Goal: Answer question/provide support

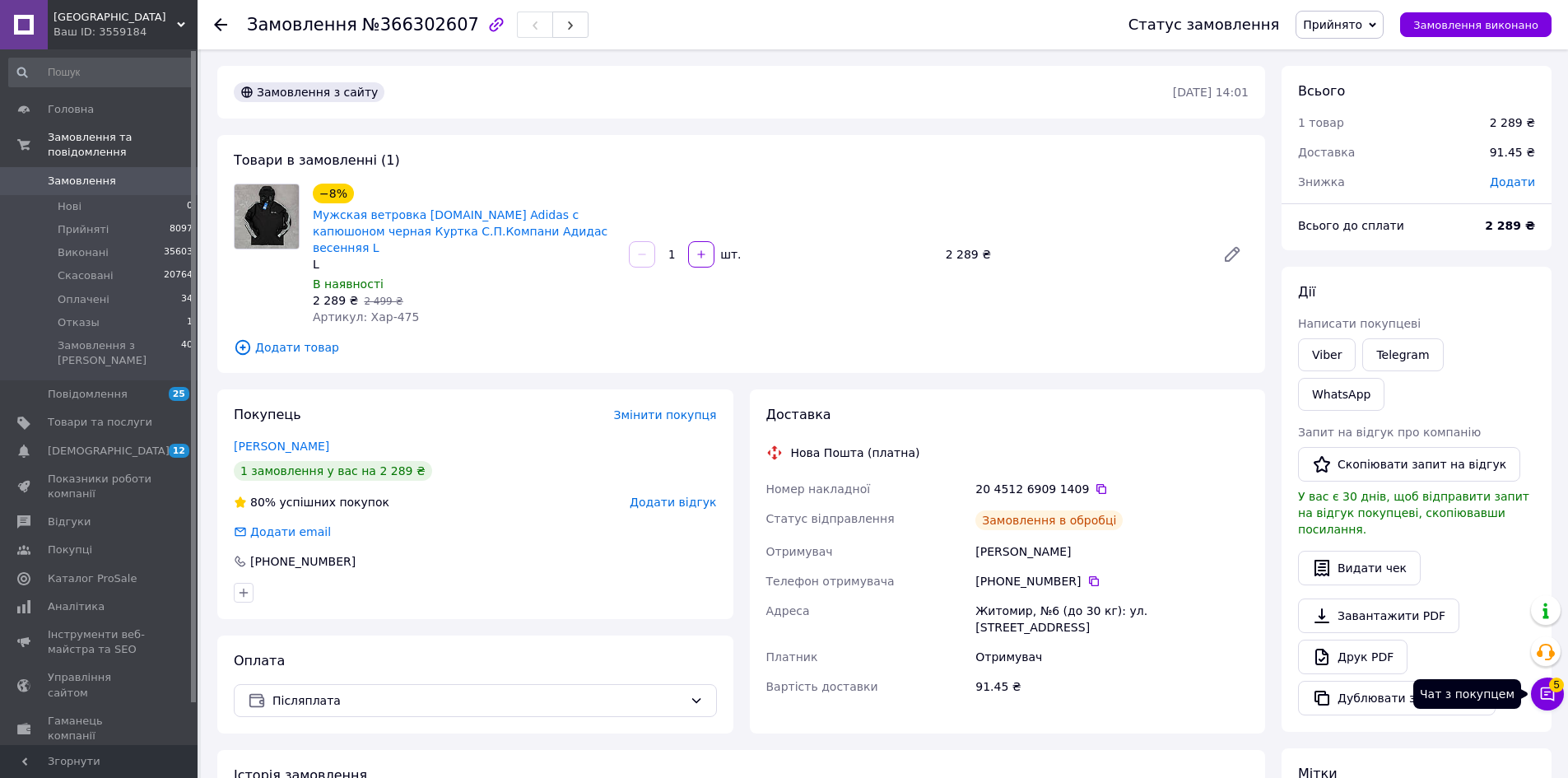
click at [1558, 697] on button "Чат з покупцем 5" at bounding box center [1547, 694] width 33 height 33
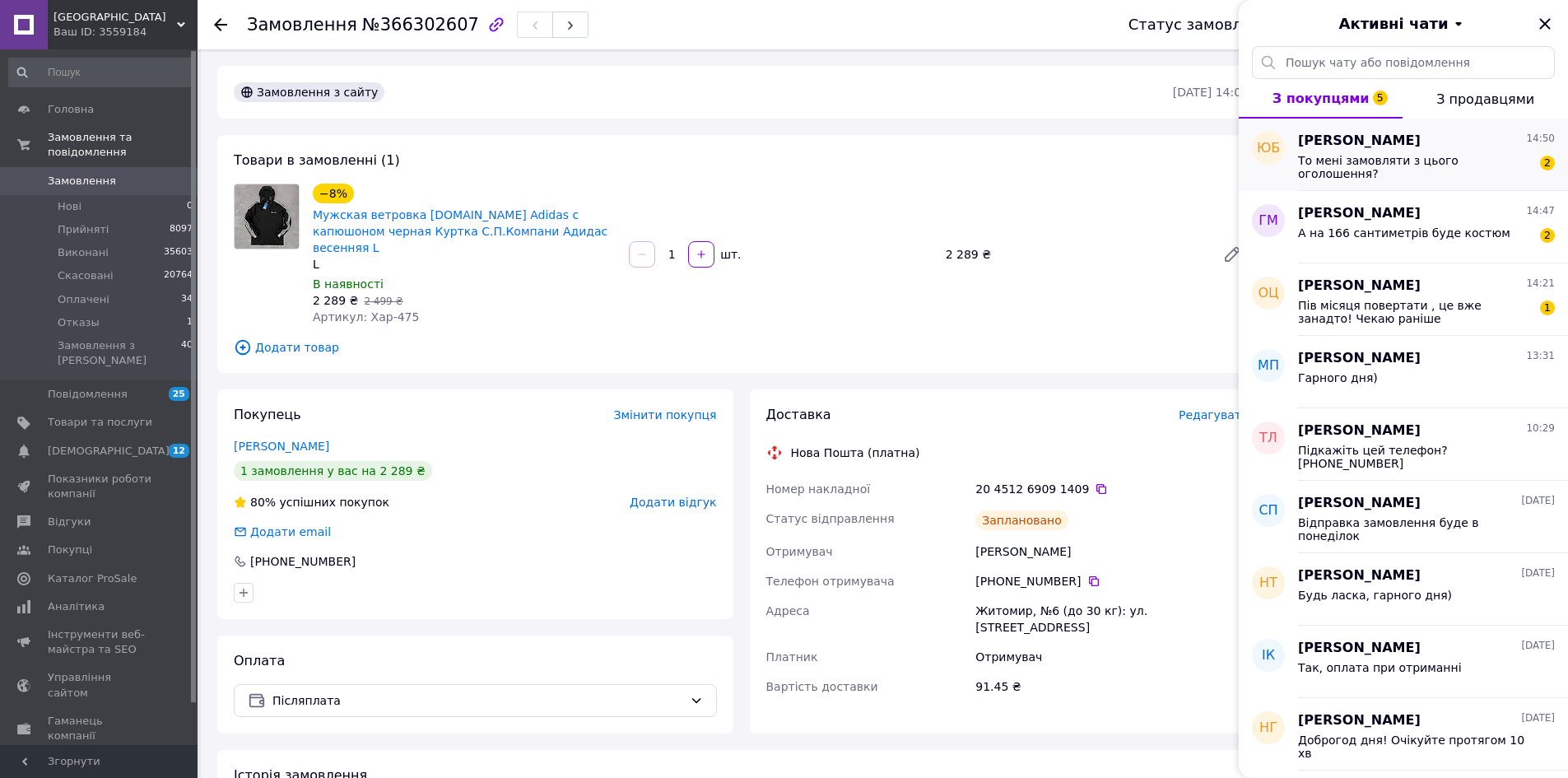
click at [1337, 141] on span "[PERSON_NAME]" at bounding box center [1359, 141] width 123 height 19
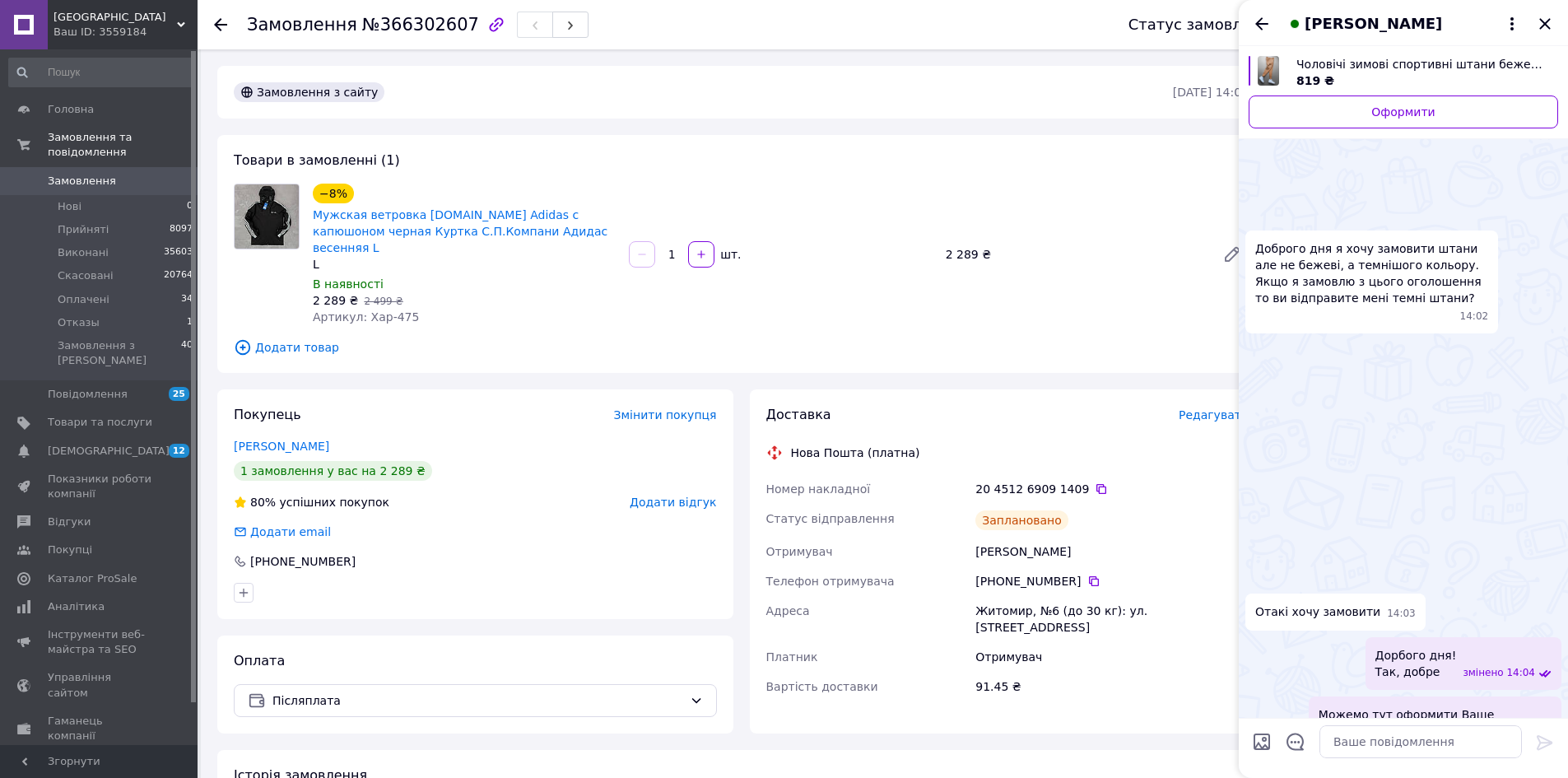
scroll to position [896, 0]
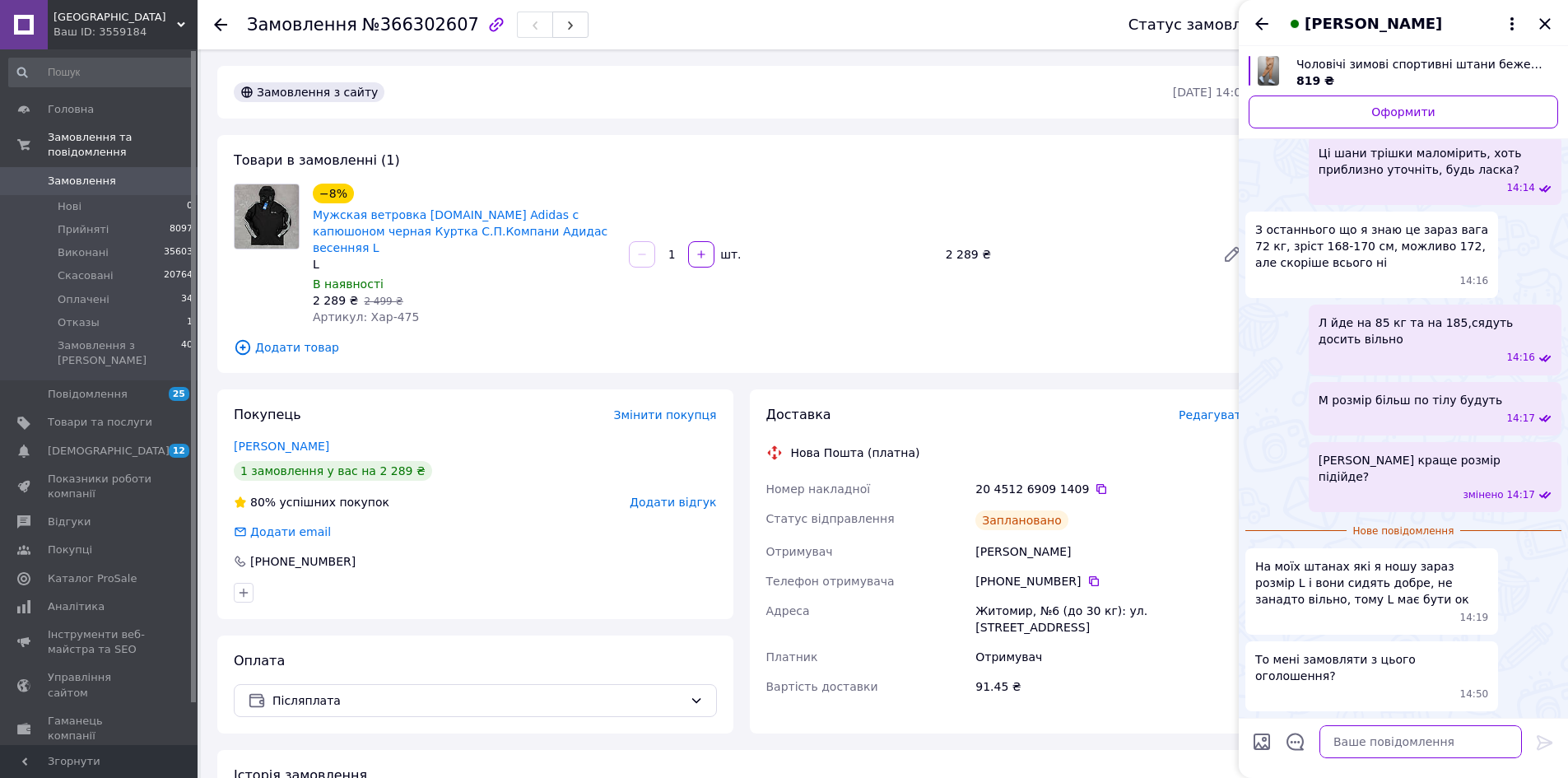
click at [1395, 757] on textarea at bounding box center [1420, 741] width 202 height 33
click at [1395, 749] on textarea at bounding box center [1420, 741] width 202 height 33
type textarea "Добре"
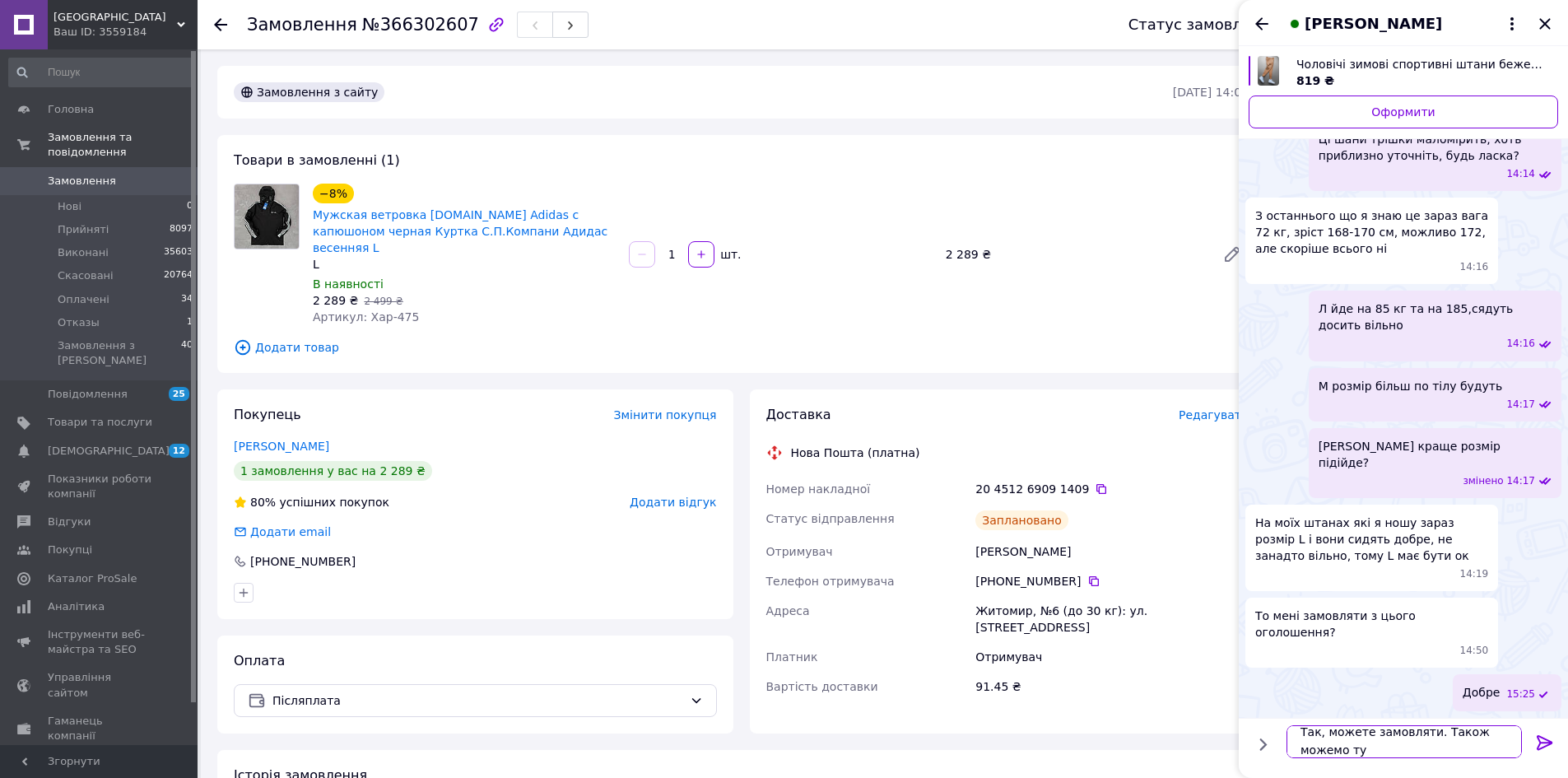
scroll to position [2, 0]
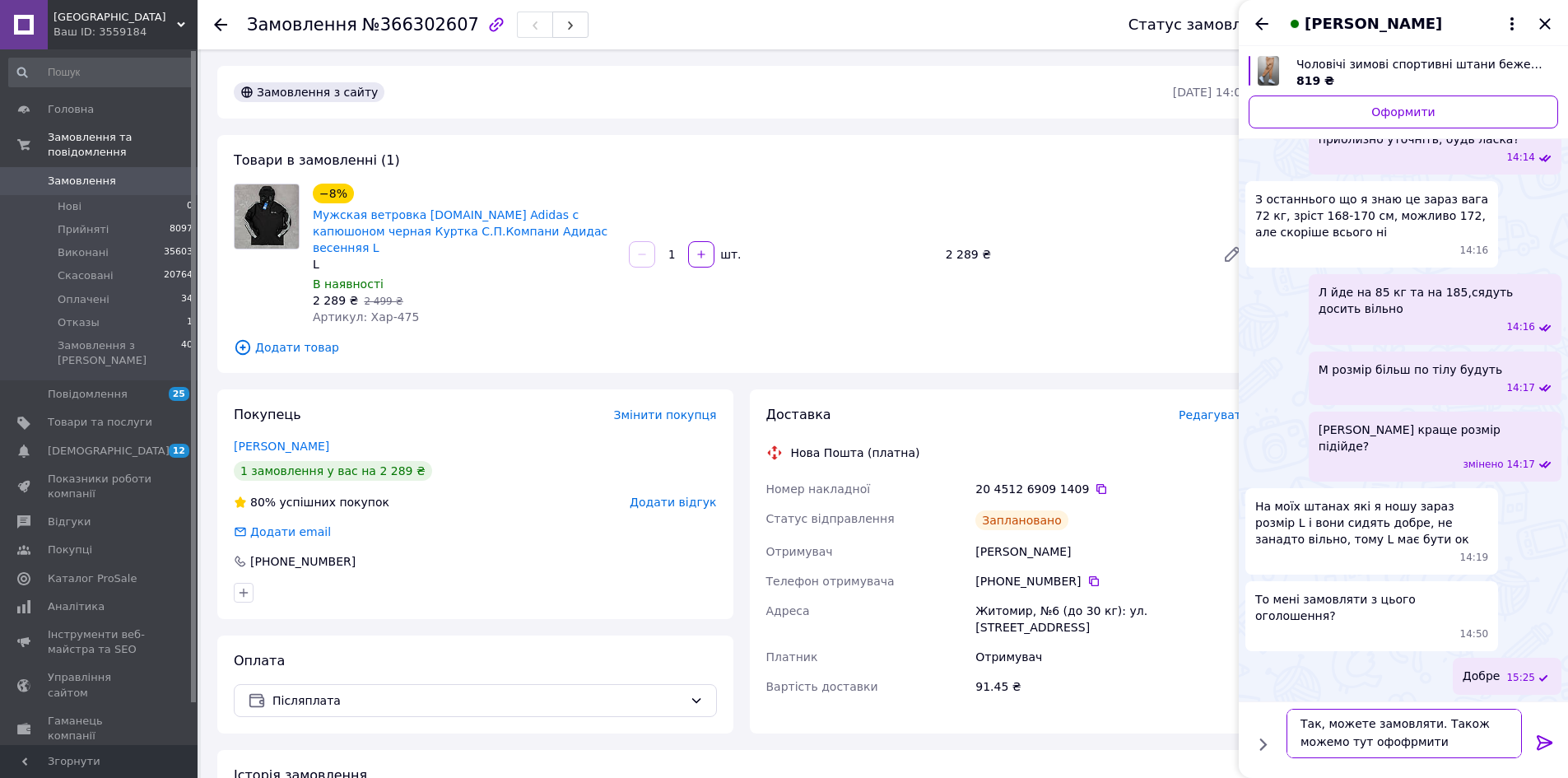
type textarea "Так, можете замовляти. Також можемо тут офофрмити замовлення"
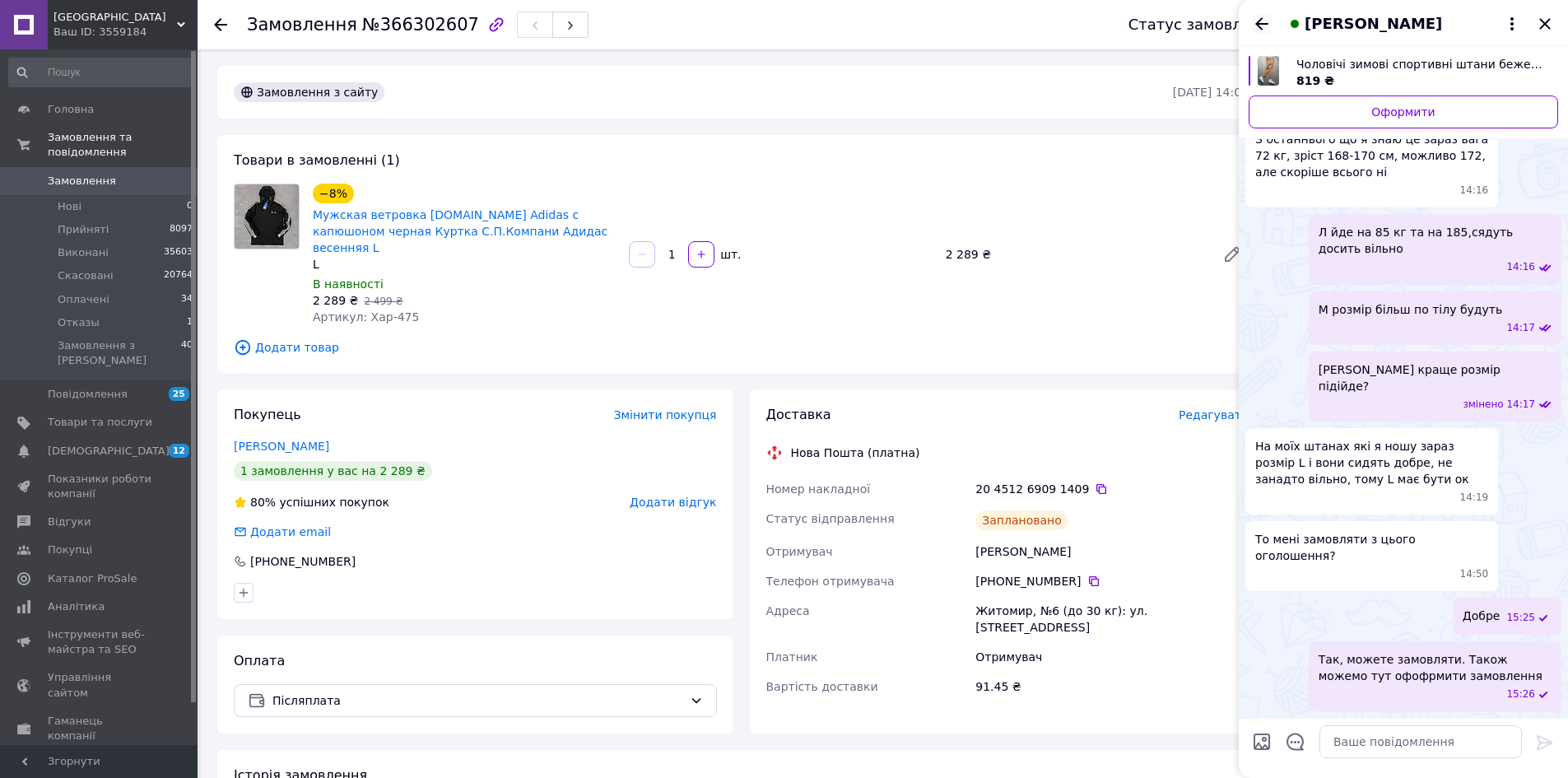
click at [1263, 23] on icon "Назад" at bounding box center [1262, 24] width 13 height 13
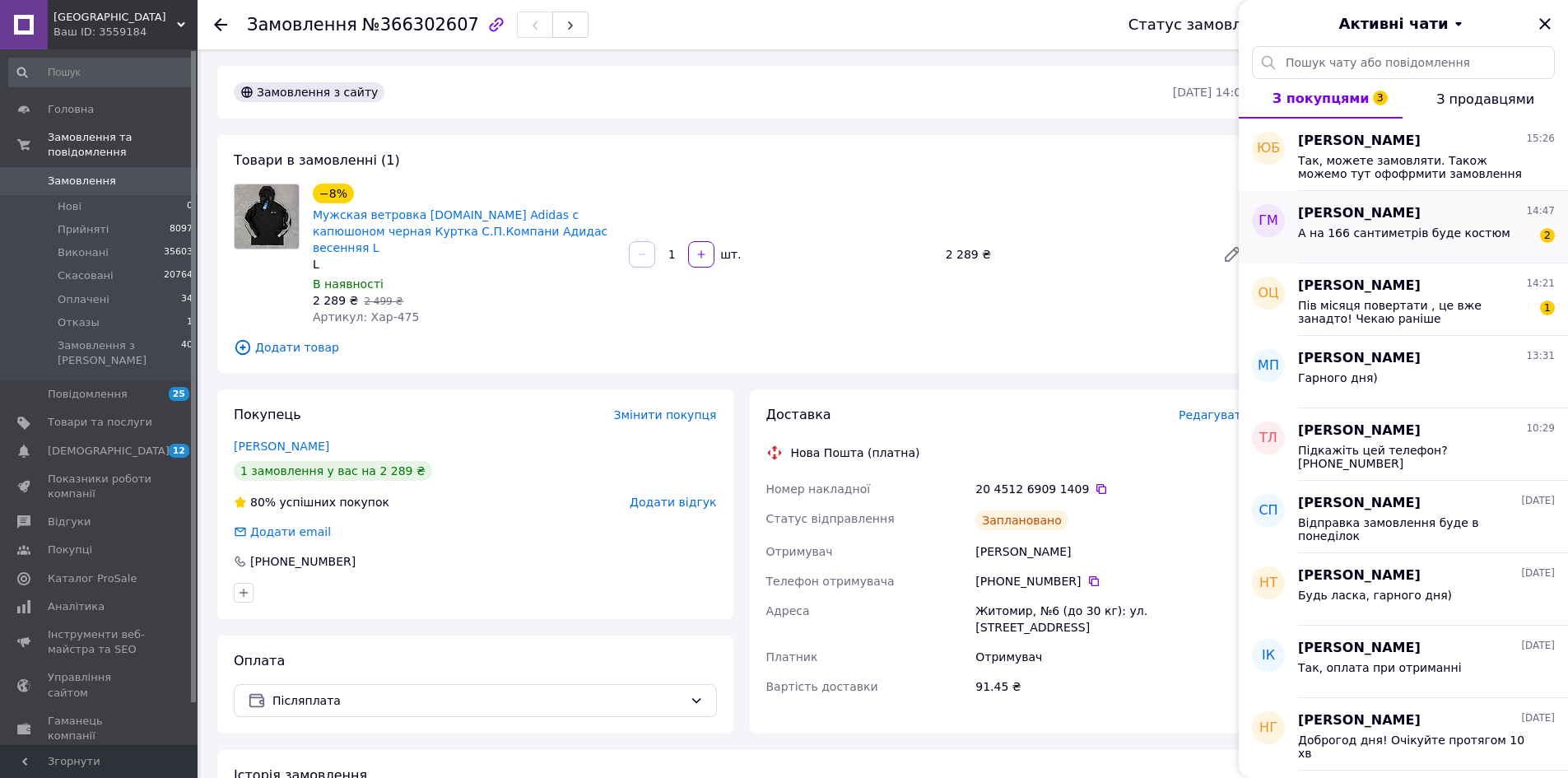
click at [1345, 220] on span "Габер Максим" at bounding box center [1359, 213] width 123 height 19
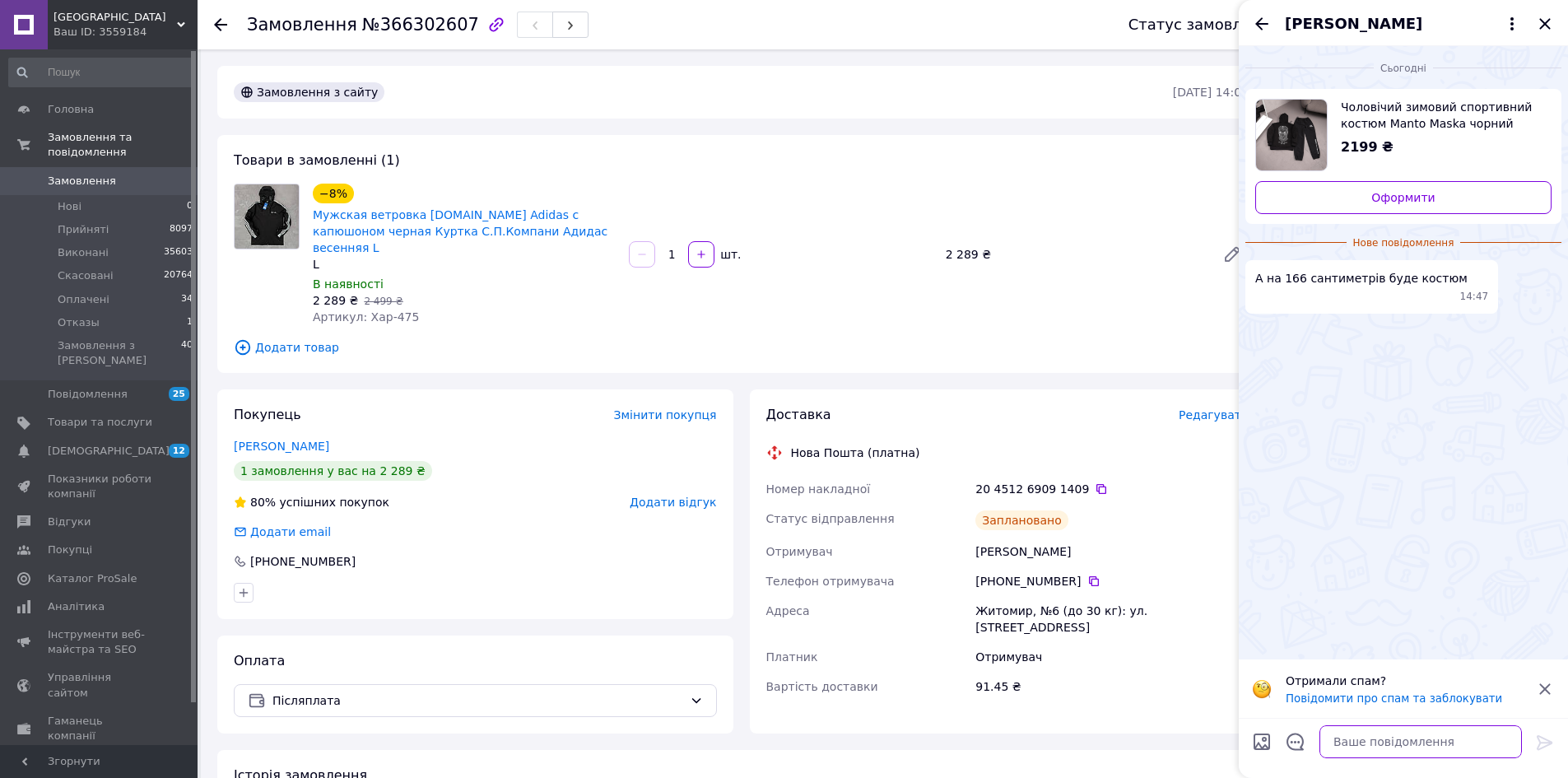
click at [1388, 728] on textarea at bounding box center [1420, 741] width 202 height 33
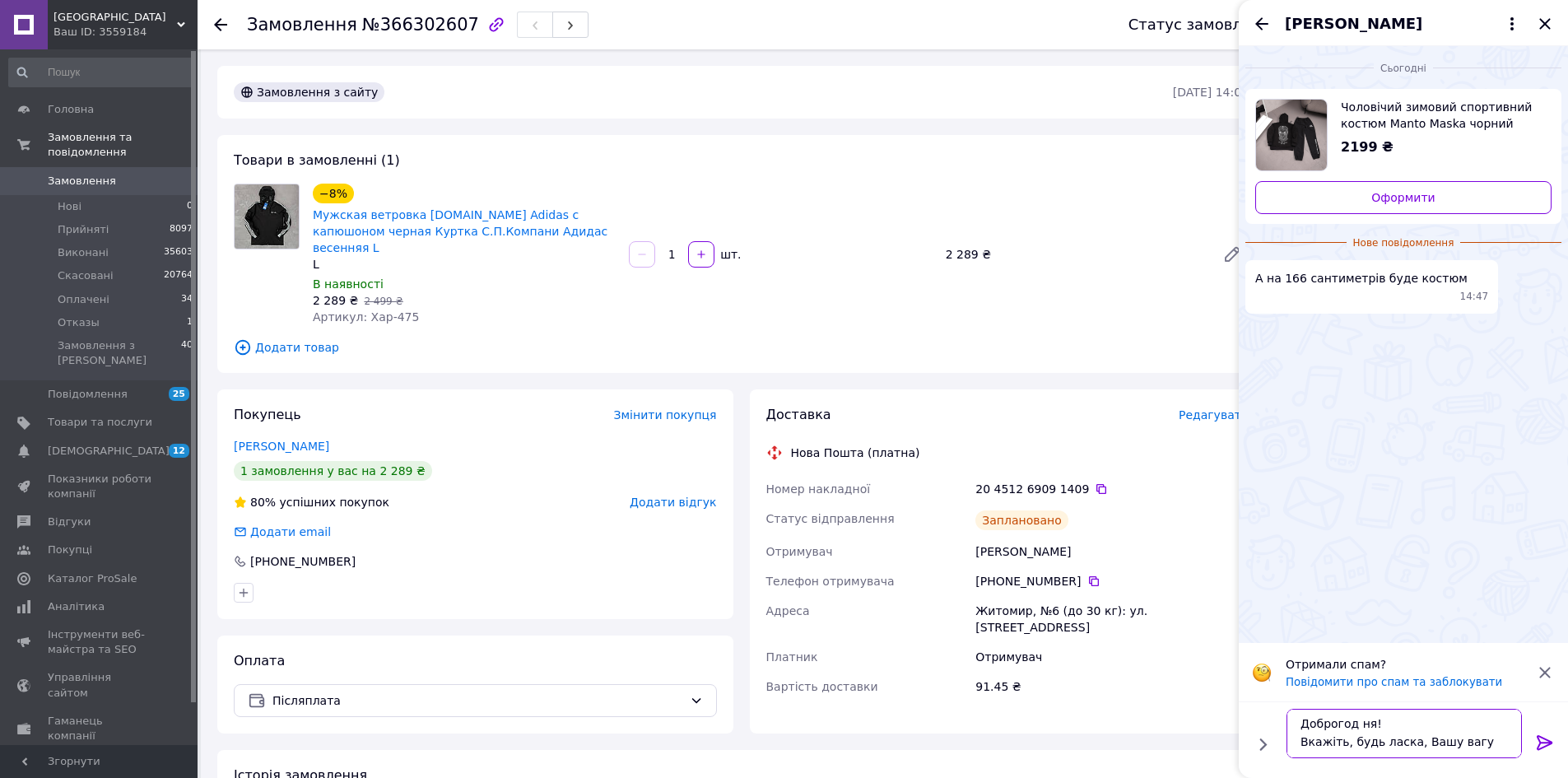
type textarea "Доброгод ня! Вкажіть, будь ласка, Вашу вагу?"
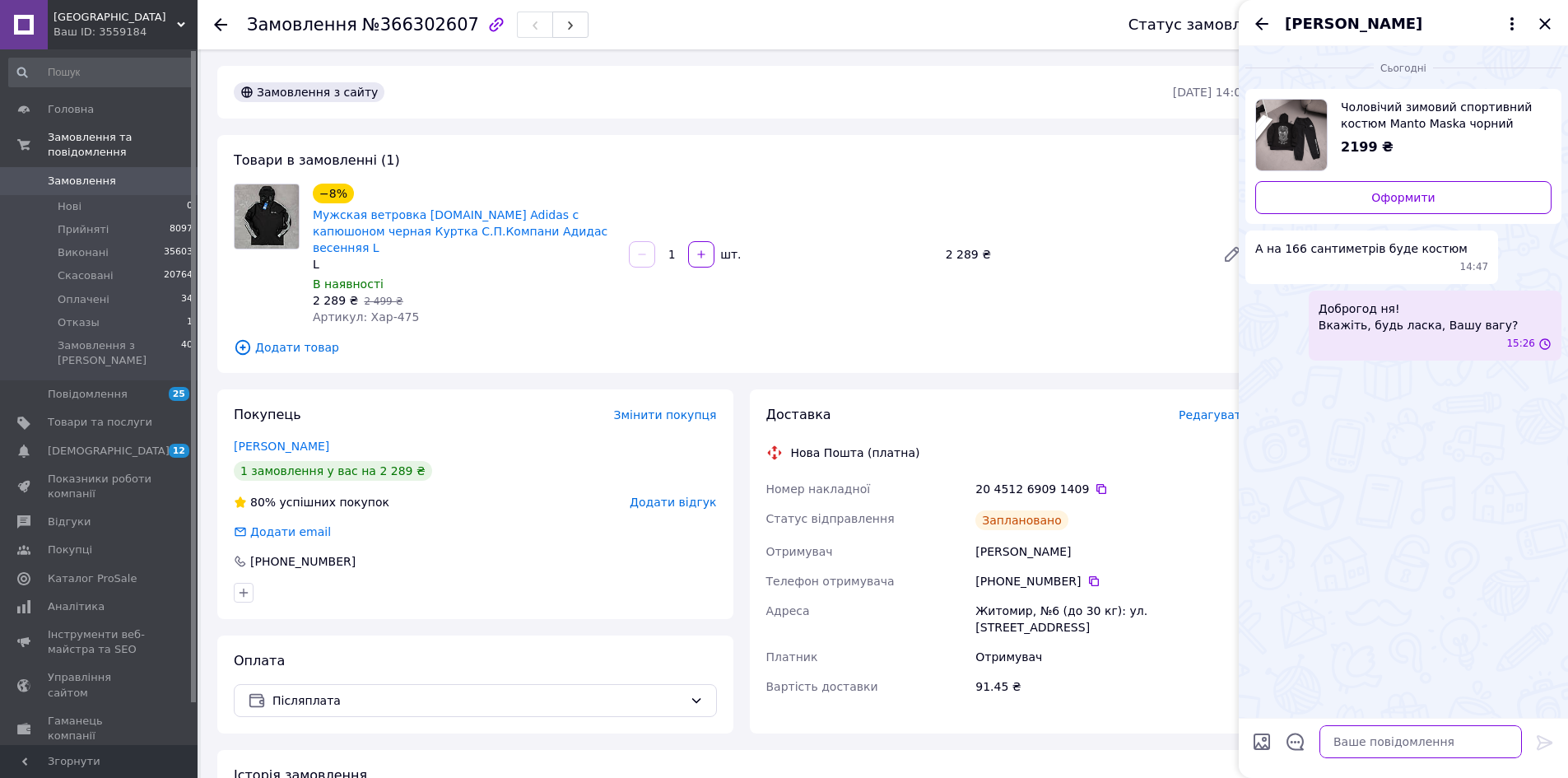
scroll to position [0, 0]
click at [1257, 24] on icon "Назад" at bounding box center [1262, 24] width 13 height 13
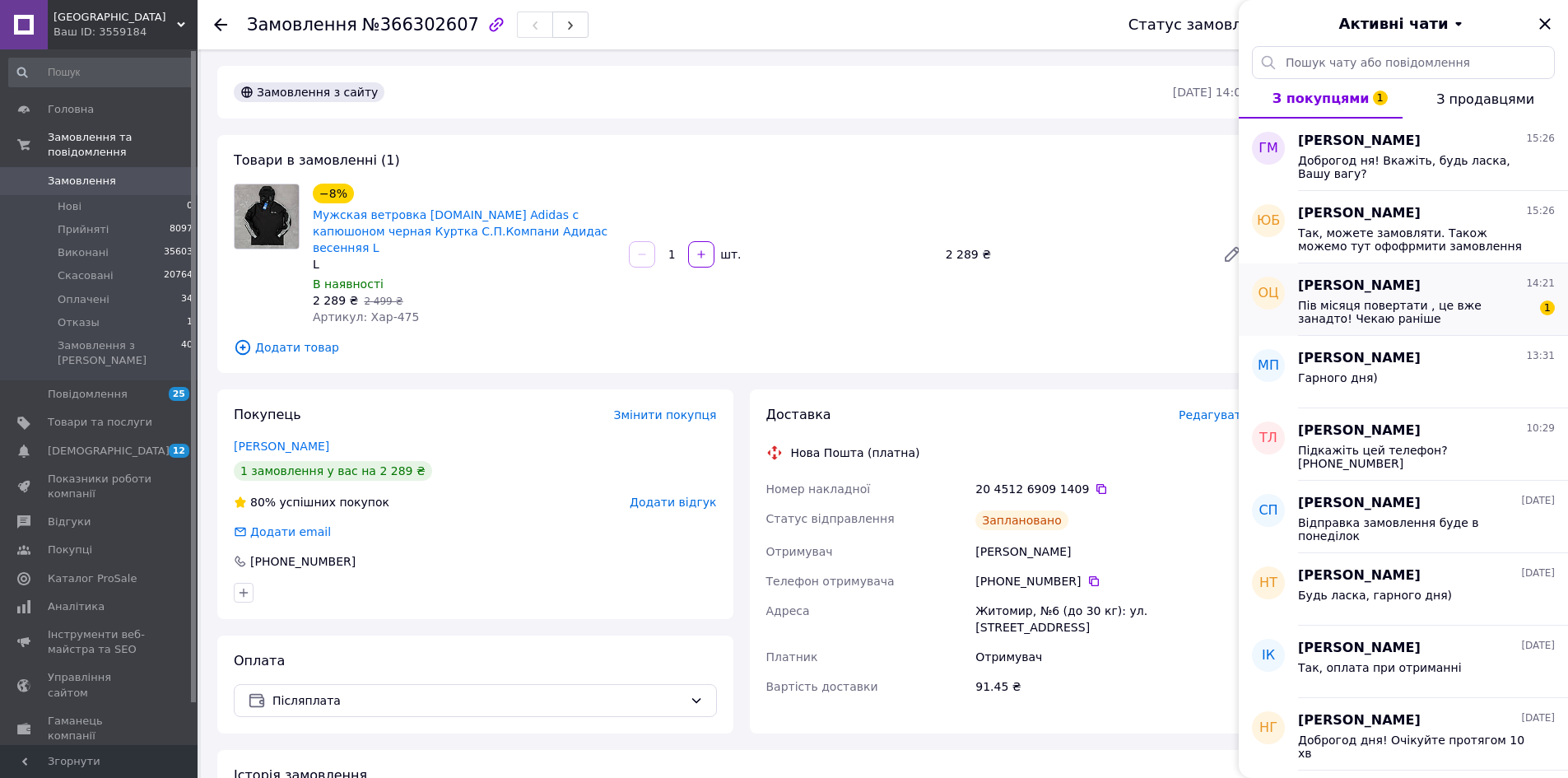
click at [1398, 302] on span "Пів місяця повертати , це вже занадто! Чекаю раніше" at bounding box center [1414, 312] width 233 height 26
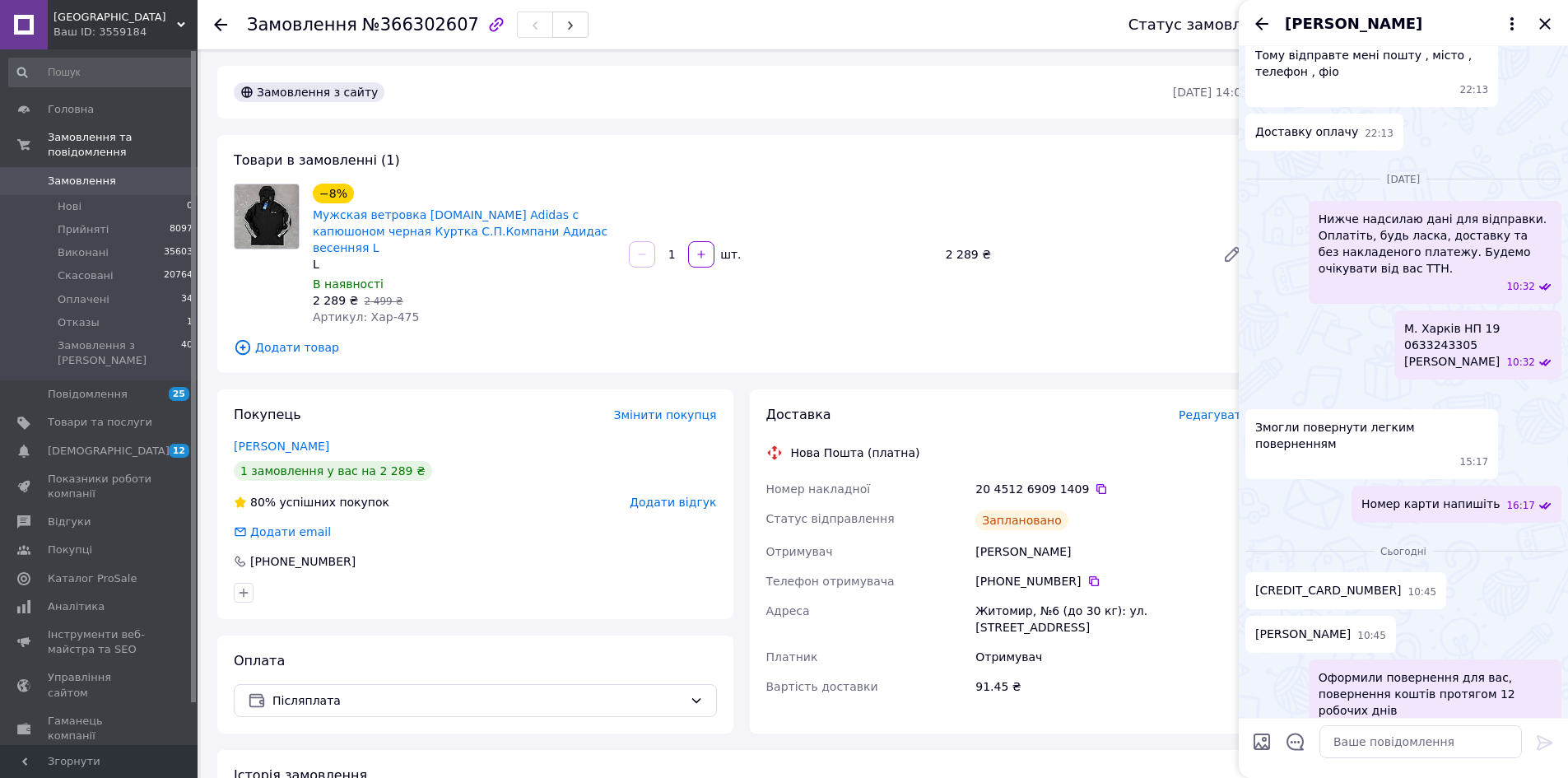
scroll to position [2171, 0]
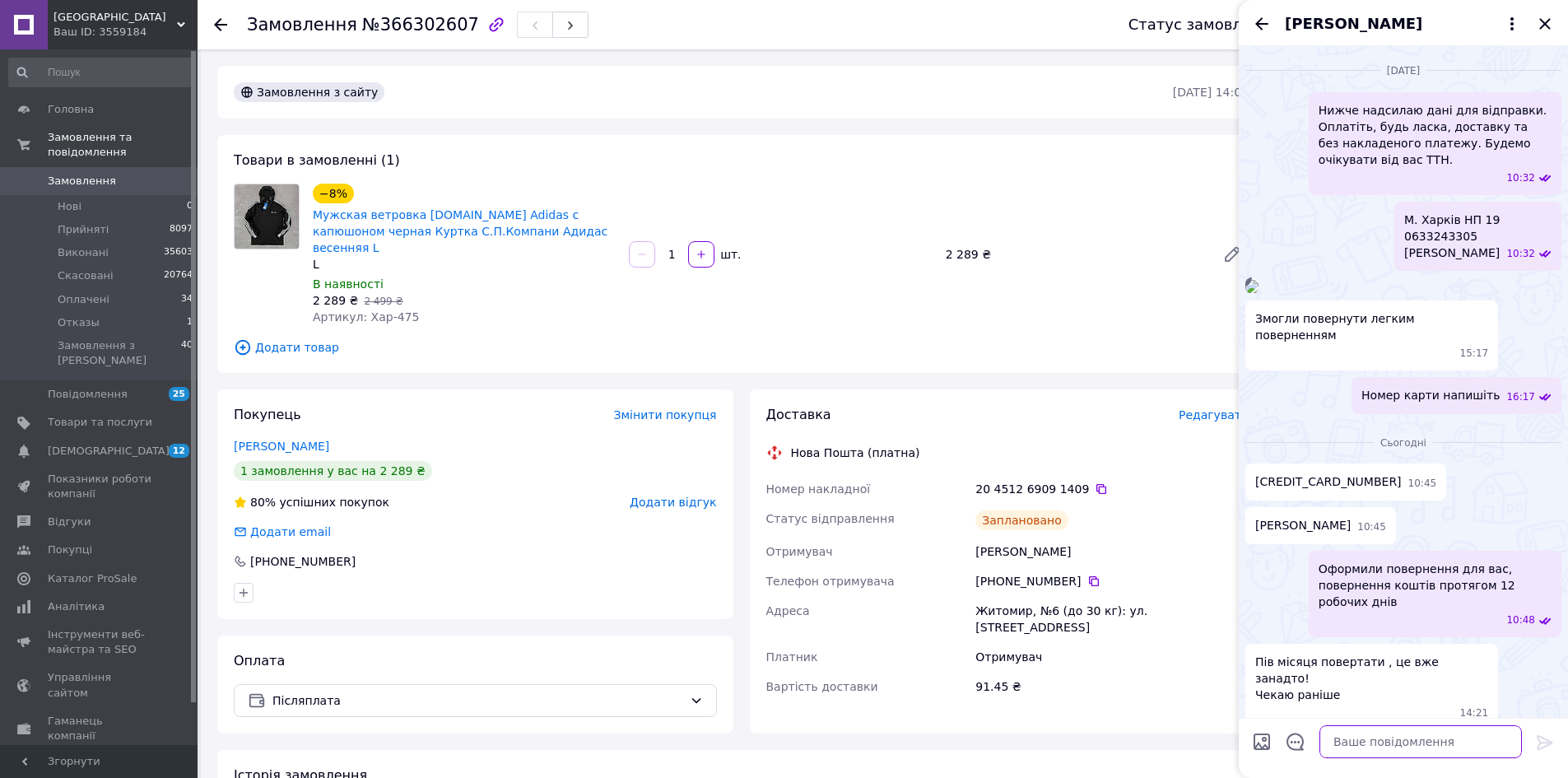
click at [1404, 743] on textarea at bounding box center [1420, 741] width 202 height 33
type textarea "Повернення коштів протягом 12 робочих днів в порядку черги , така політика комп…"
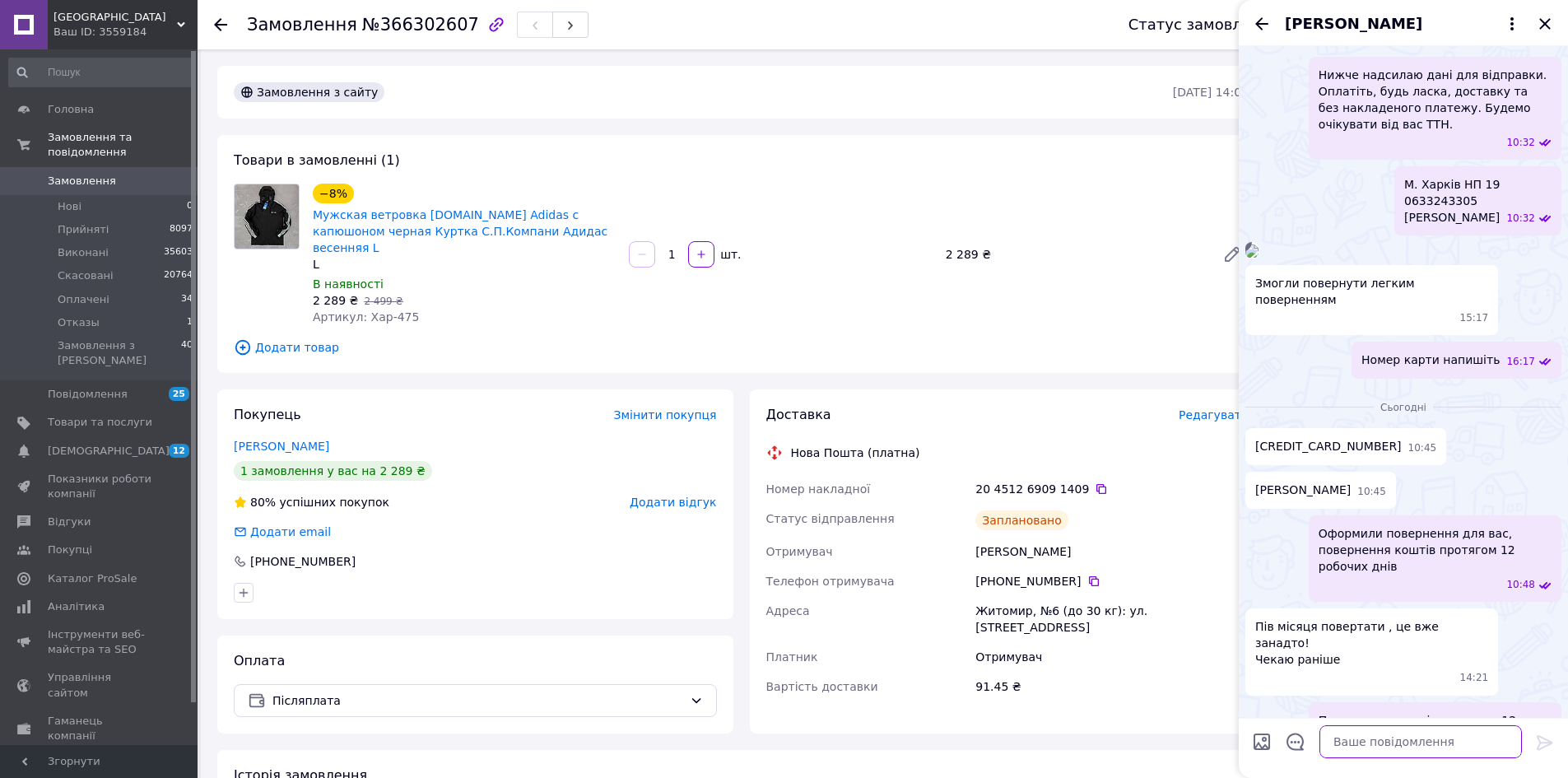
scroll to position [2264, 0]
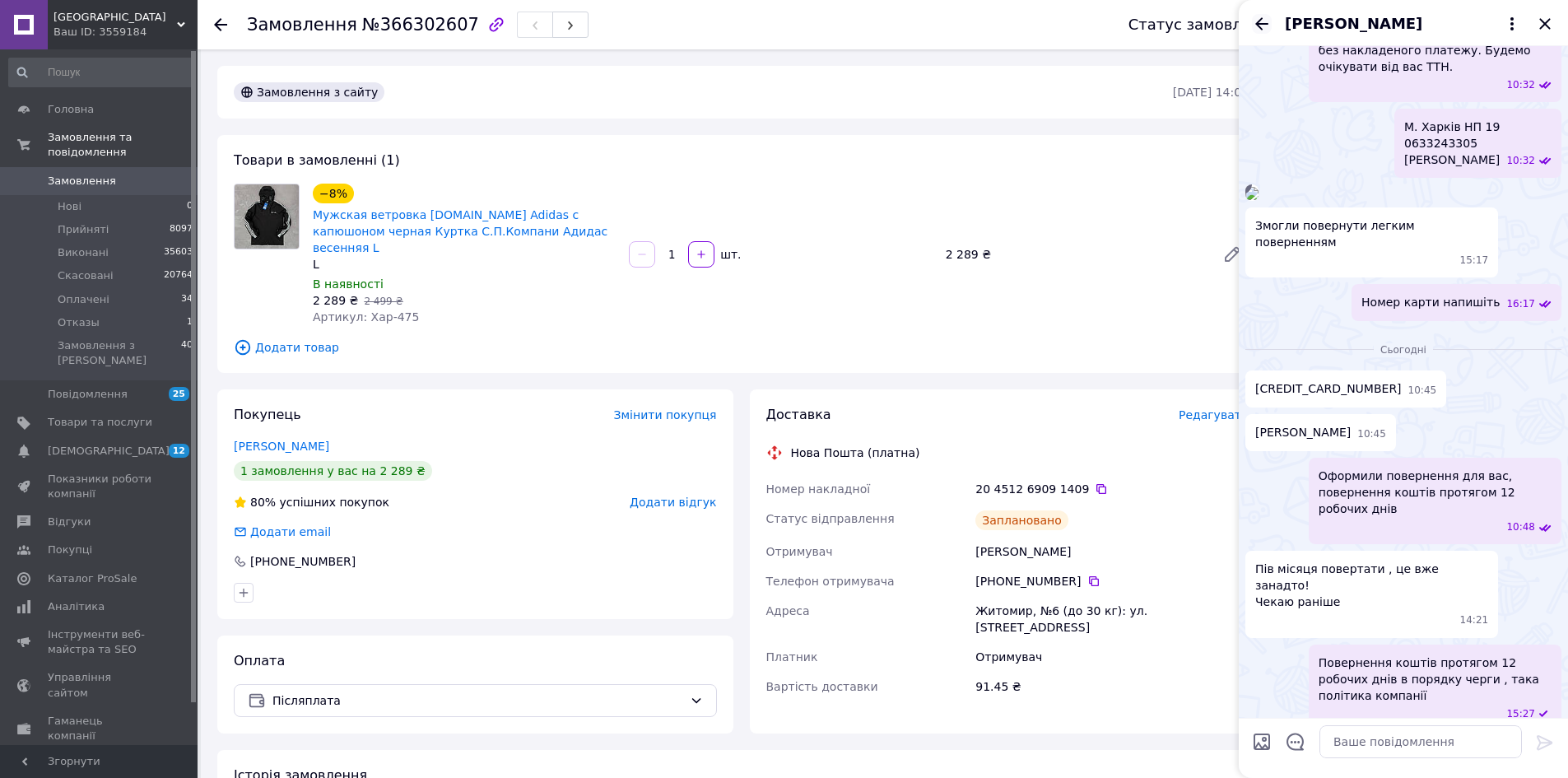
click at [1263, 18] on icon "Назад" at bounding box center [1262, 24] width 20 height 20
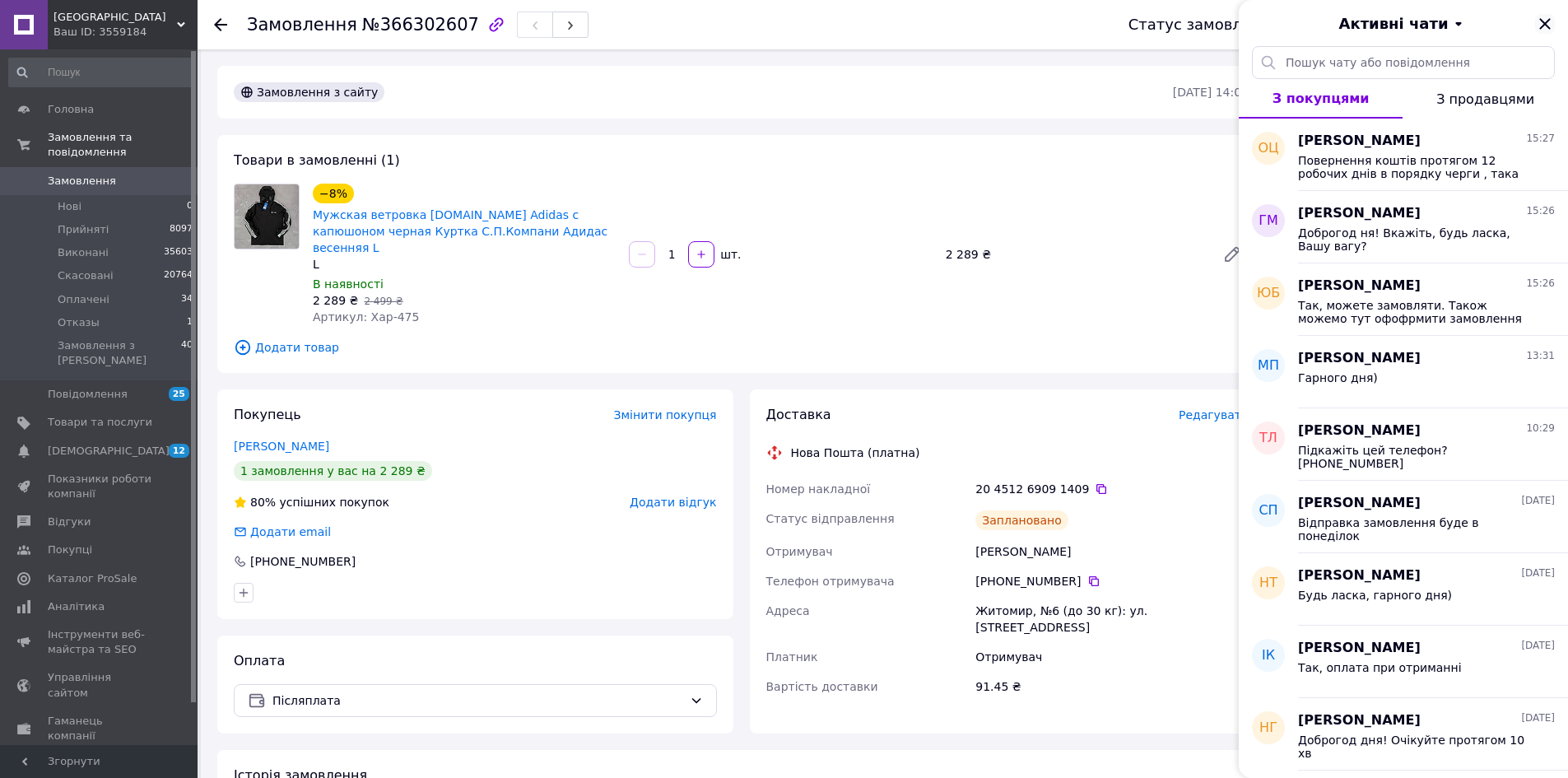
click at [1550, 24] on icon "Закрити" at bounding box center [1545, 24] width 20 height 20
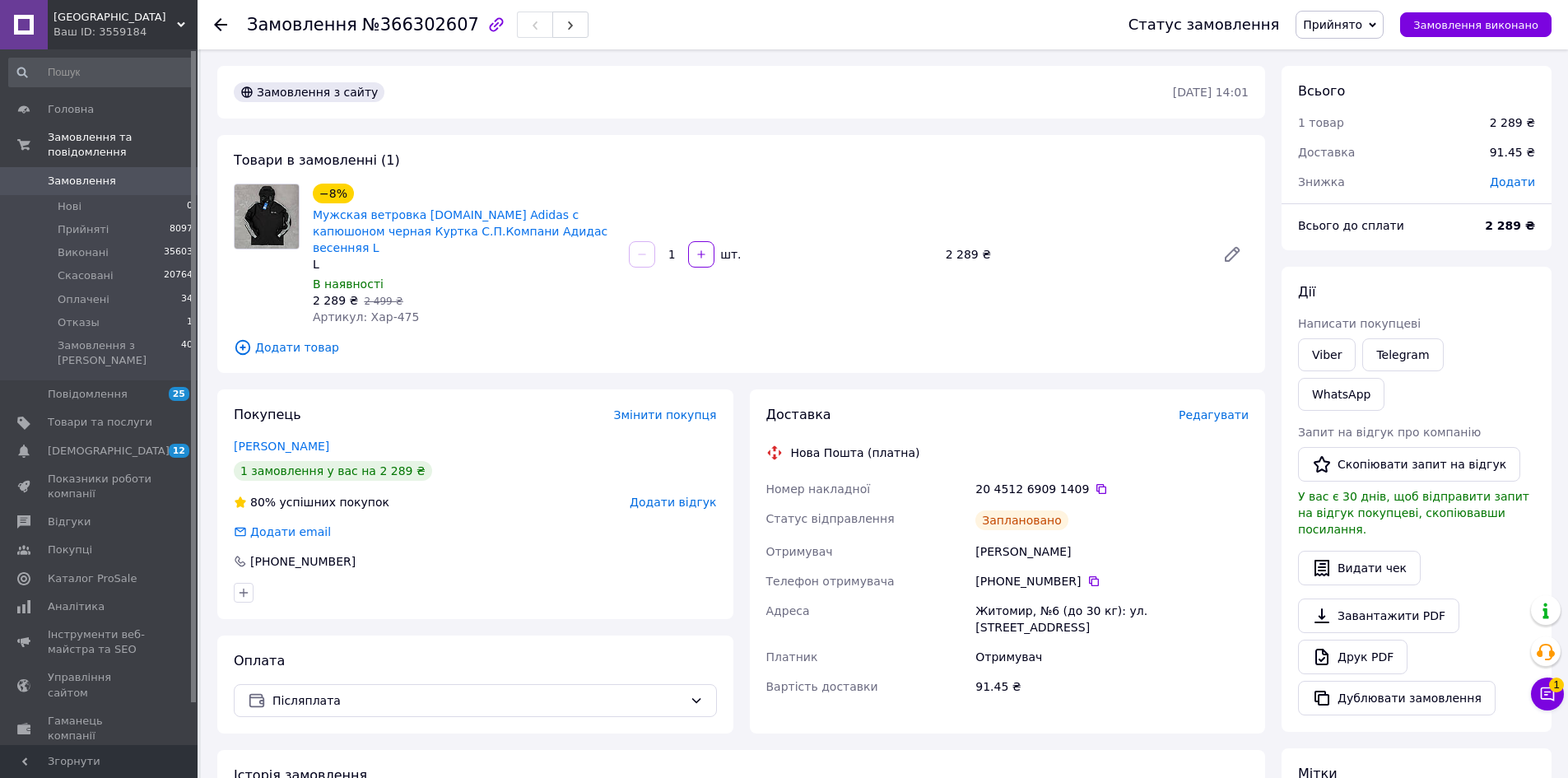
click at [223, 19] on icon at bounding box center [221, 25] width 13 height 13
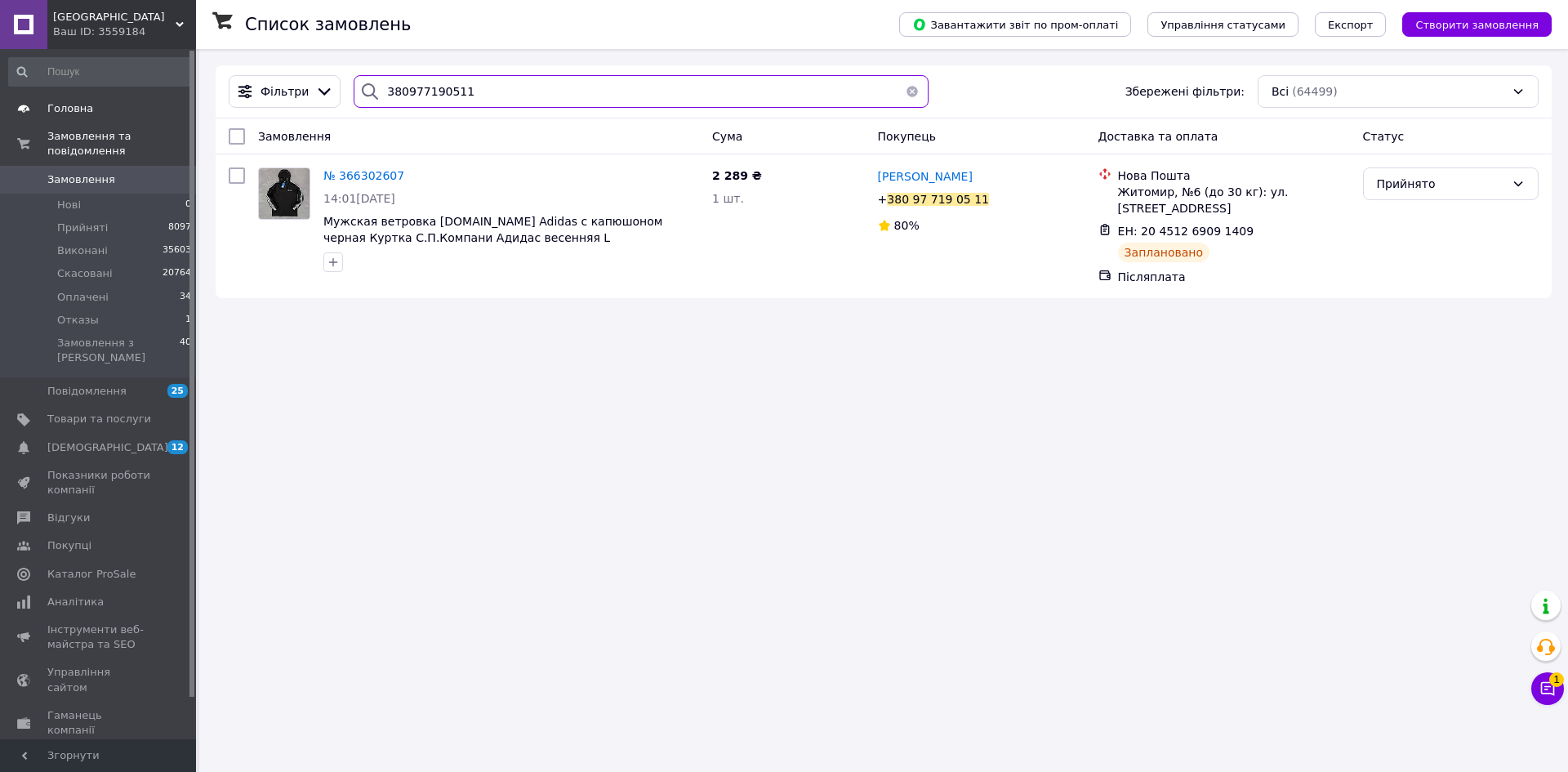
drag, startPoint x: 484, startPoint y: 98, endPoint x: 0, endPoint y: 98, distance: 484.0
click at [0, 98] on div "Black street Ваш ID: 3559184 Сайт Black street Кабінет покупця Перевірити стан …" at bounding box center [784, 386] width 1568 height 772
paste input "+380989143470"
type input "+380989143470"
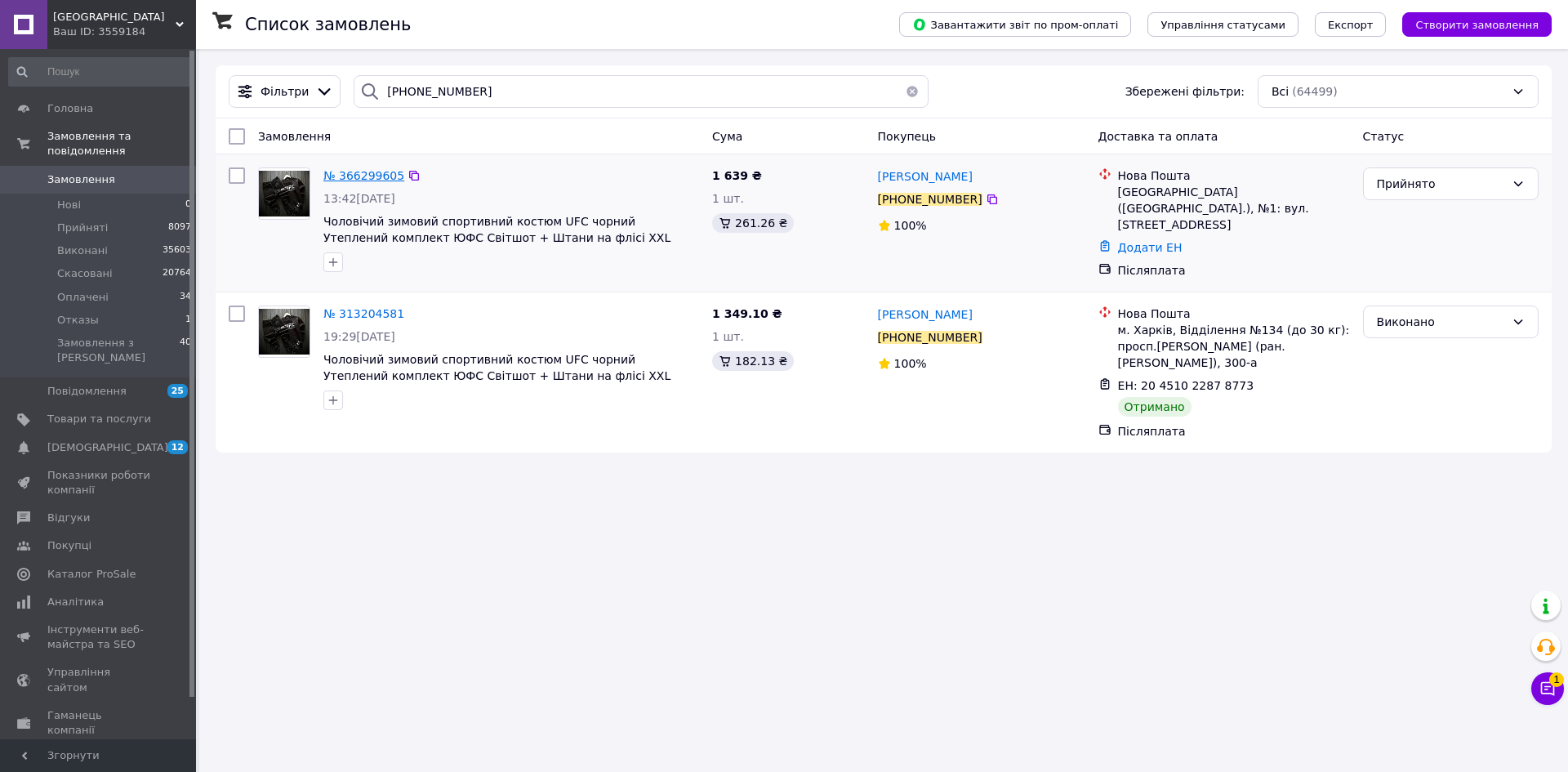
click at [373, 173] on span "№ 366299605" at bounding box center [363, 176] width 81 height 13
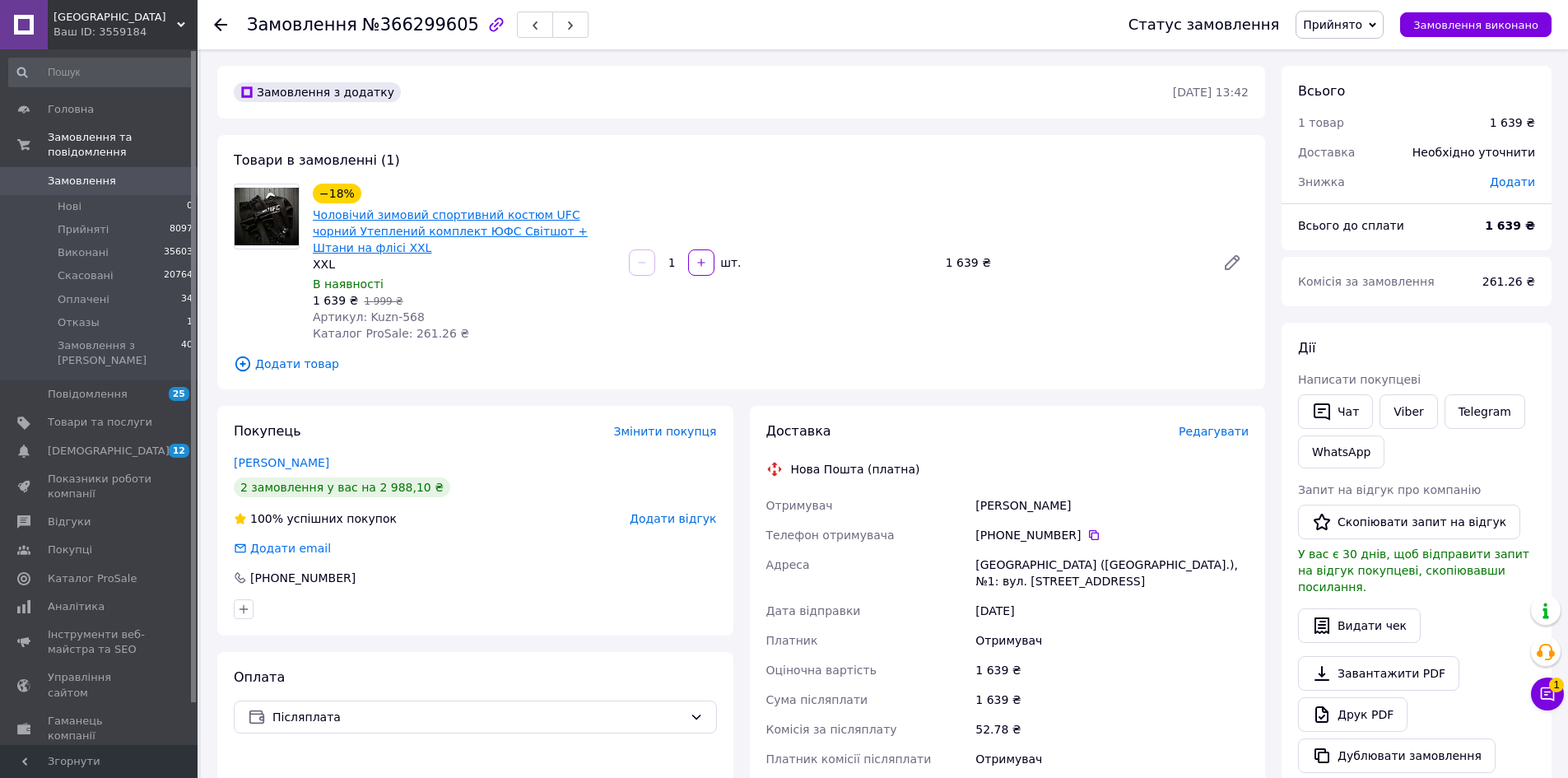
click at [401, 230] on link "Чоловічий зимовий спортивний костюм UFC чорний Утеплений комплект ЮФС Світшот +…" at bounding box center [449, 231] width 275 height 46
click at [220, 21] on use at bounding box center [221, 25] width 13 height 13
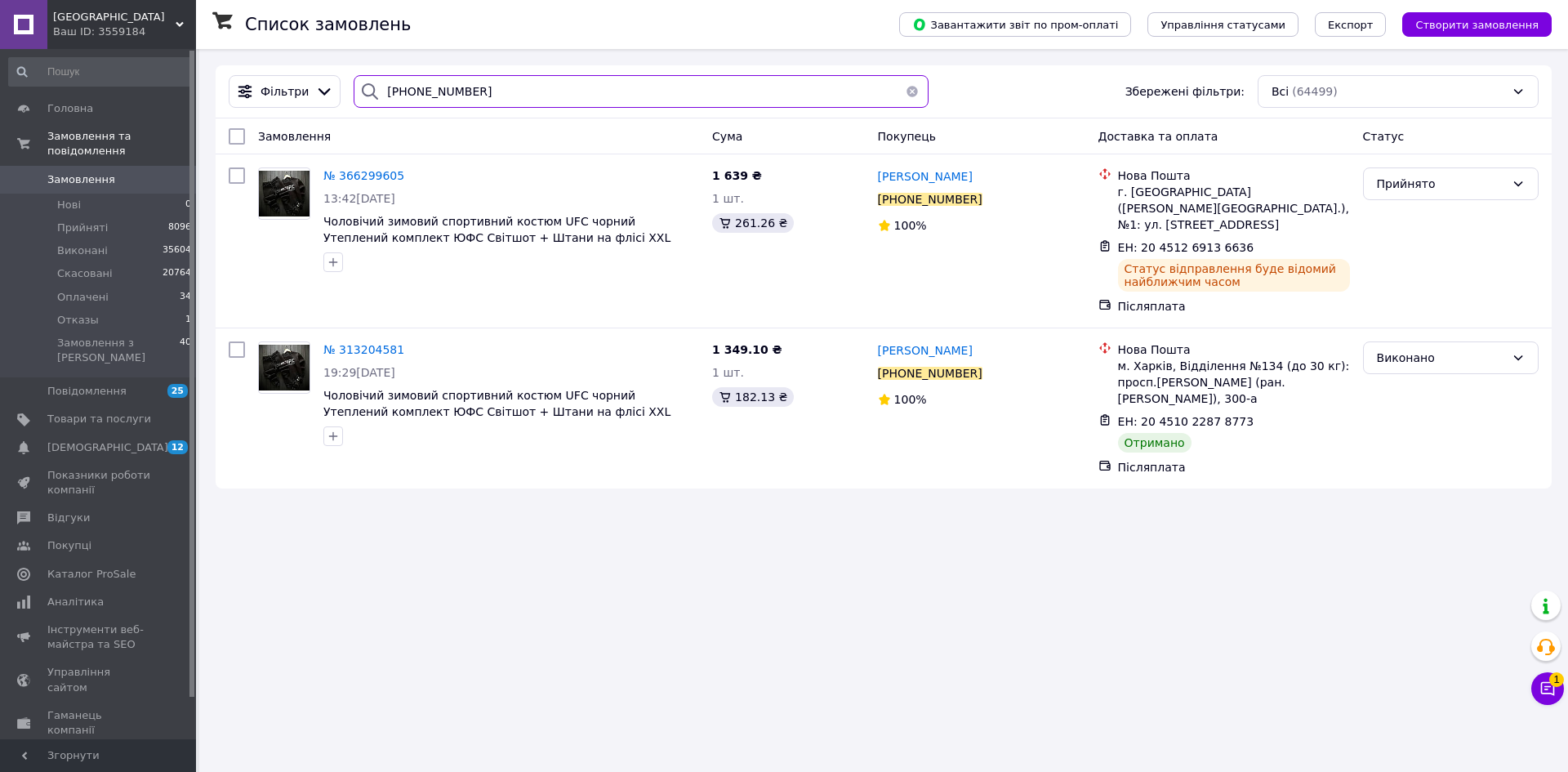
drag, startPoint x: 512, startPoint y: 91, endPoint x: 0, endPoint y: 78, distance: 512.2
click at [0, 78] on div "Black street Ваш ID: 3559184 Сайт Black street Кабінет покупця Перевірити стан …" at bounding box center [784, 386] width 1568 height 772
paste input "686979368"
type input "+380686979368"
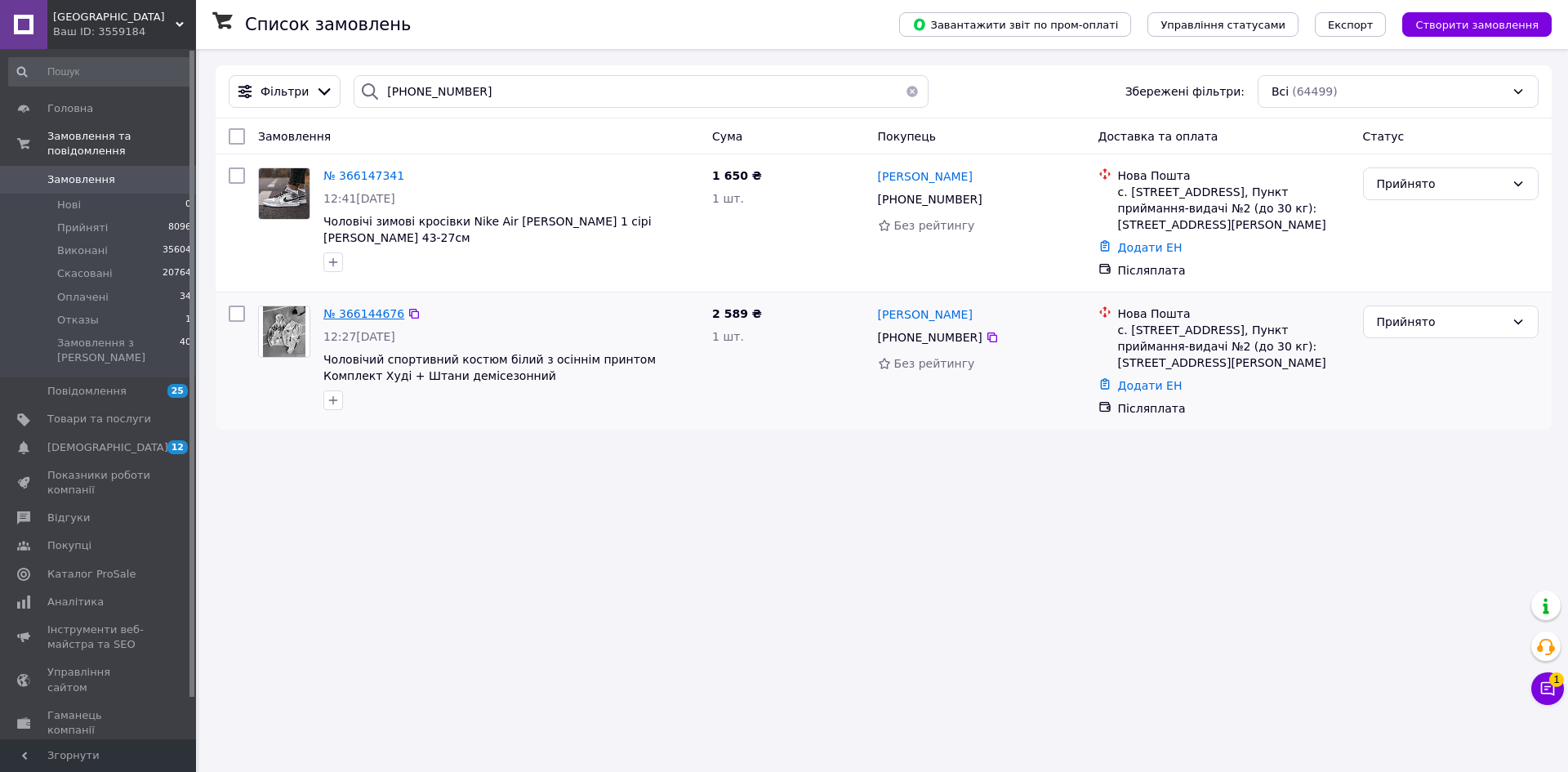
click at [363, 316] on span "№ 366144676" at bounding box center [363, 313] width 81 height 13
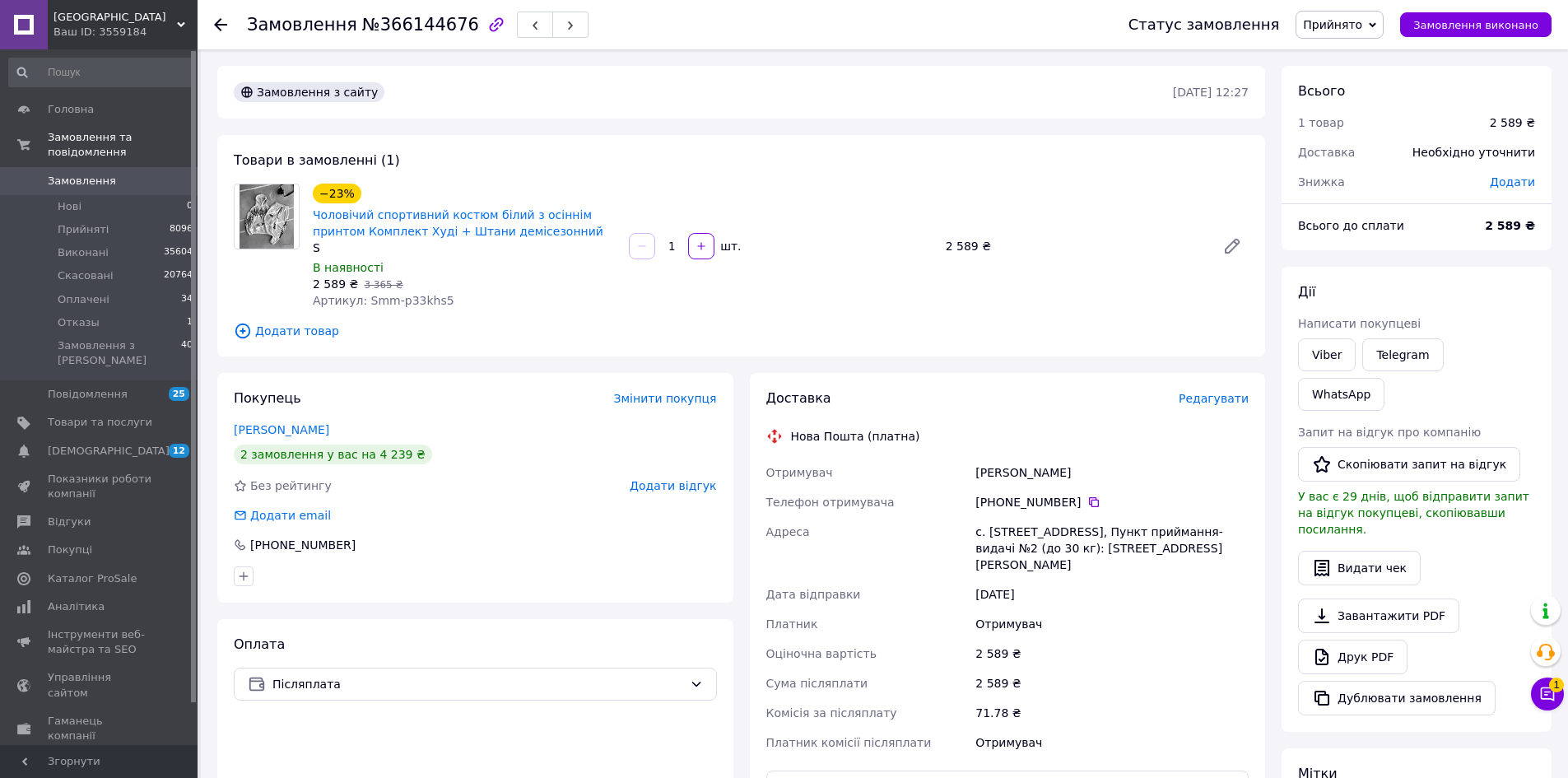
click at [411, 291] on div "2 589 ₴   3 365 ₴" at bounding box center [464, 284] width 303 height 17
click at [411, 294] on span "Артикул: Smm-p33khs5" at bounding box center [383, 301] width 142 height 13
copy span "p33khs5"
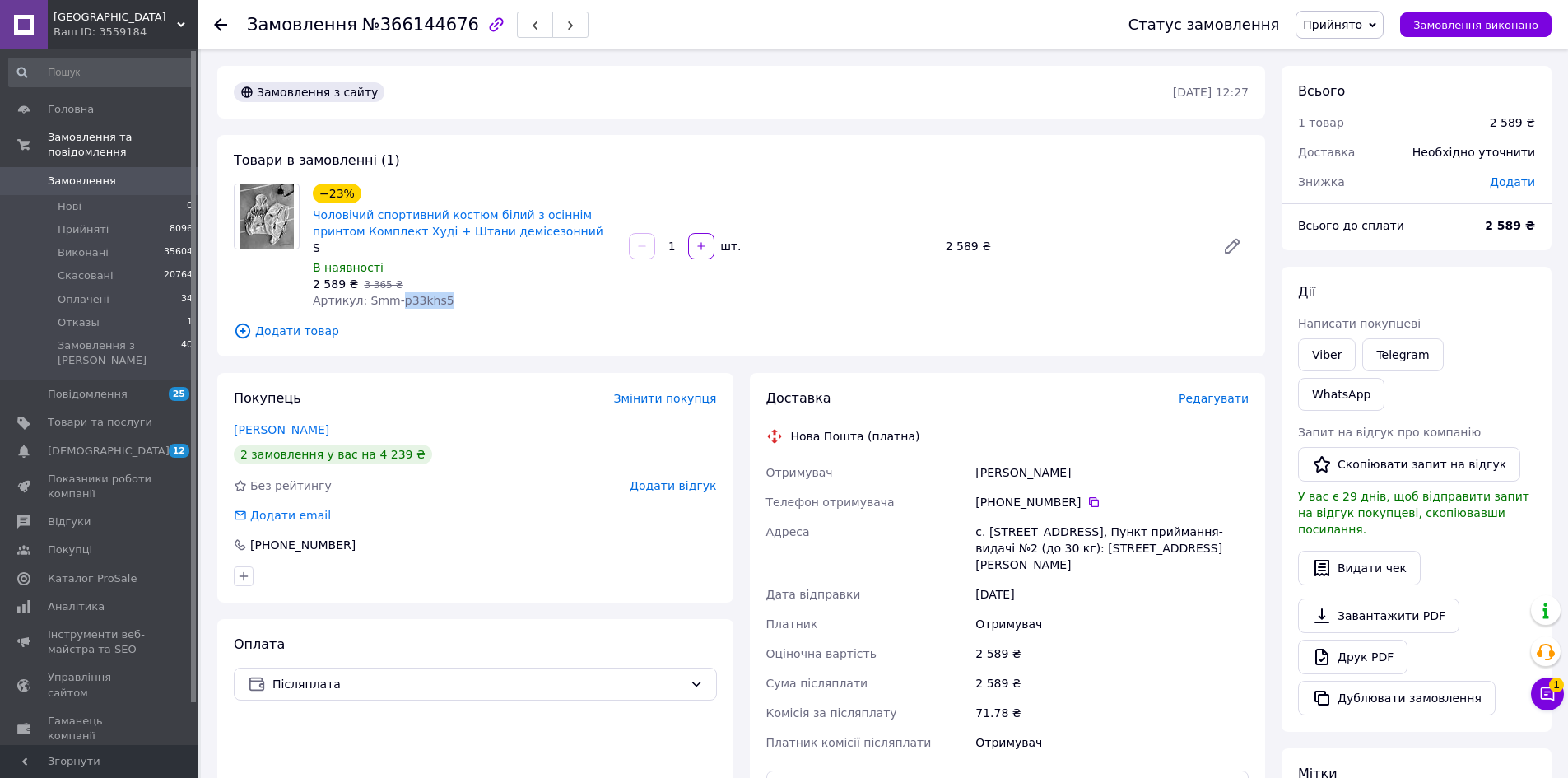
drag, startPoint x: 1088, startPoint y: 477, endPoint x: 965, endPoint y: 470, distance: 123.2
click at [965, 470] on div "Отримувач Мошняга Олександр Телефон отримувача +380 68 697 93 68   Адреса с. Кр…" at bounding box center [1007, 607] width 490 height 300
copy div "Отримувач Мошняга Олександр"
drag, startPoint x: 1087, startPoint y: 502, endPoint x: 1077, endPoint y: 500, distance: 10.2
click at [1088, 503] on icon at bounding box center [1094, 502] width 13 height 13
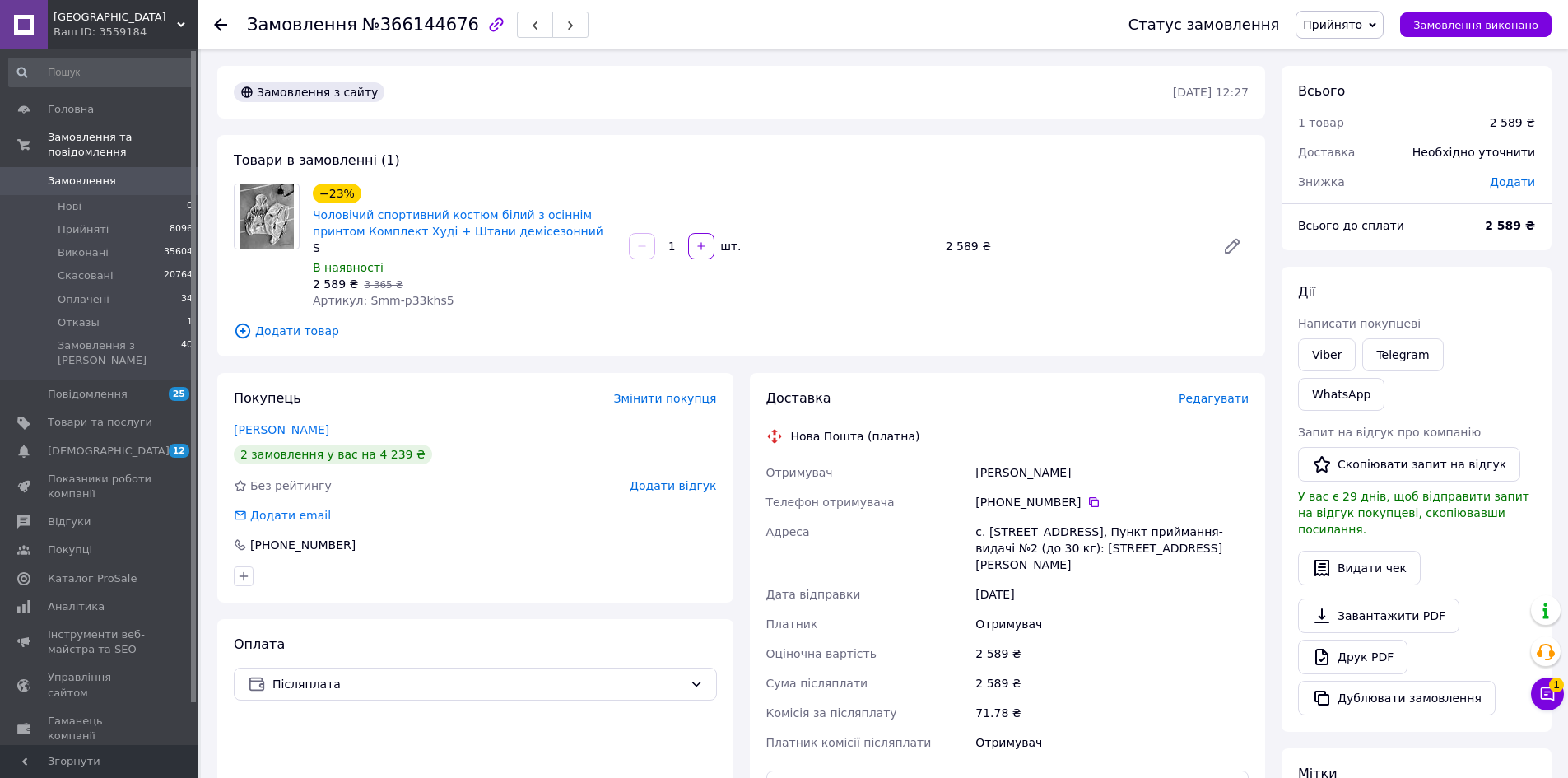
click at [224, 14] on div at bounding box center [230, 24] width 33 height 50
click at [217, 21] on icon at bounding box center [221, 25] width 13 height 13
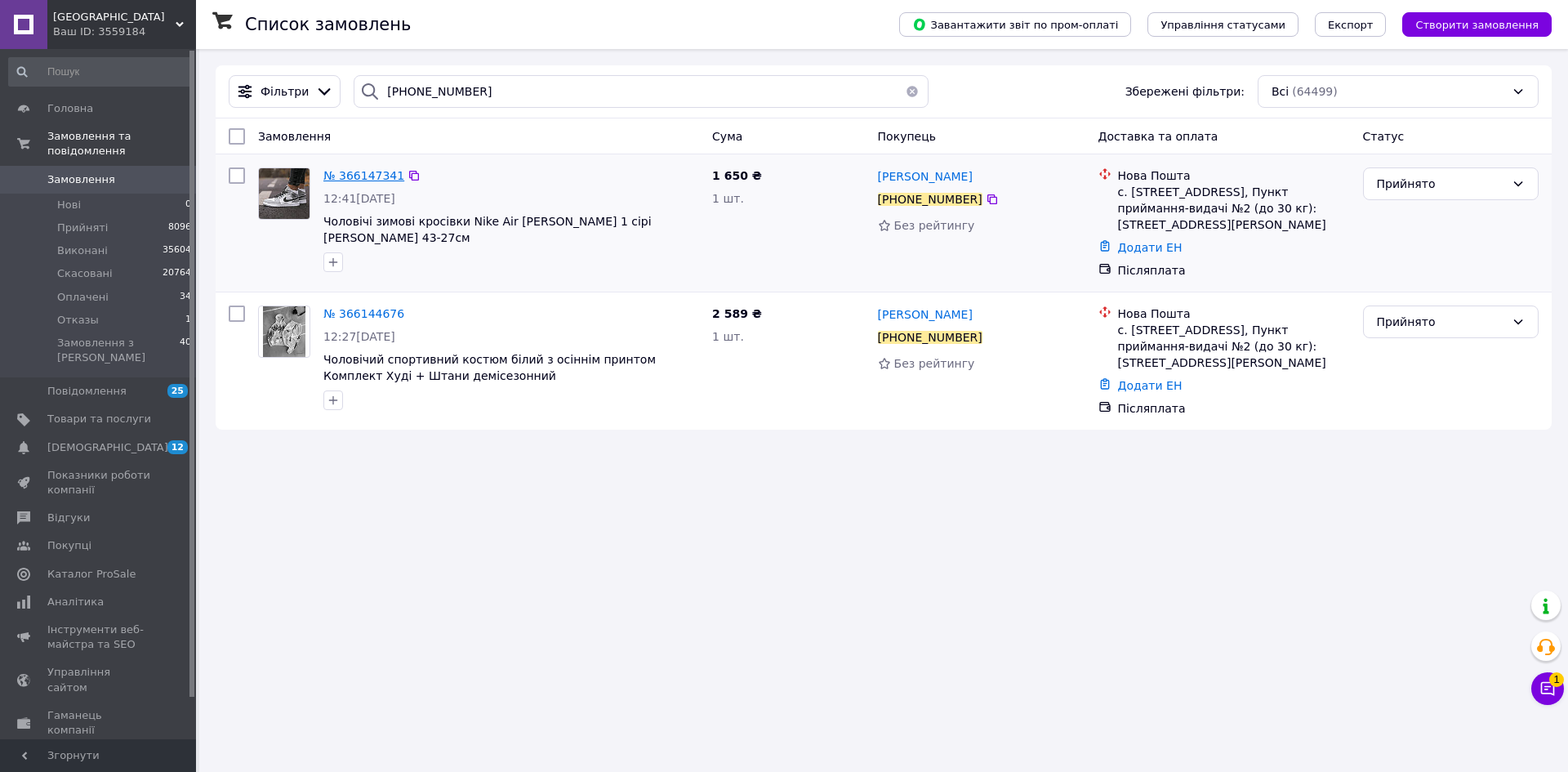
click at [361, 179] on span "№ 366147341" at bounding box center [363, 176] width 81 height 13
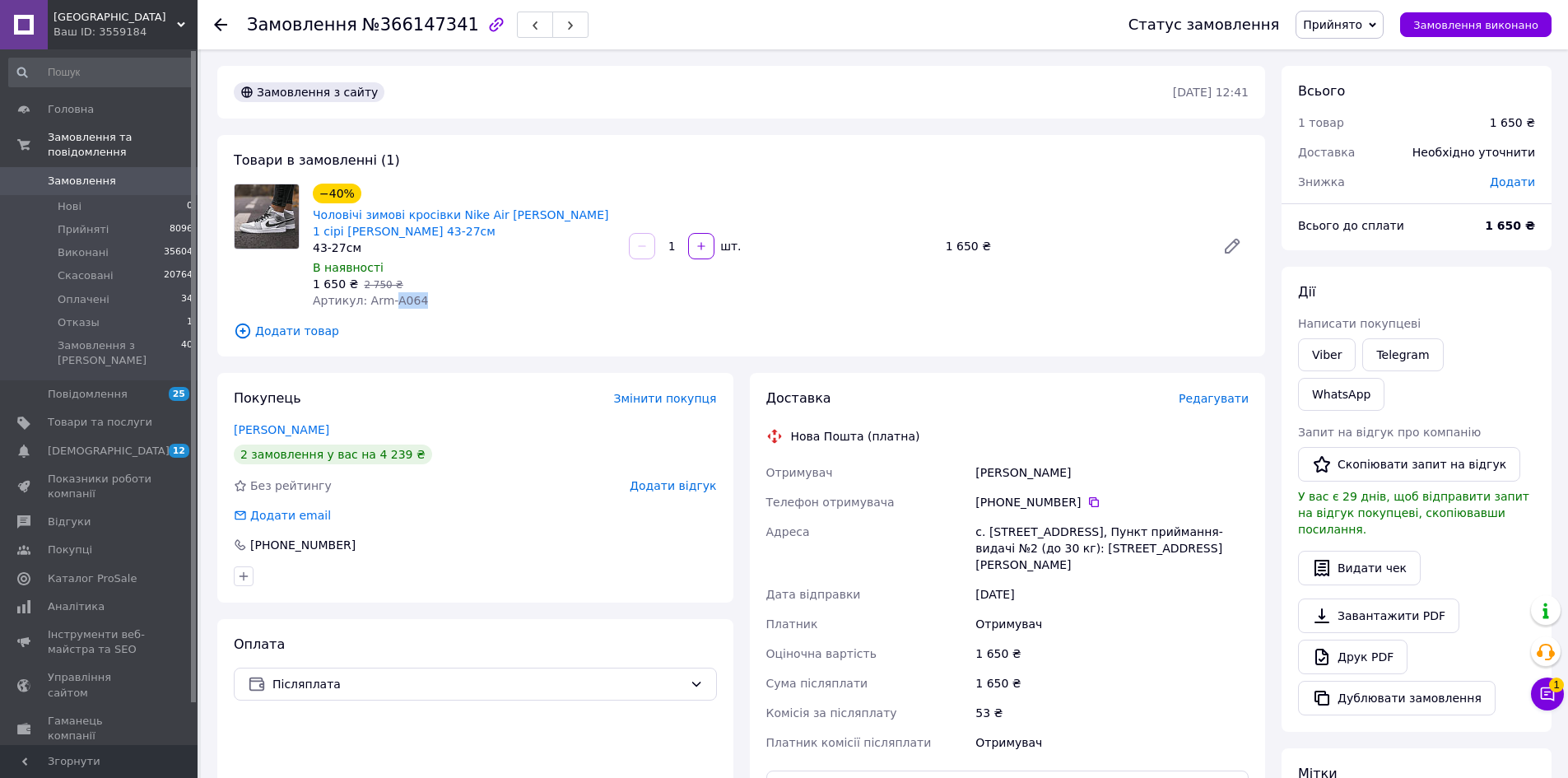
drag, startPoint x: 425, startPoint y: 299, endPoint x: 387, endPoint y: 302, distance: 38.1
click at [387, 302] on div "Артикул: Arm-A064" at bounding box center [464, 301] width 303 height 17
copy span "A064"
click at [1544, 686] on icon at bounding box center [1548, 694] width 17 height 17
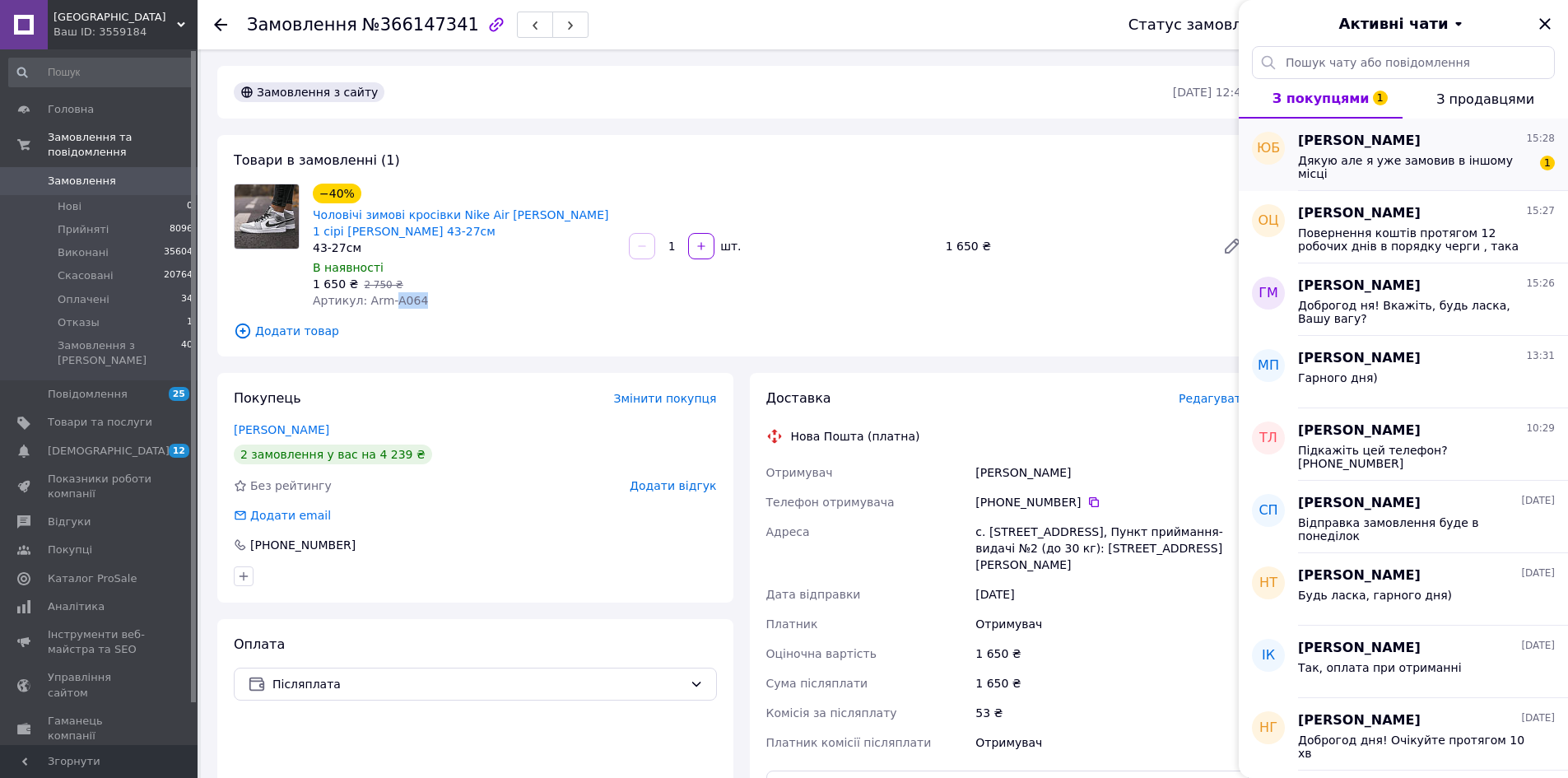
click at [1395, 161] on span "Дякую але я уже замовив в іншому місці" at bounding box center [1414, 166] width 233 height 26
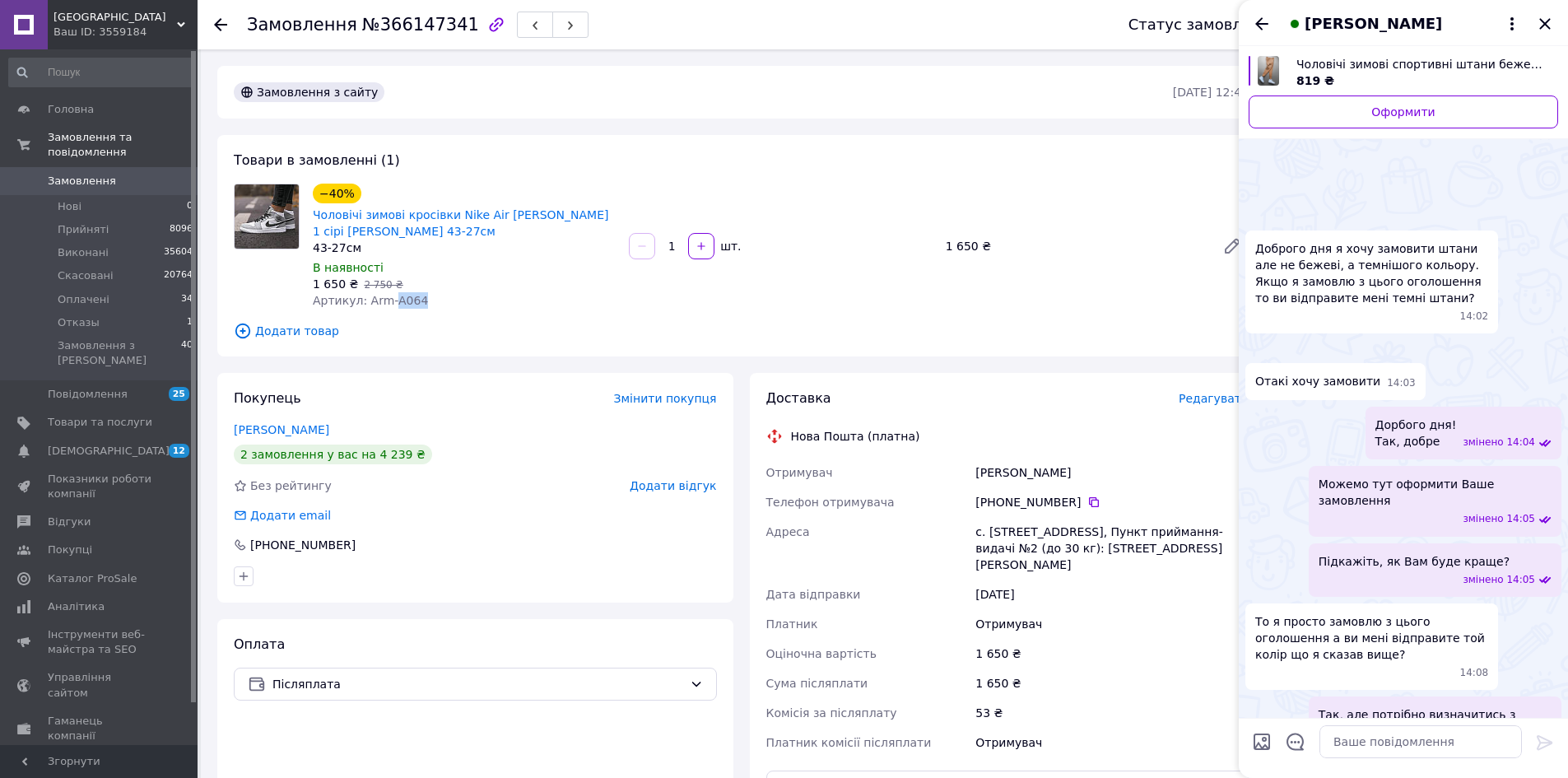
scroll to position [1076, 0]
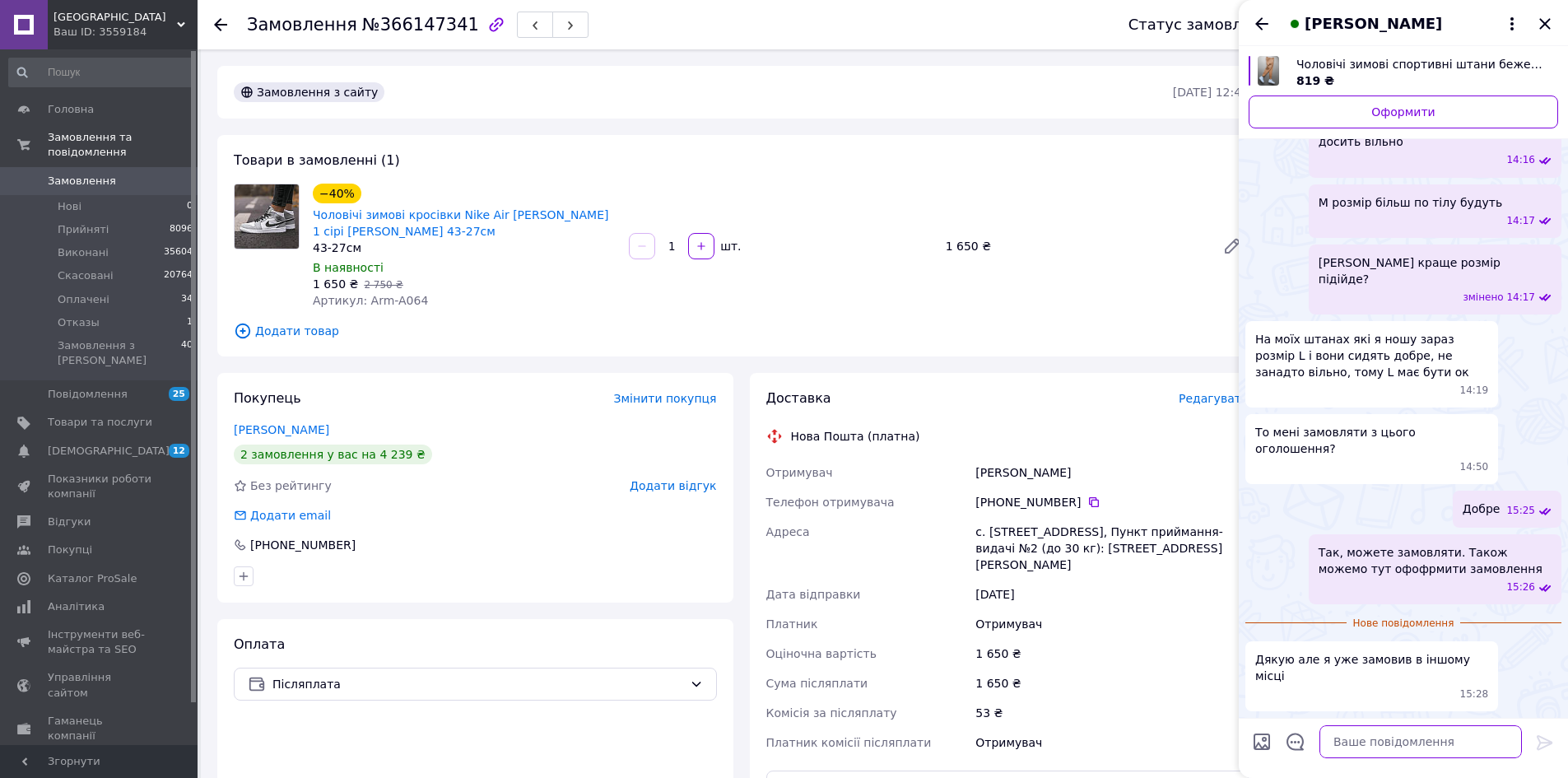
click at [1402, 732] on textarea at bounding box center [1420, 741] width 202 height 33
type textarea "Зрозуміли"
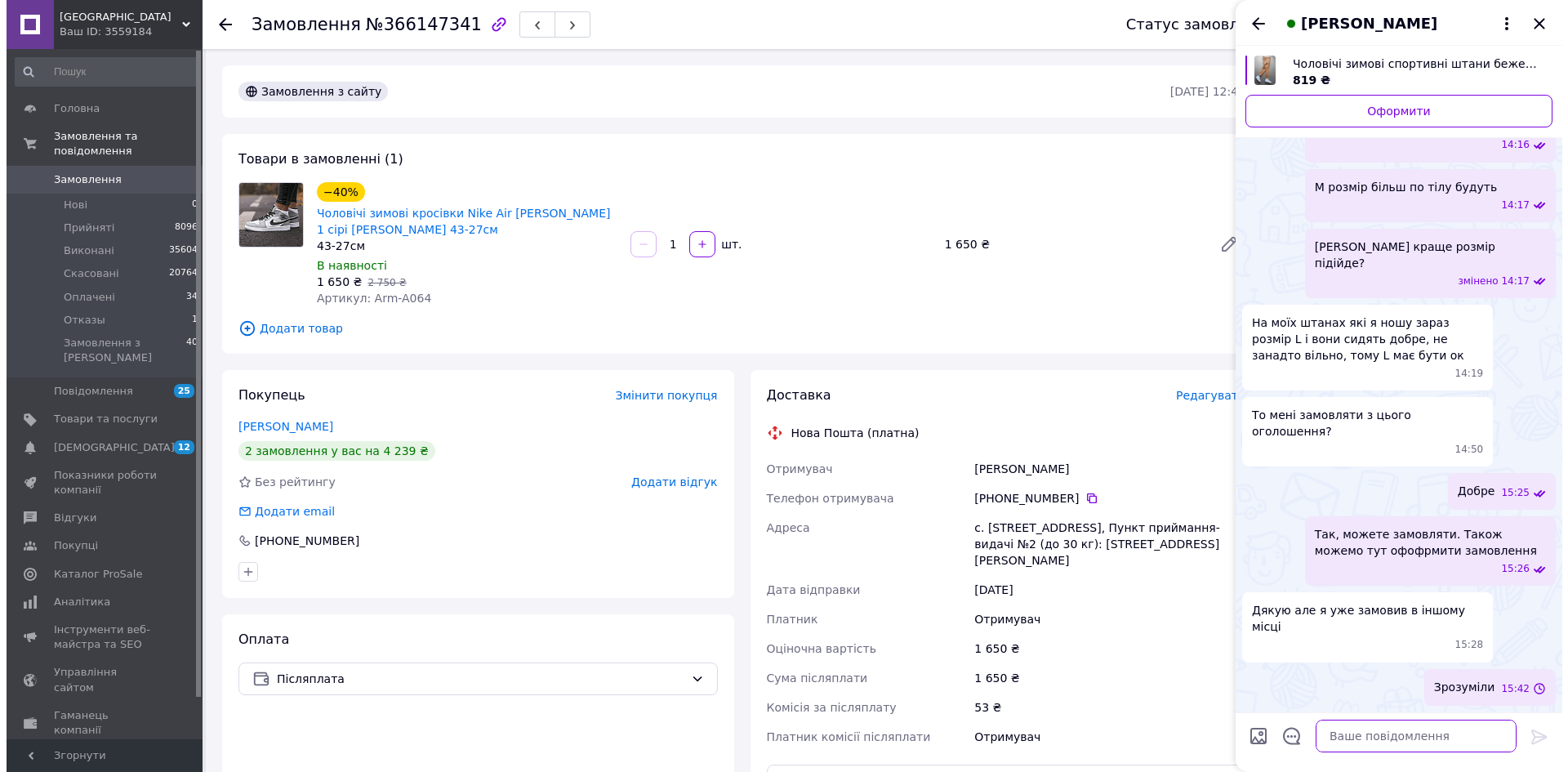
scroll to position [1041, 0]
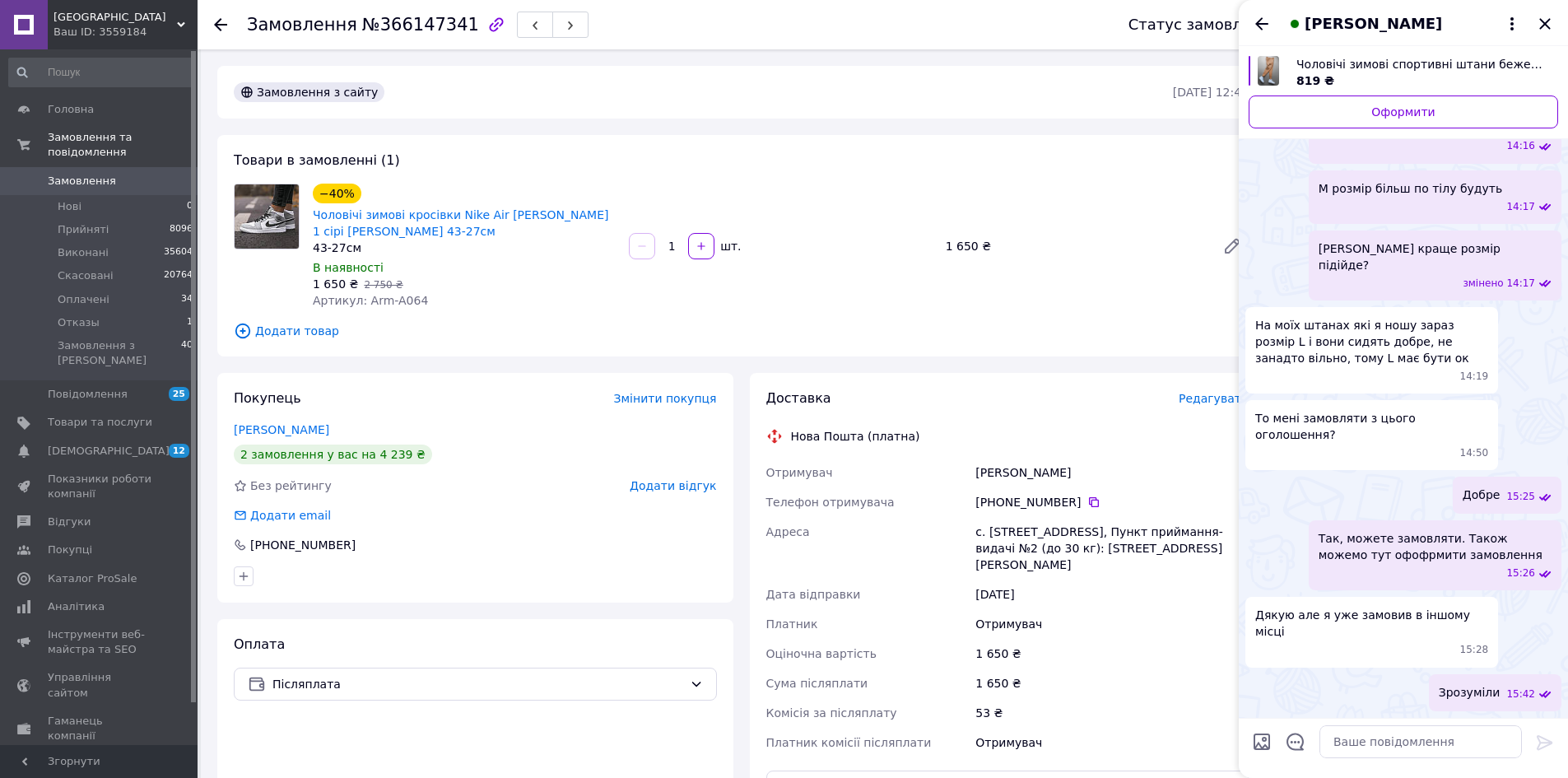
click at [219, 23] on icon at bounding box center [221, 25] width 13 height 13
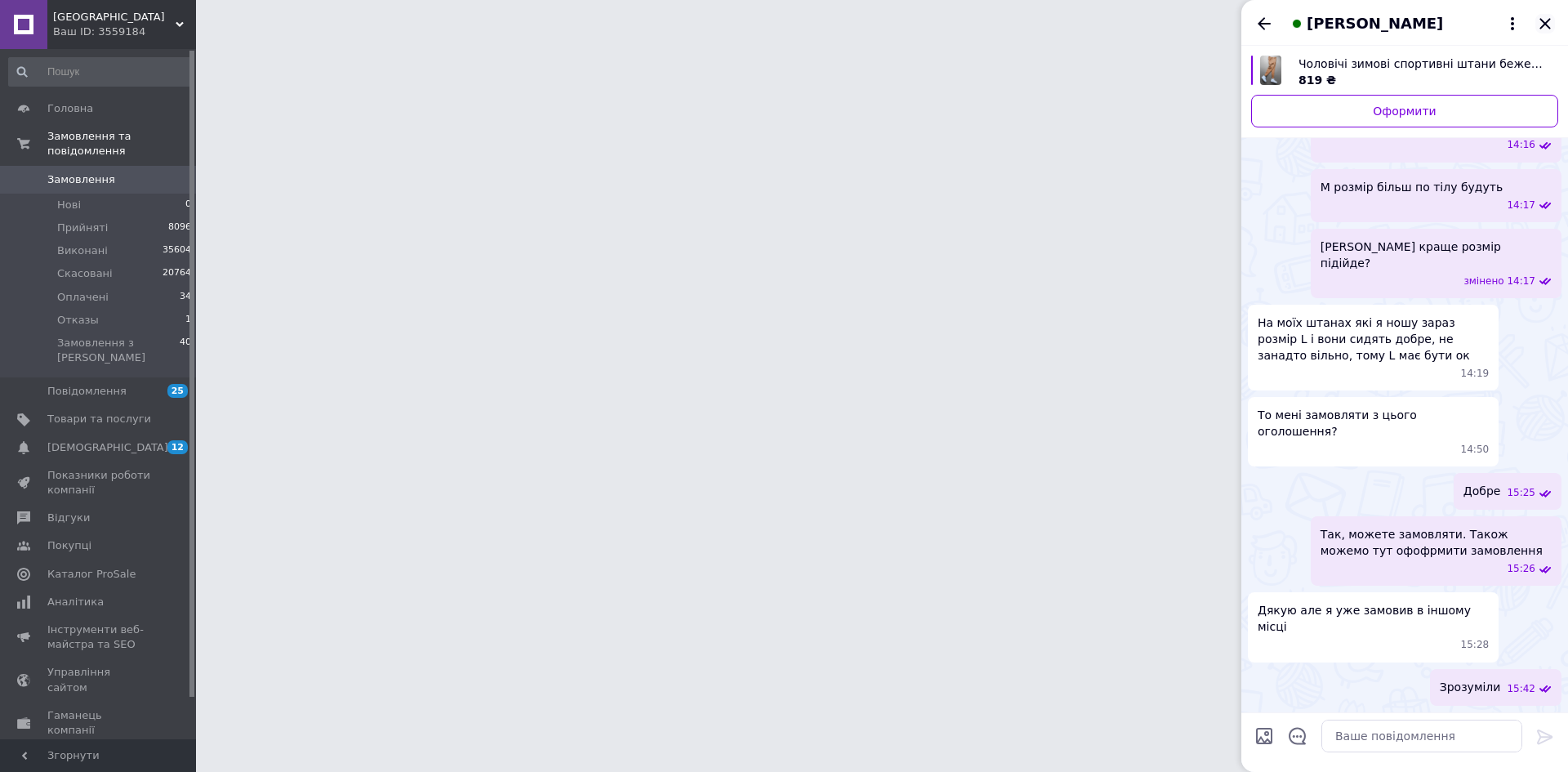
click at [1546, 23] on icon "Закрити" at bounding box center [1544, 23] width 11 height 11
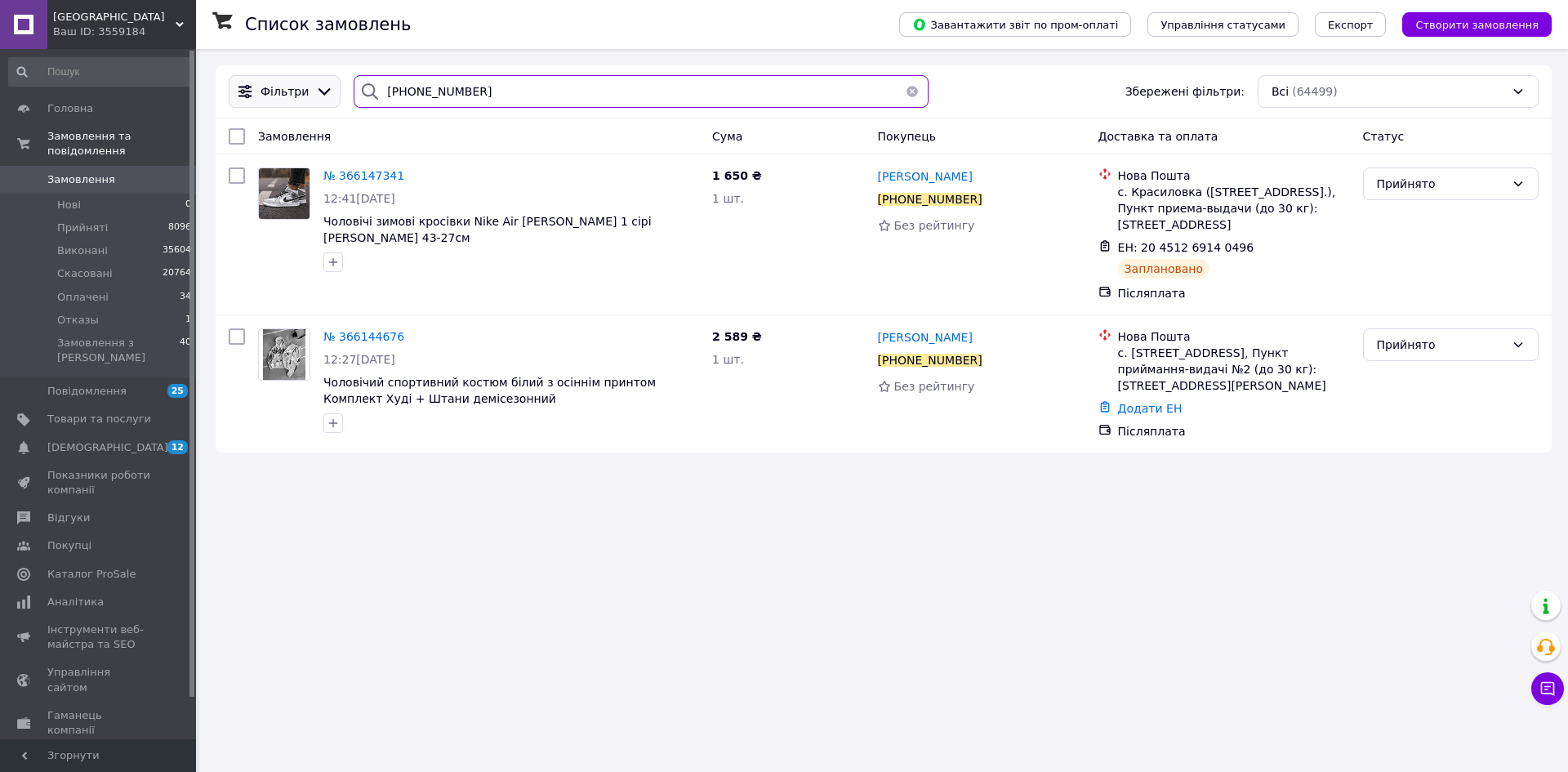
drag, startPoint x: 488, startPoint y: 85, endPoint x: 262, endPoint y: 78, distance: 226.1
click at [262, 78] on div "Фільтри +380686979368 Збережені фільтри: Всі (64499)" at bounding box center [884, 91] width 1323 height 33
click at [89, 20] on span "[GEOGRAPHIC_DATA]" at bounding box center [114, 18] width 122 height 15
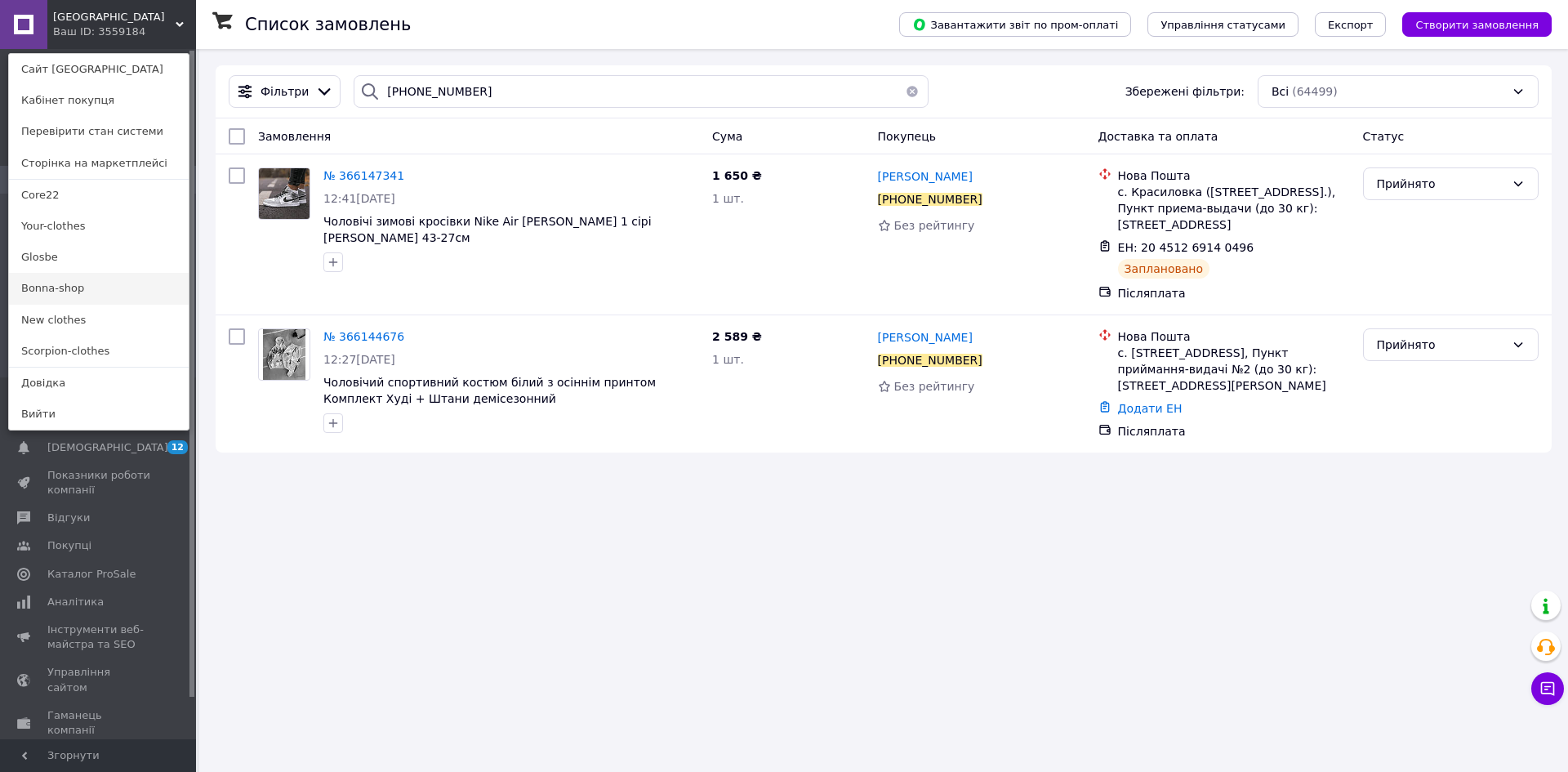
click at [67, 288] on link "Bonna-shop" at bounding box center [99, 288] width 180 height 31
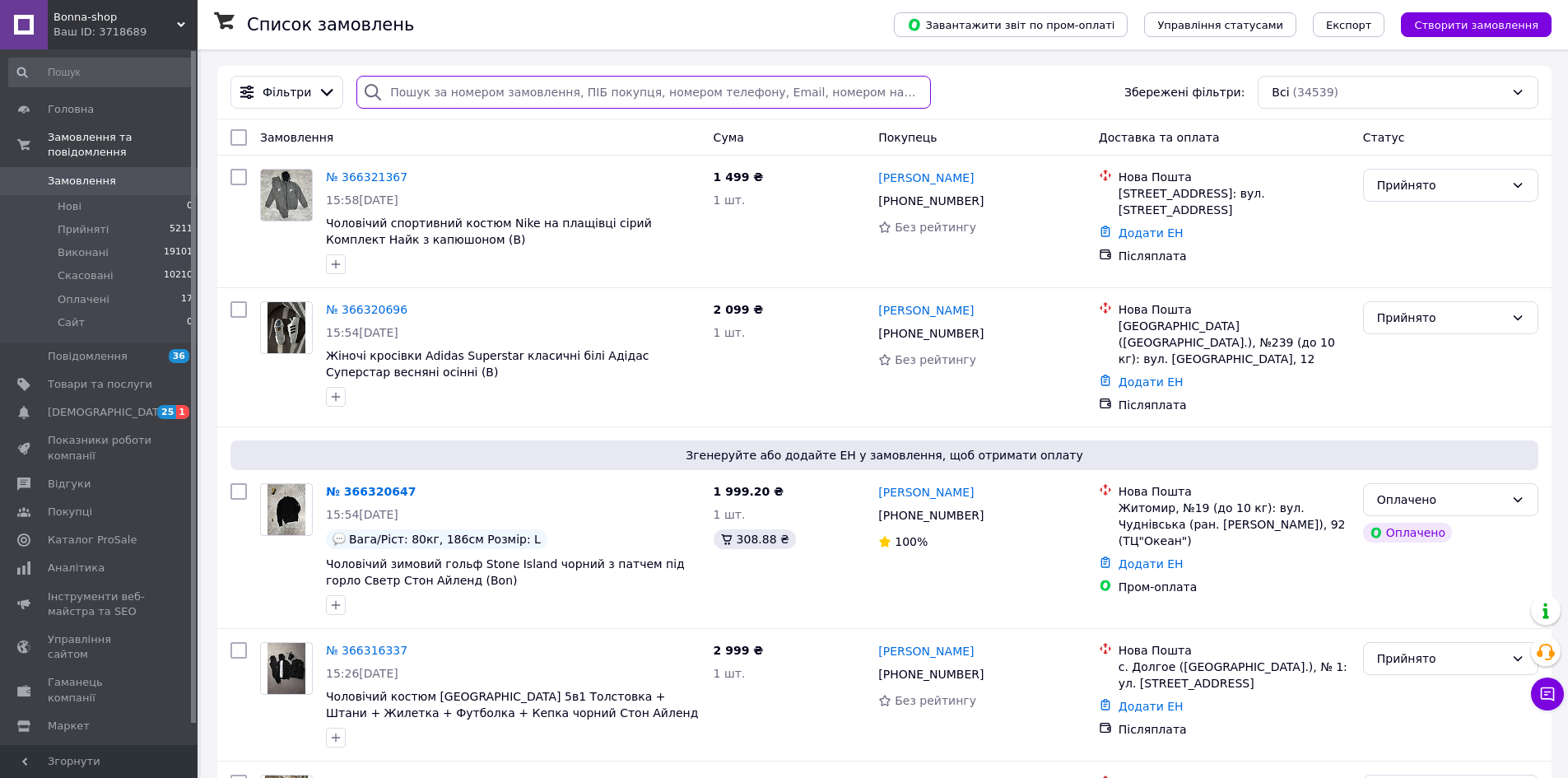
click at [766, 92] on input "search" at bounding box center [642, 92] width 574 height 33
paste input "380981251244"
type input "380981251244"
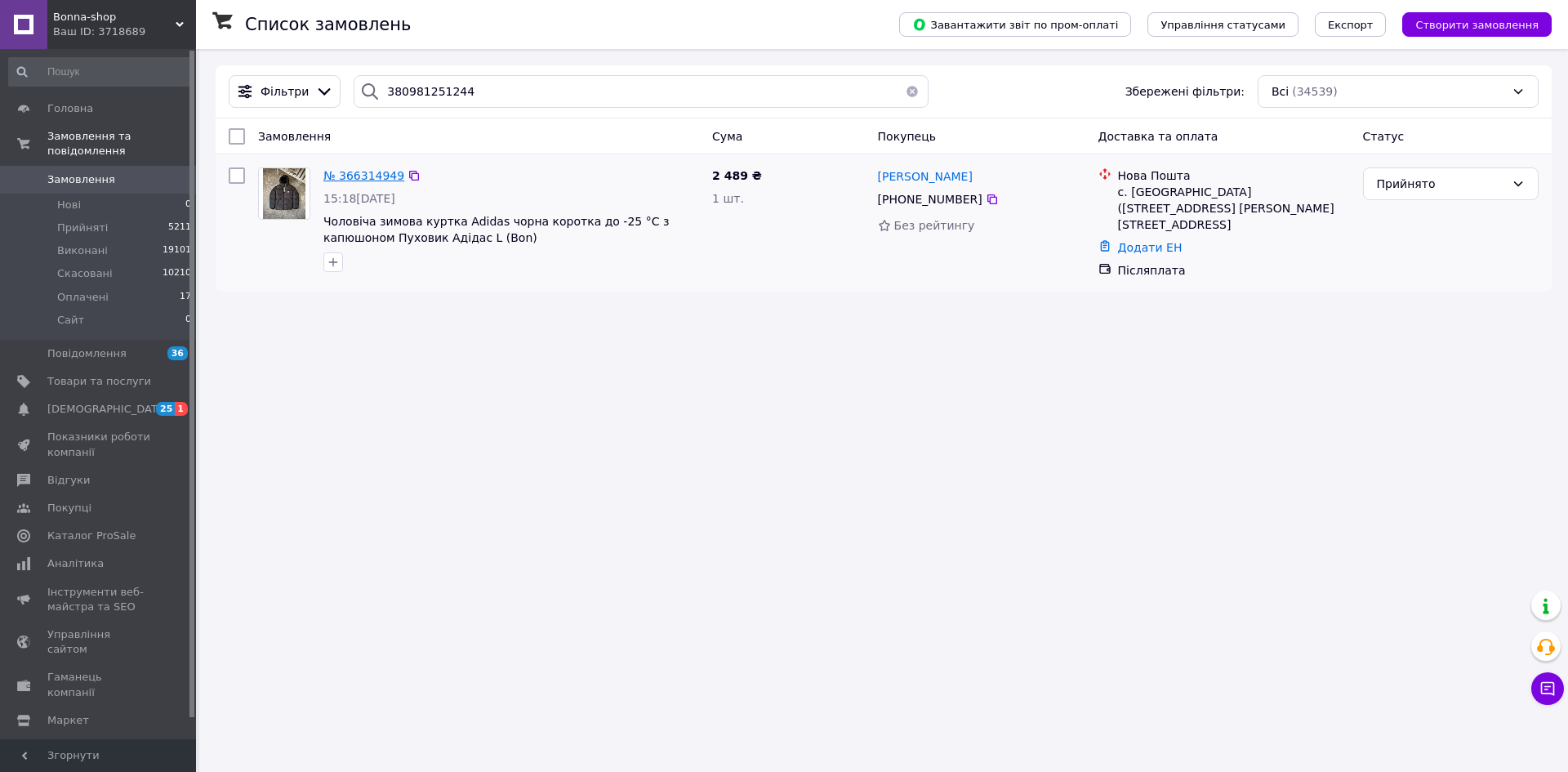
click at [355, 176] on span "№ 366314949" at bounding box center [363, 176] width 81 height 13
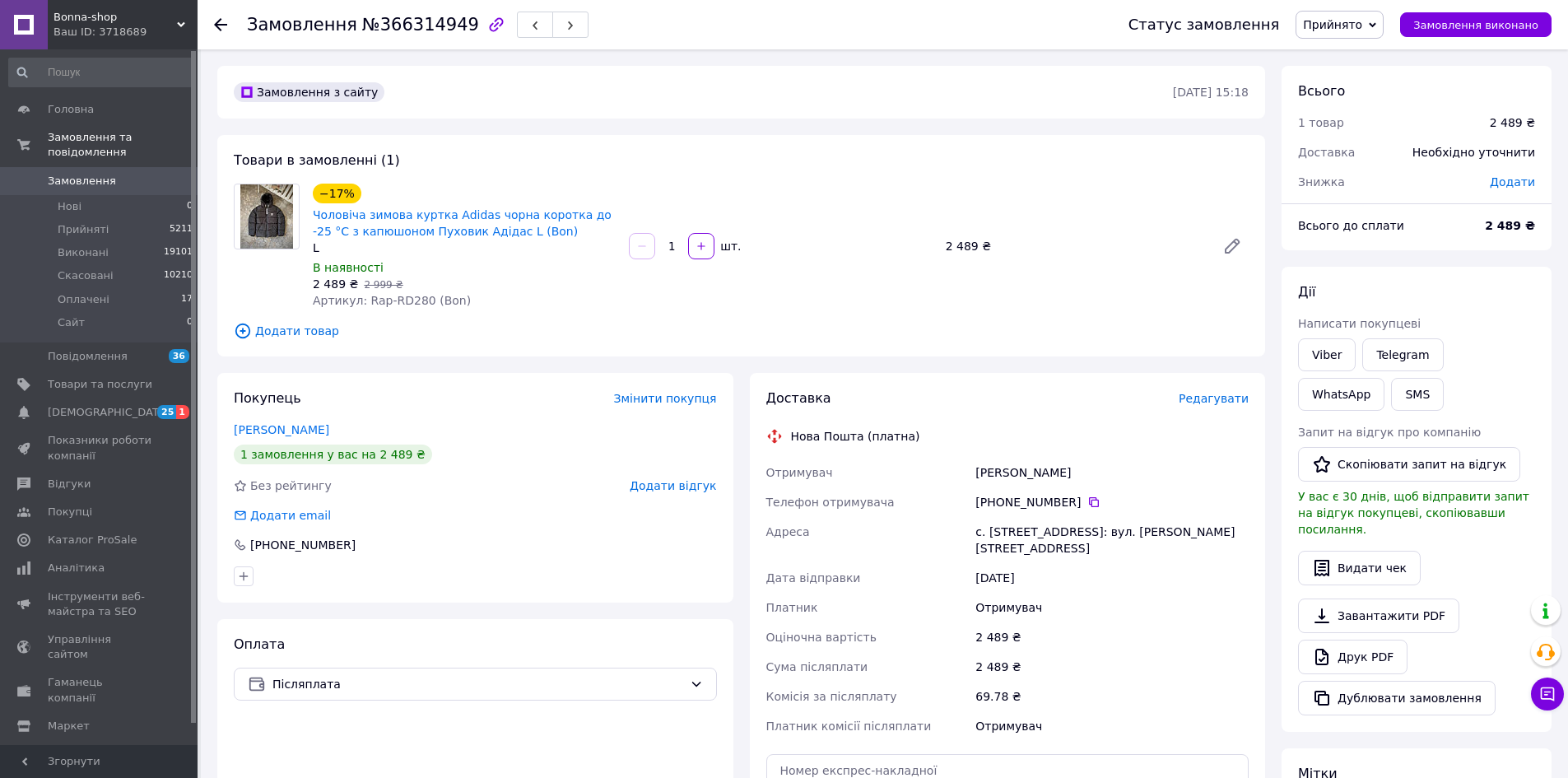
click at [218, 26] on icon at bounding box center [221, 25] width 13 height 13
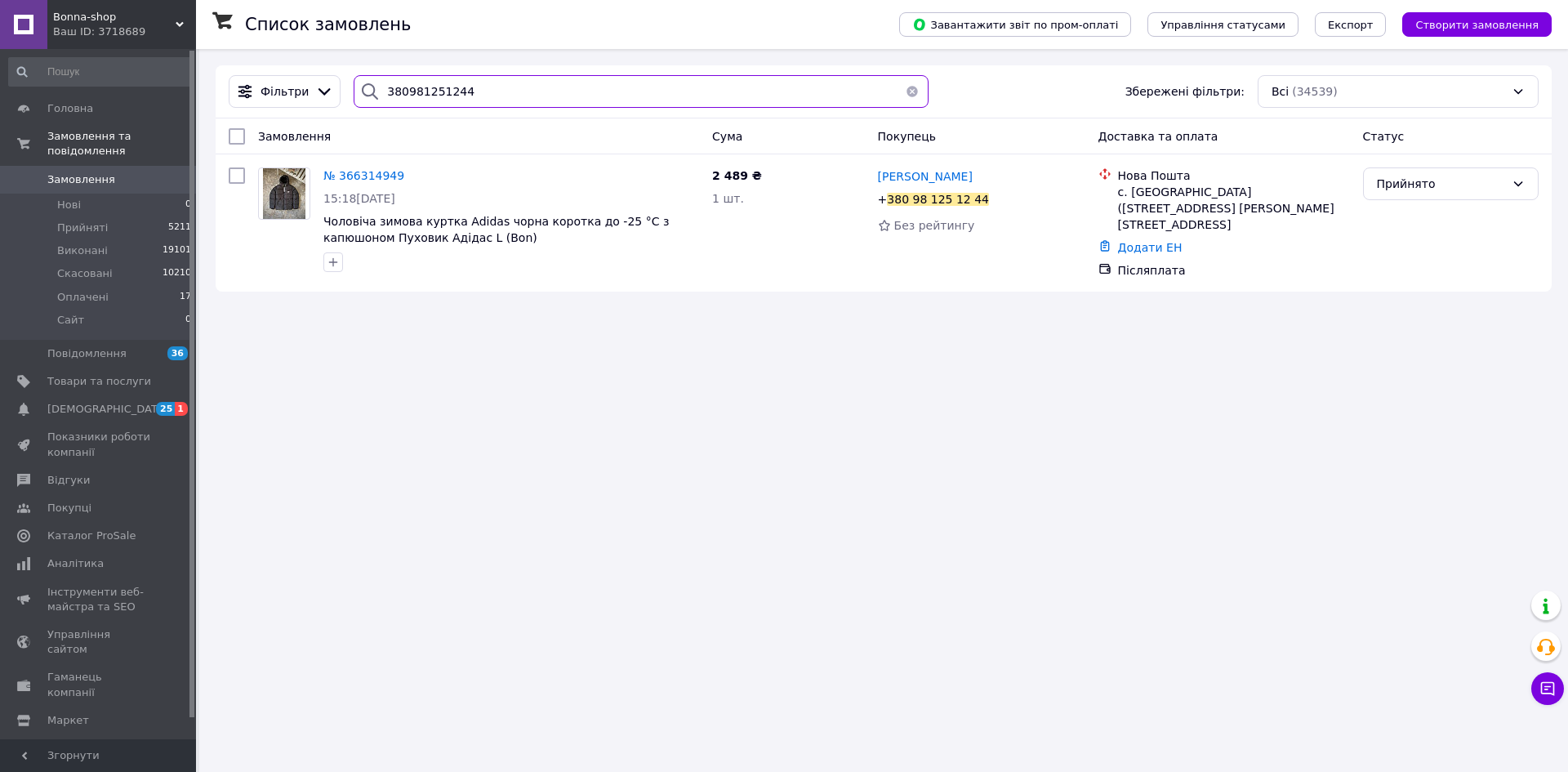
drag, startPoint x: 473, startPoint y: 88, endPoint x: 0, endPoint y: 68, distance: 473.4
click at [0, 79] on div "Bonna-shop Ваш ID: 3718689 Сайт Bonna-shop Кабінет покупця Перевірити стан сист…" at bounding box center [784, 386] width 1568 height 772
paste input "[PHONE_NUMBER]"
type input "[PHONE_NUMBER]"
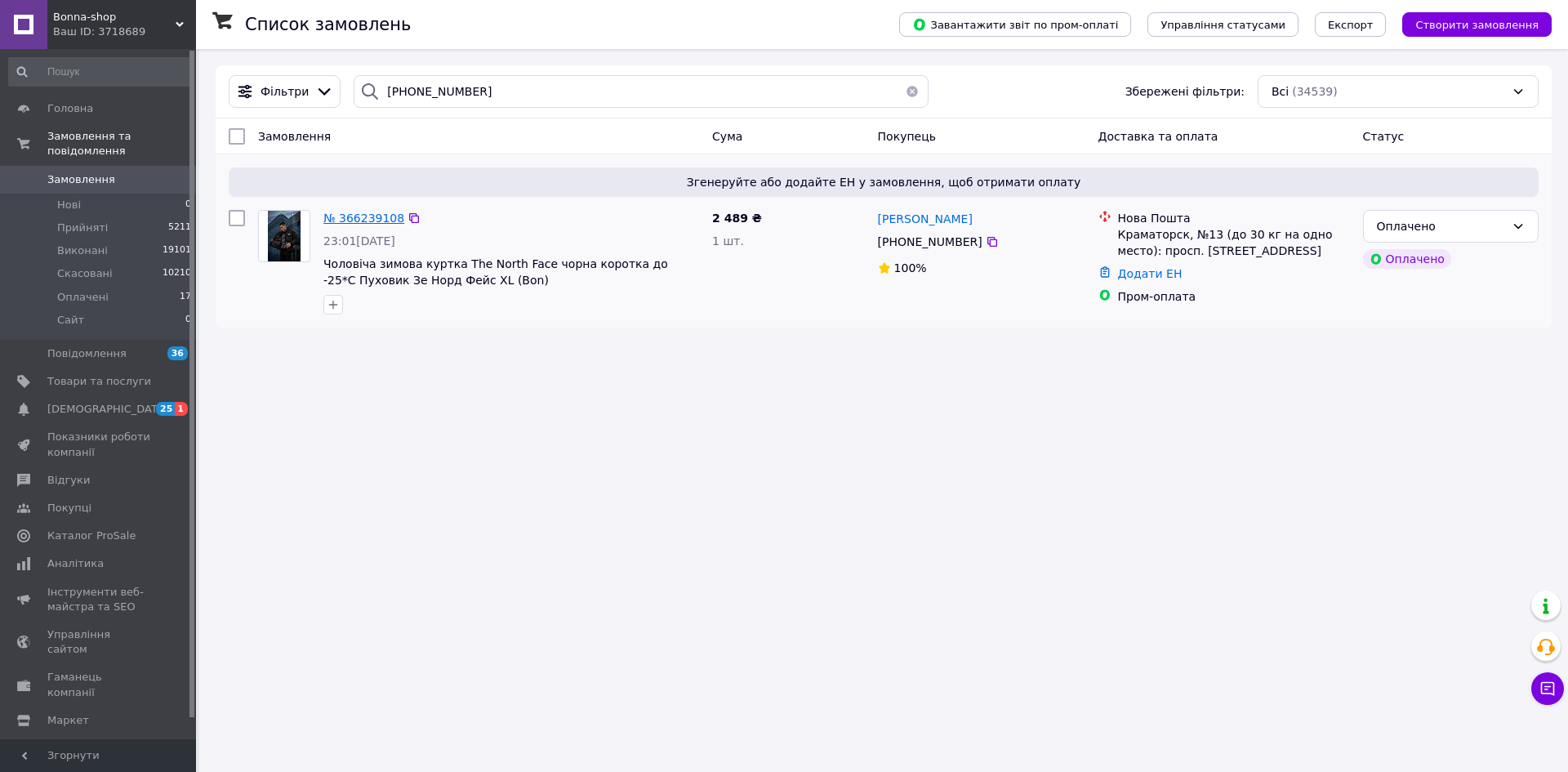
click at [367, 222] on span "№ 366239108" at bounding box center [363, 218] width 81 height 13
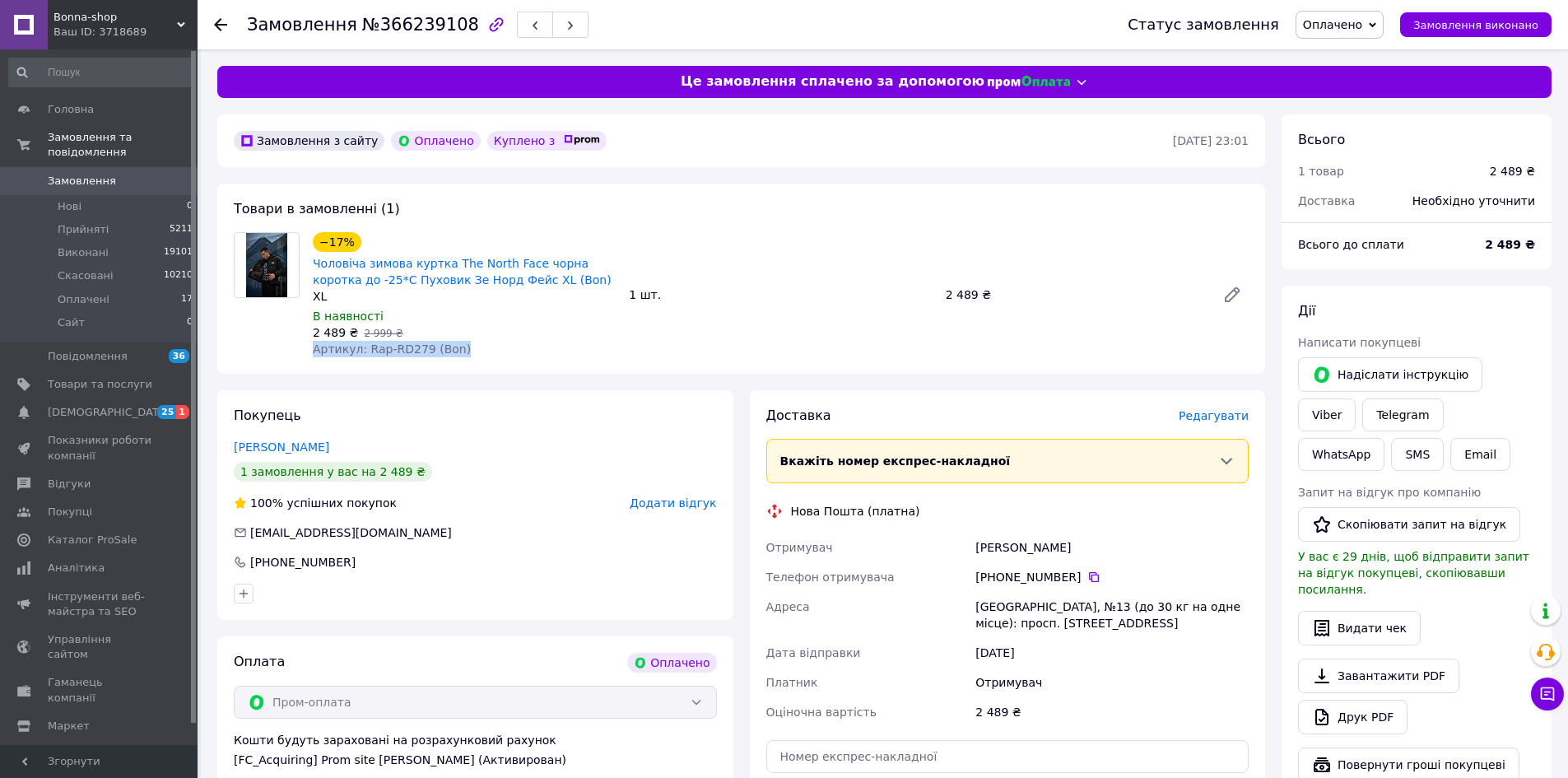
drag, startPoint x: 456, startPoint y: 355, endPoint x: 308, endPoint y: 356, distance: 148.0
click at [308, 356] on div "−17% Чоловіча зимова куртка The North Face чорна коротка до -25*С Пуховик Зе Но…" at bounding box center [464, 294] width 316 height 132
copy span "Артикул: Rap-RD279 (Bon)"
click at [216, 25] on use at bounding box center [221, 25] width 13 height 13
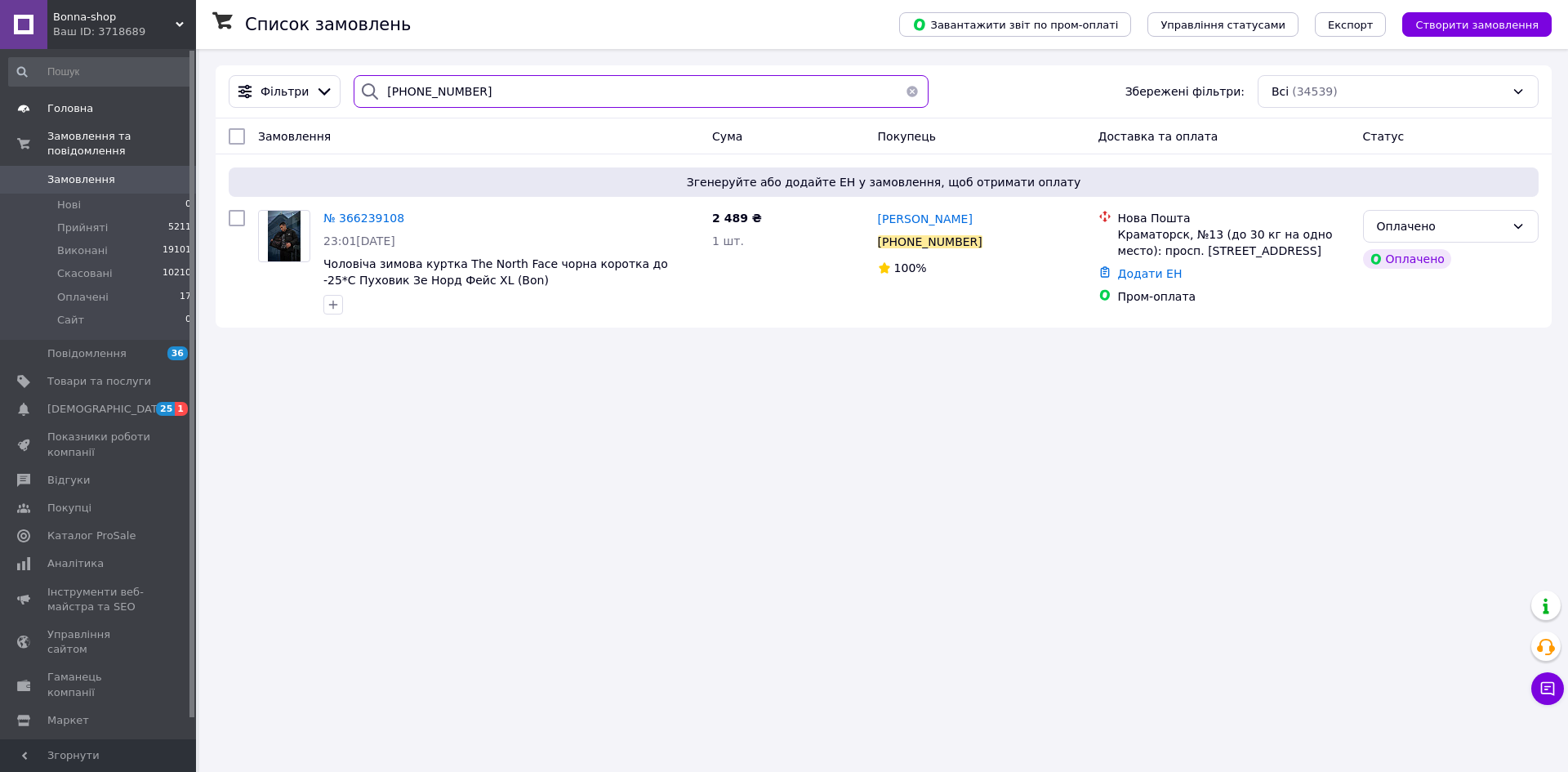
drag, startPoint x: 533, startPoint y: 97, endPoint x: 0, endPoint y: 101, distance: 533.0
click at [0, 101] on div "Bonna-shop Ваш ID: 3718689 Сайт Bonna-shop Кабінет покупця Перевірити стан сист…" at bounding box center [784, 386] width 1568 height 772
paste input "+380981251244"
type input "+380981251244"
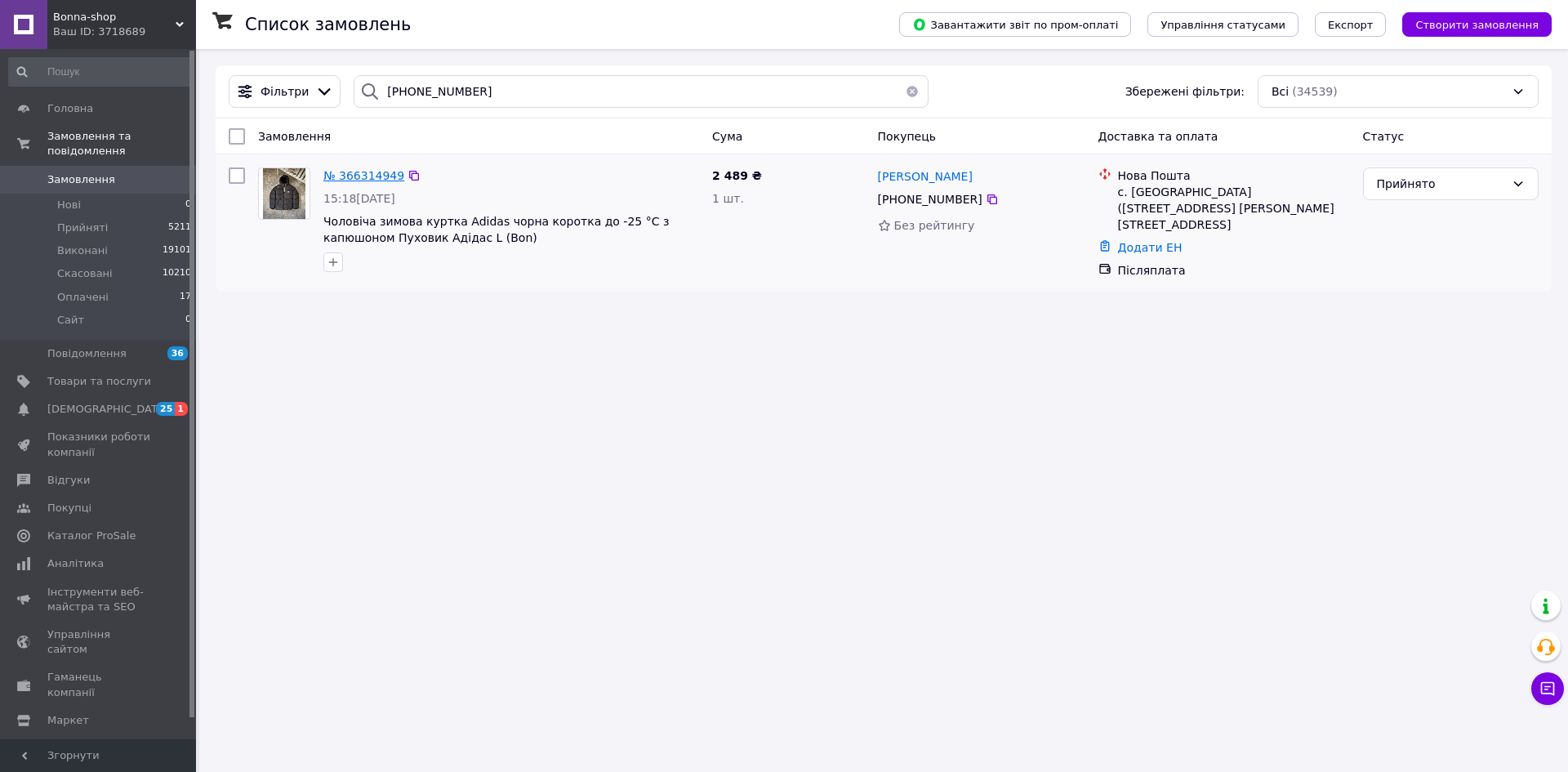
click at [363, 182] on span "№ 366314949" at bounding box center [363, 176] width 81 height 13
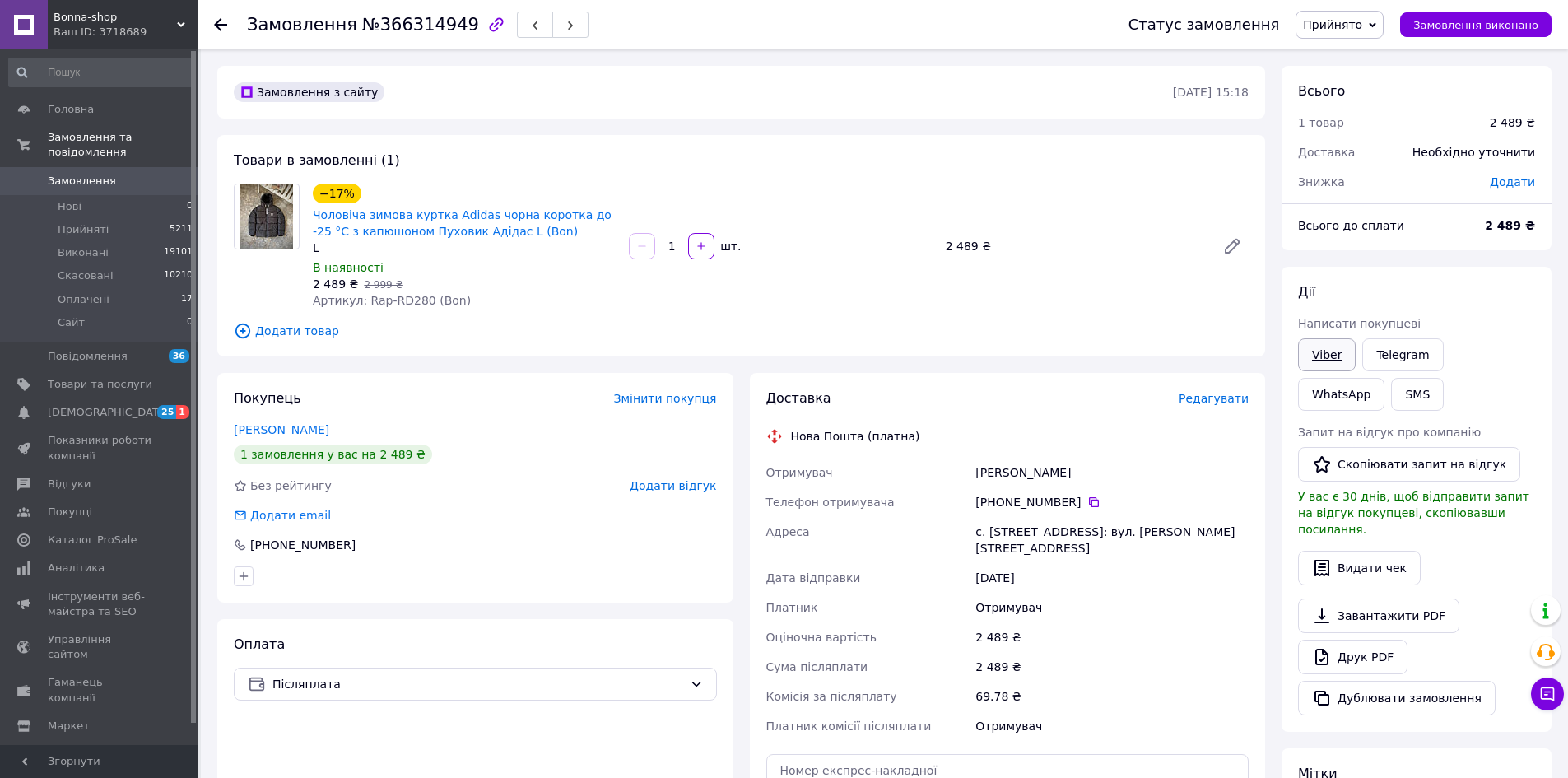
click at [1329, 352] on link "Viber" at bounding box center [1326, 355] width 58 height 33
click at [391, 415] on div "Покупець Змінити покупця Баляс Даня 1 замовлення у вас на 2 489 ₴ Без рейтингу …" at bounding box center [475, 487] width 516 height 229
drag, startPoint x: 309, startPoint y: 208, endPoint x: 515, endPoint y: 218, distance: 206.2
click at [515, 218] on div "−17% Чоловіча зимова куртка Adidas чорна коротка до -25 °C з капюшоном Пуховик …" at bounding box center [464, 246] width 316 height 132
copy link "Чоловіча зимова куртка Adidas чорна"
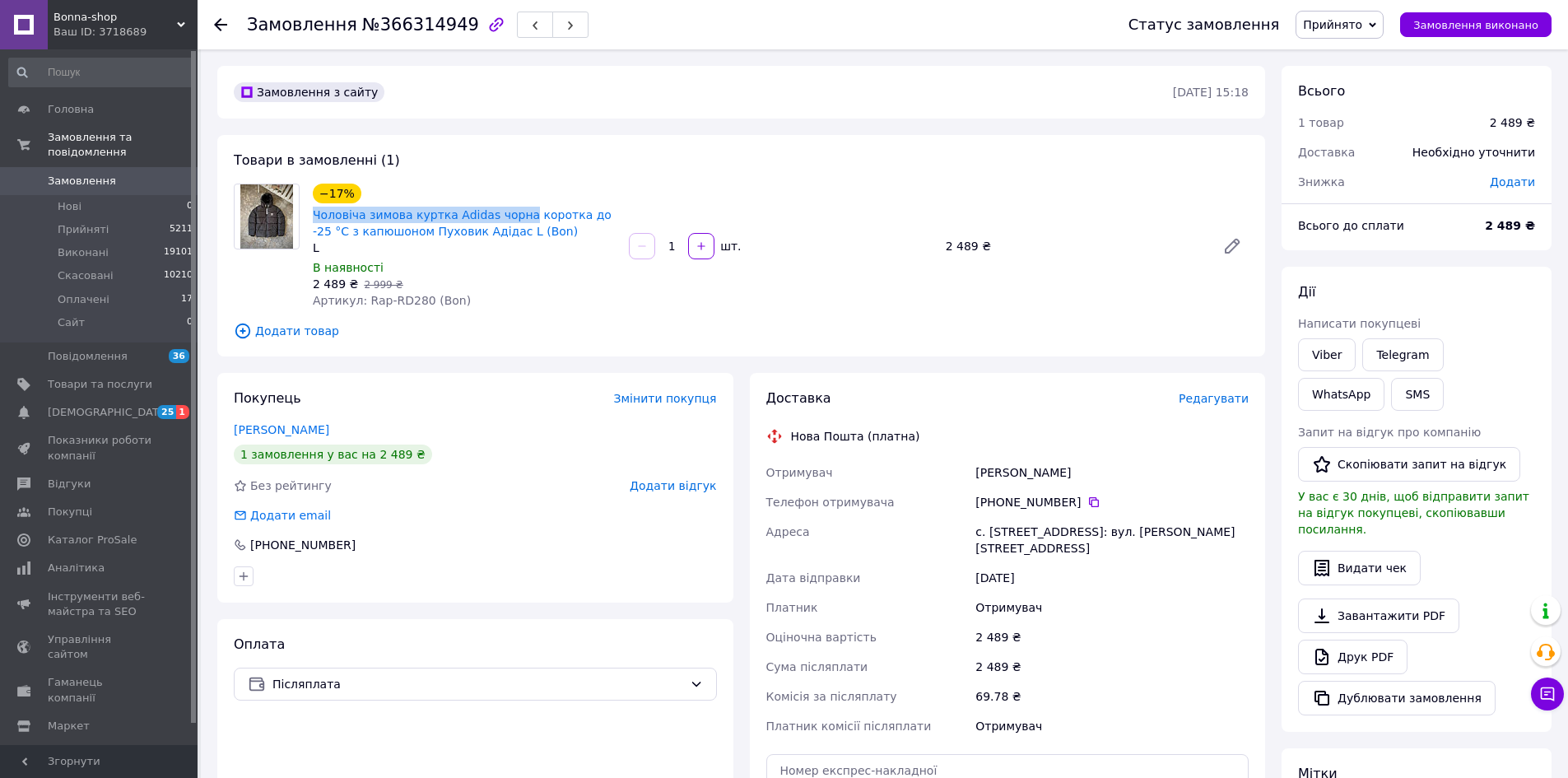
click at [100, 21] on span "Bonna-shop" at bounding box center [115, 18] width 123 height 15
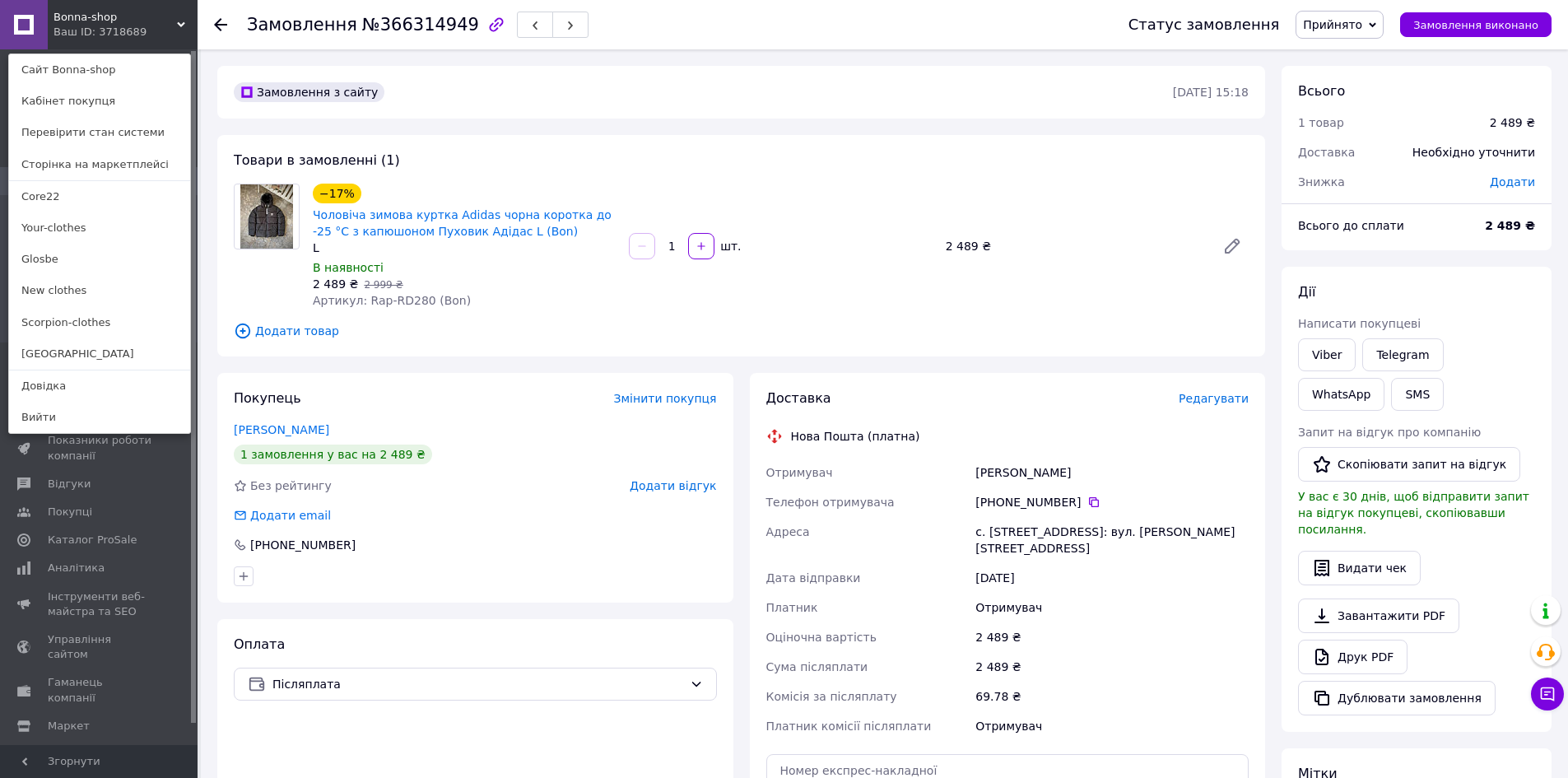
click at [100, 21] on span "Bonna-shop" at bounding box center [115, 18] width 123 height 15
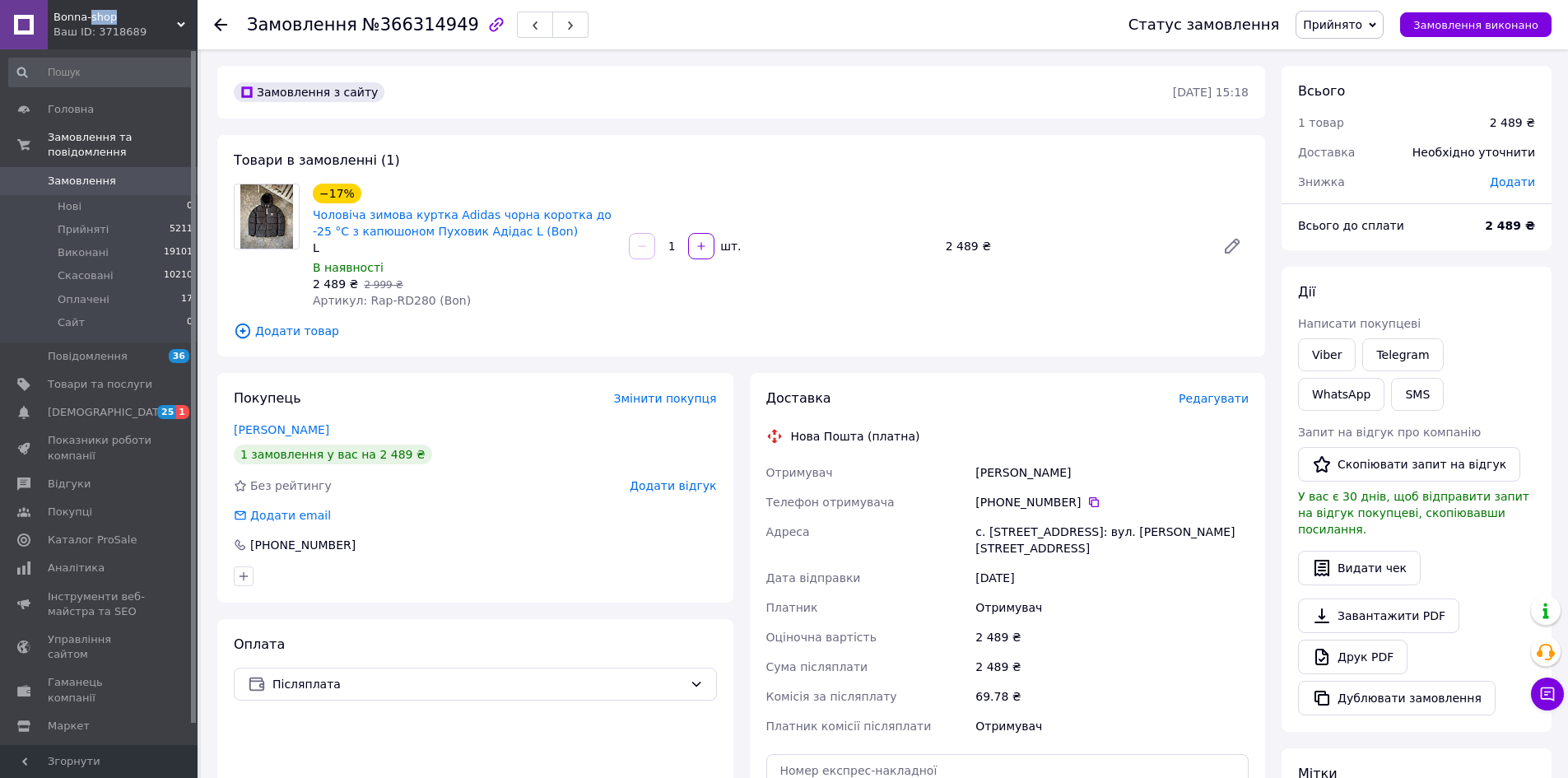
click at [100, 21] on span "Bonna-shop" at bounding box center [115, 18] width 123 height 15
copy span "Bonna-shop"
click at [213, 23] on div "Замовлення №366314949 Статус замовлення Прийнято Виконано Скасовано Оплачено Са…" at bounding box center [883, 24] width 1371 height 50
click at [226, 21] on icon at bounding box center [221, 25] width 13 height 13
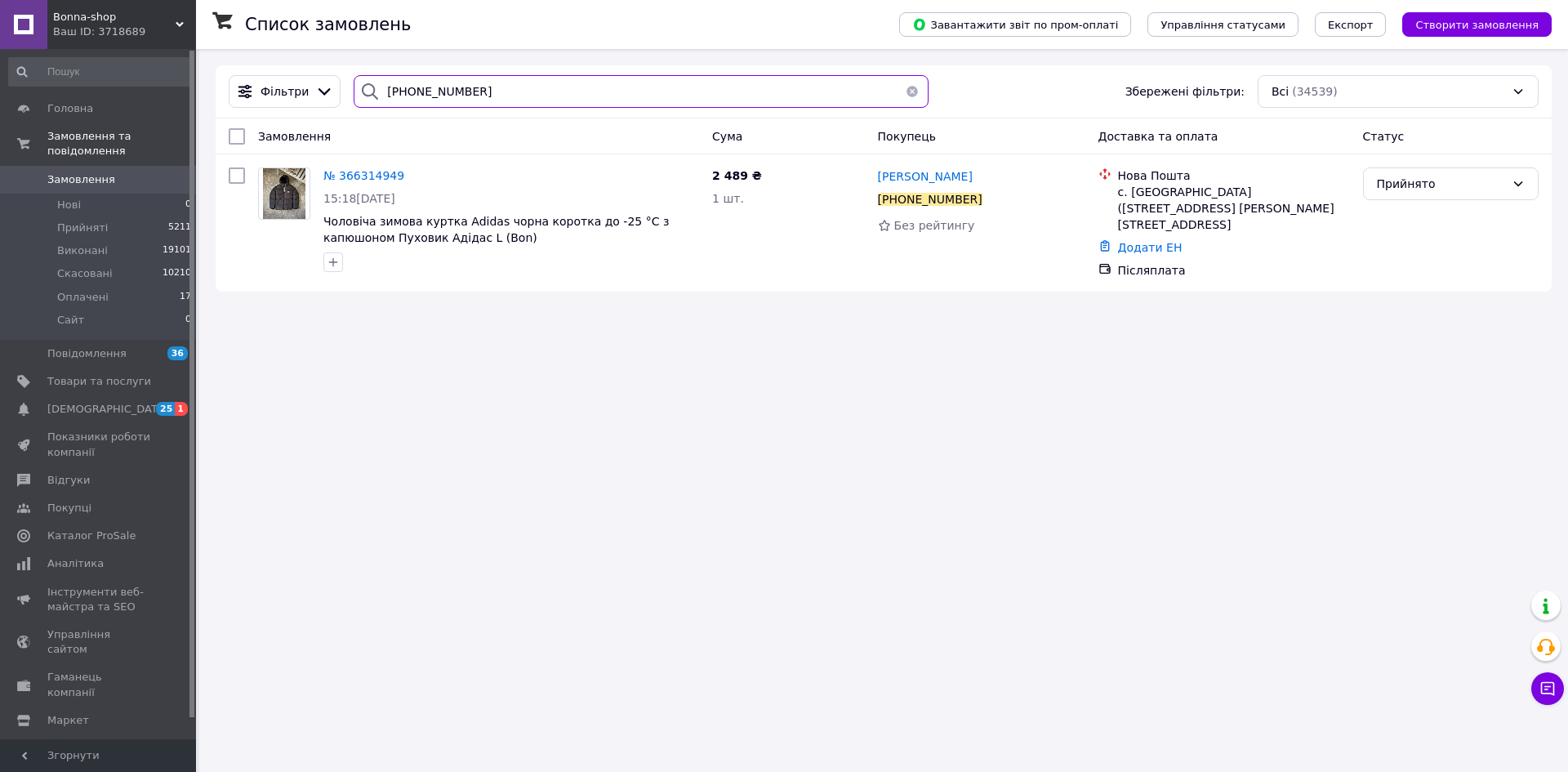
paste input "+380976996431"
drag, startPoint x: 203, startPoint y: 85, endPoint x: 100, endPoint y: 93, distance: 103.3
click at [102, 93] on div "Bonna-shop Ваш ID: 3718689 Сайт Bonna-shop Кабінет покупця Перевірити стан сист…" at bounding box center [784, 386] width 1568 height 772
type input "+380976996431"
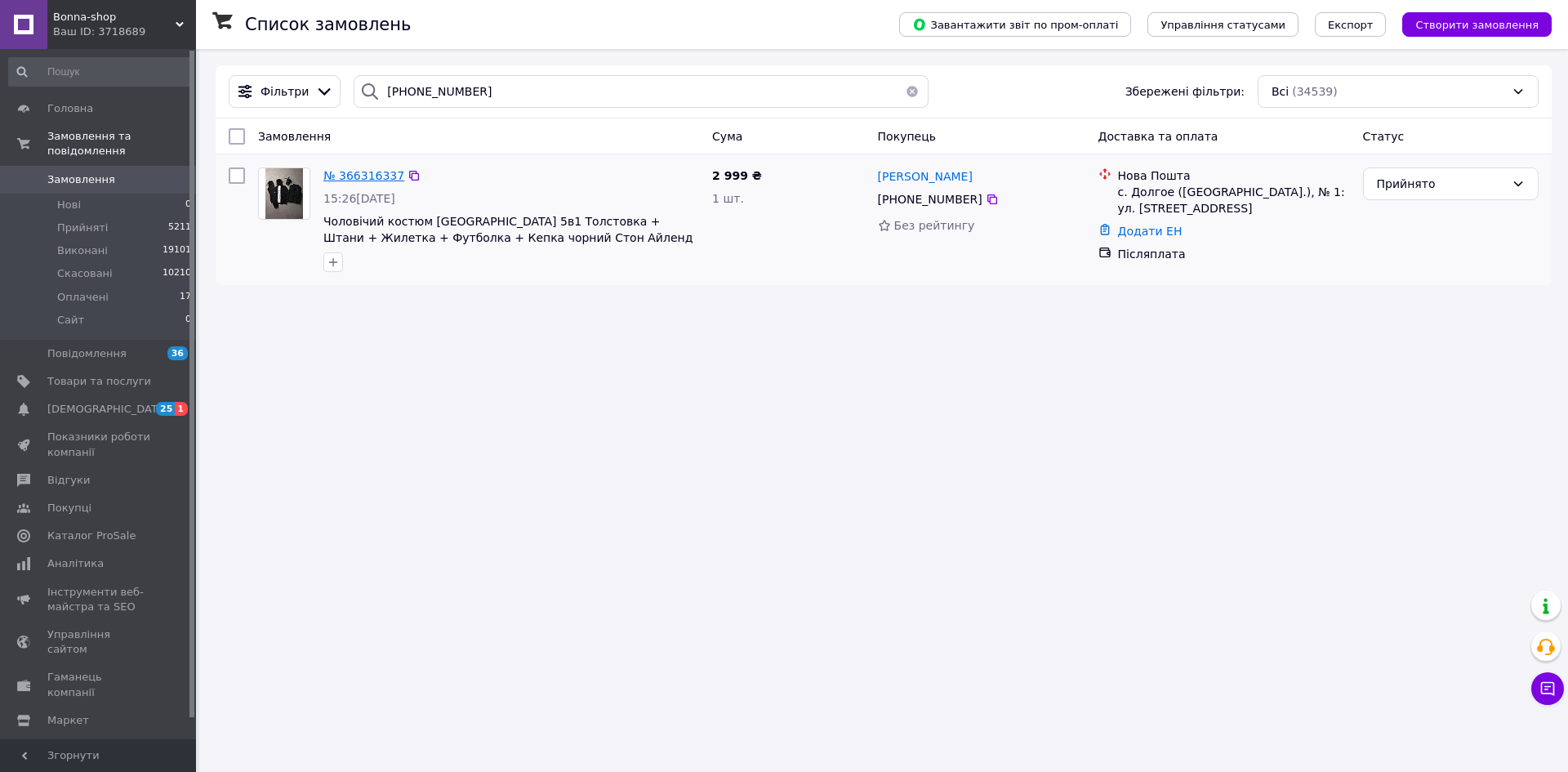
click at [350, 177] on span "№ 366316337" at bounding box center [363, 176] width 81 height 13
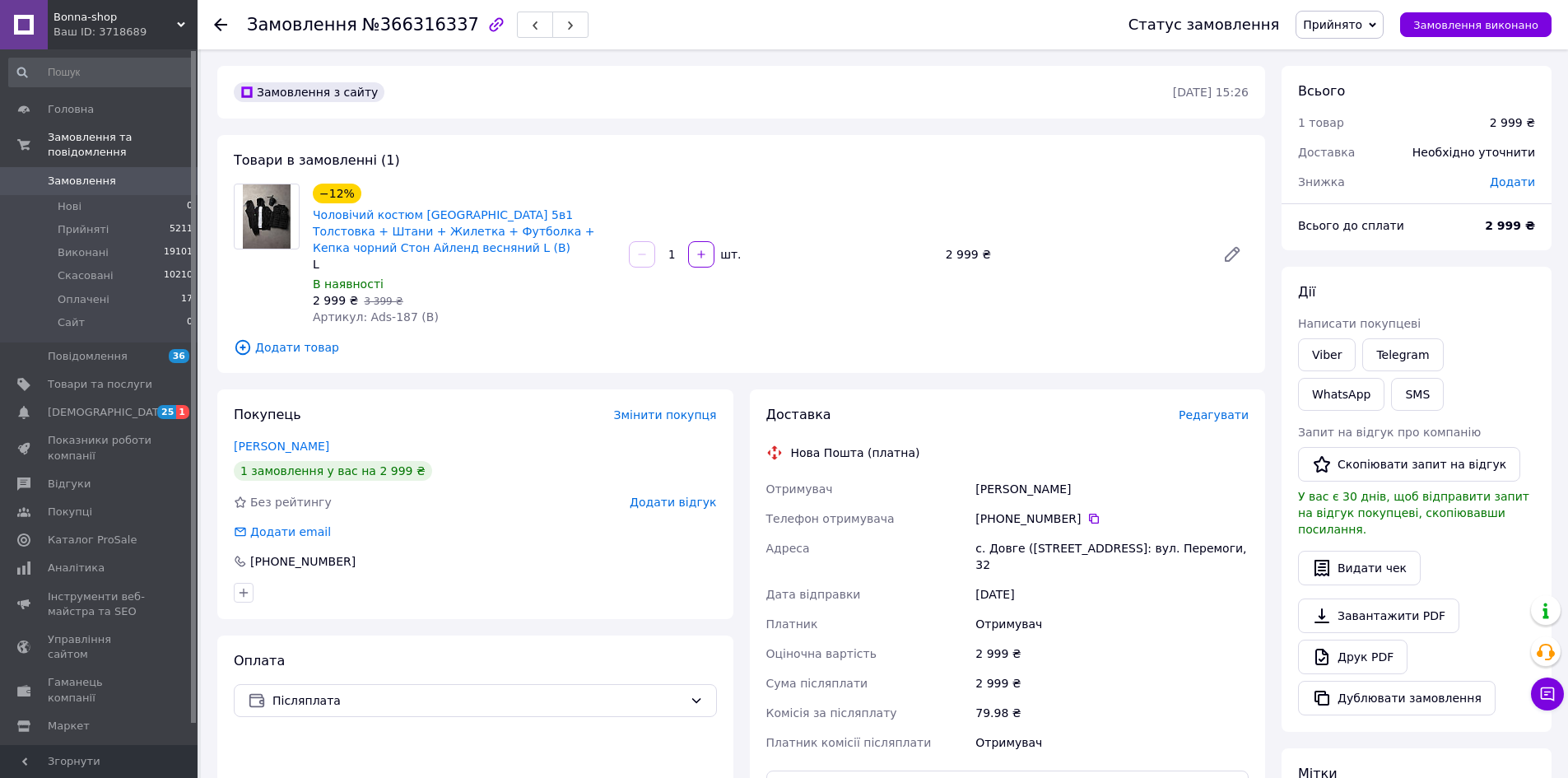
click at [59, 15] on span "Bonna-shop" at bounding box center [115, 18] width 123 height 15
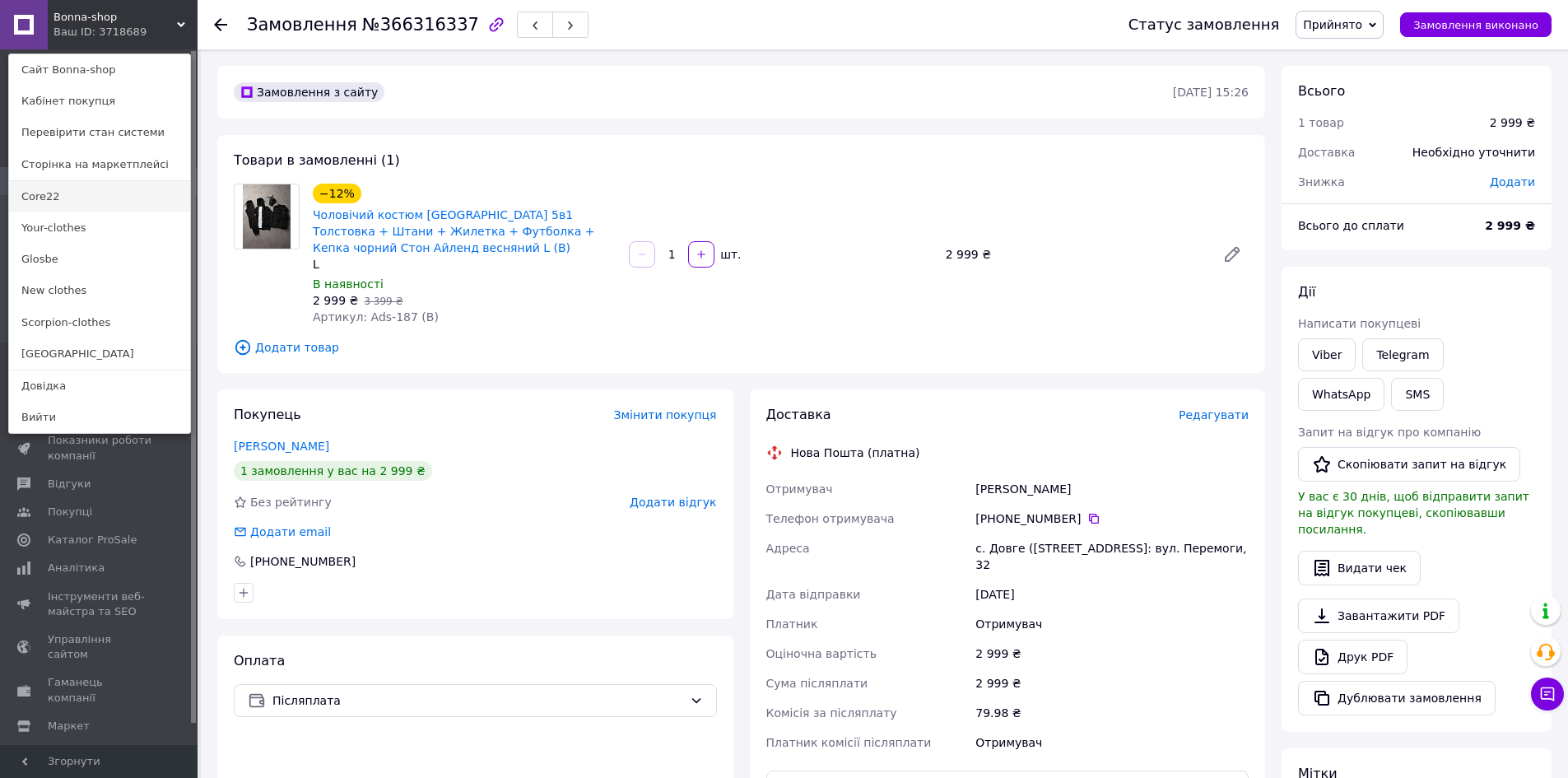
click at [46, 192] on link "Core22" at bounding box center [100, 197] width 181 height 31
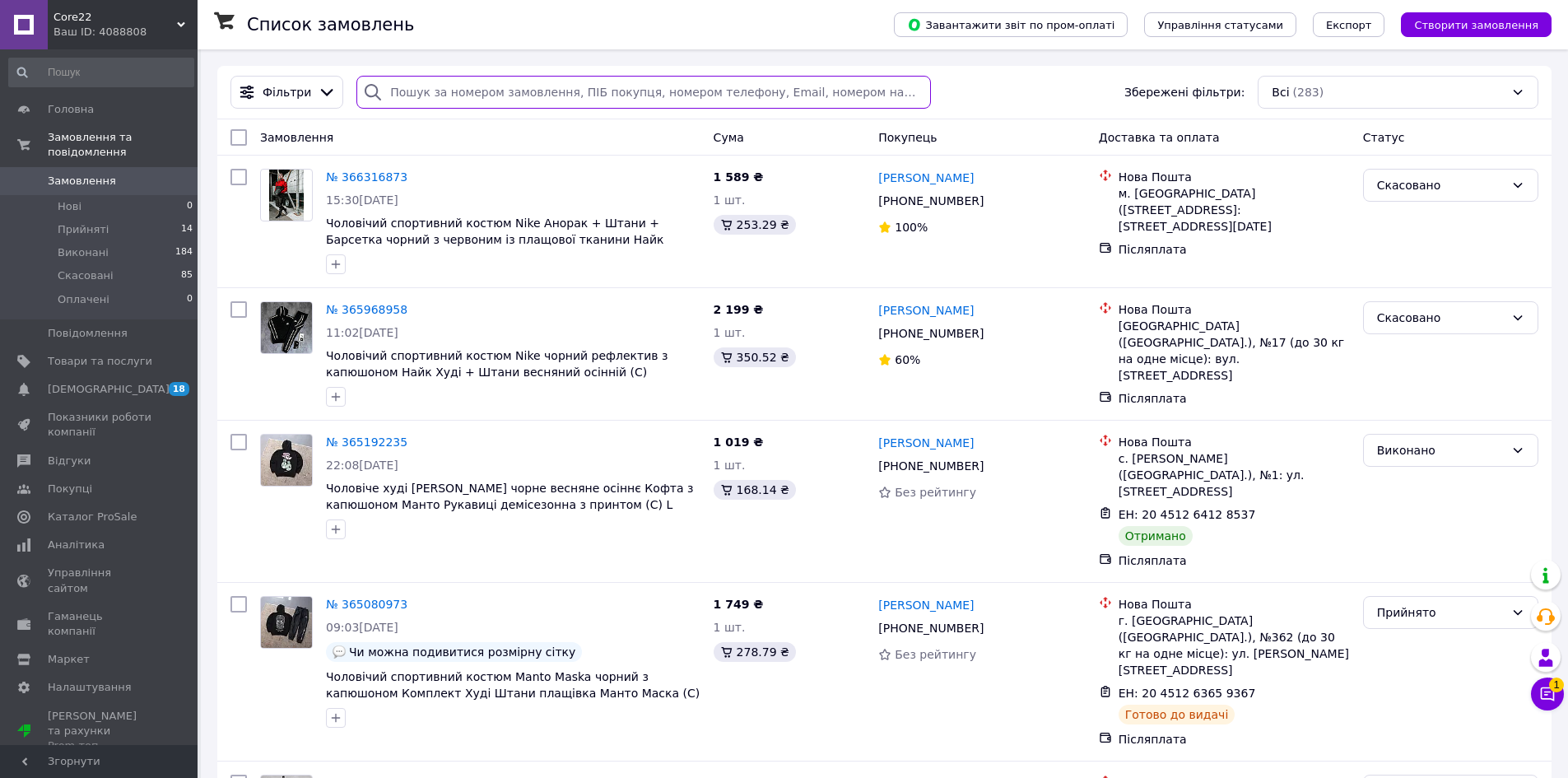
click at [554, 90] on input "search" at bounding box center [642, 92] width 574 height 33
paste input "+380993191699"
type input "+380993191699"
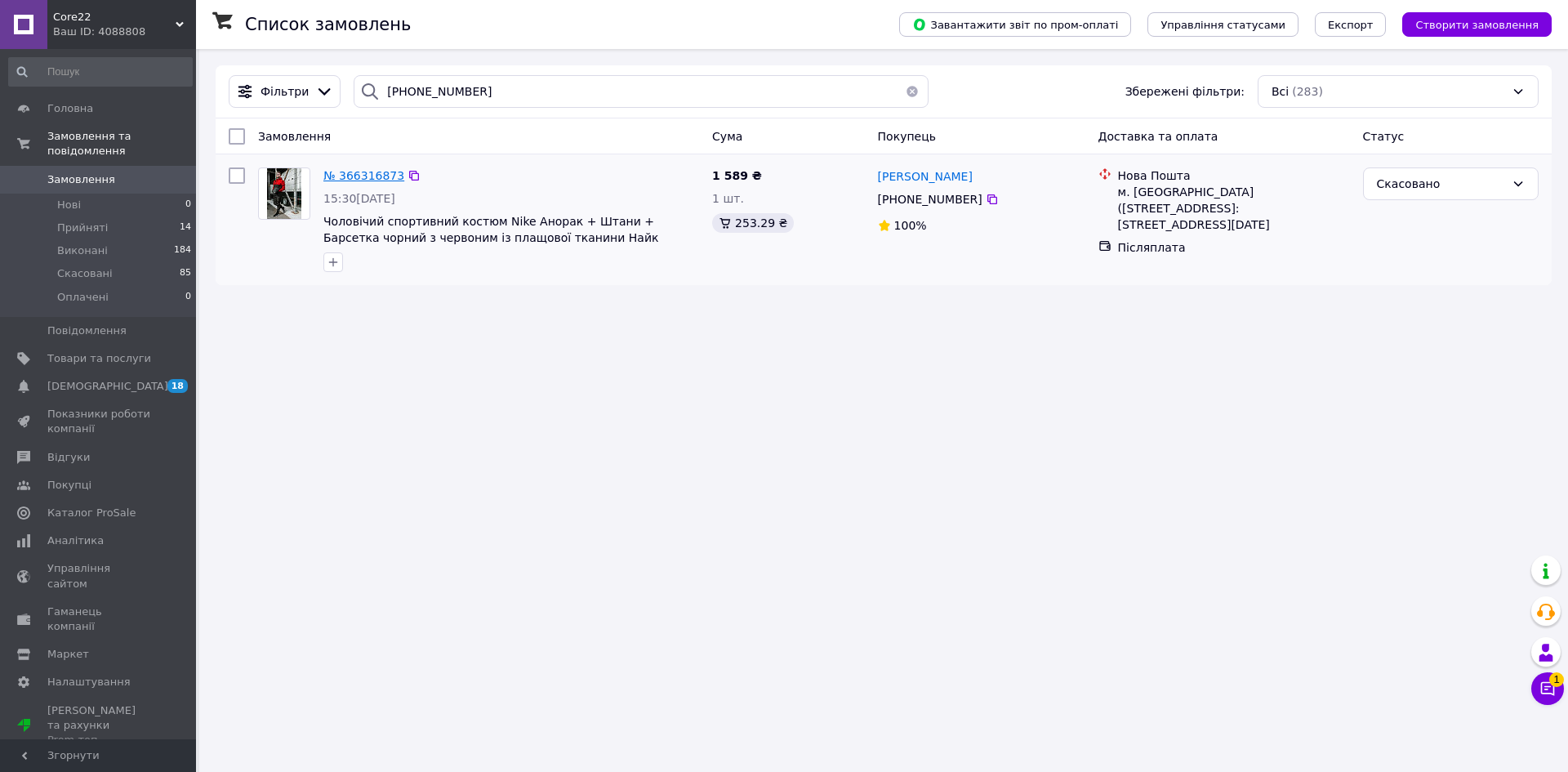
click at [347, 172] on span "№ 366316873" at bounding box center [363, 176] width 81 height 13
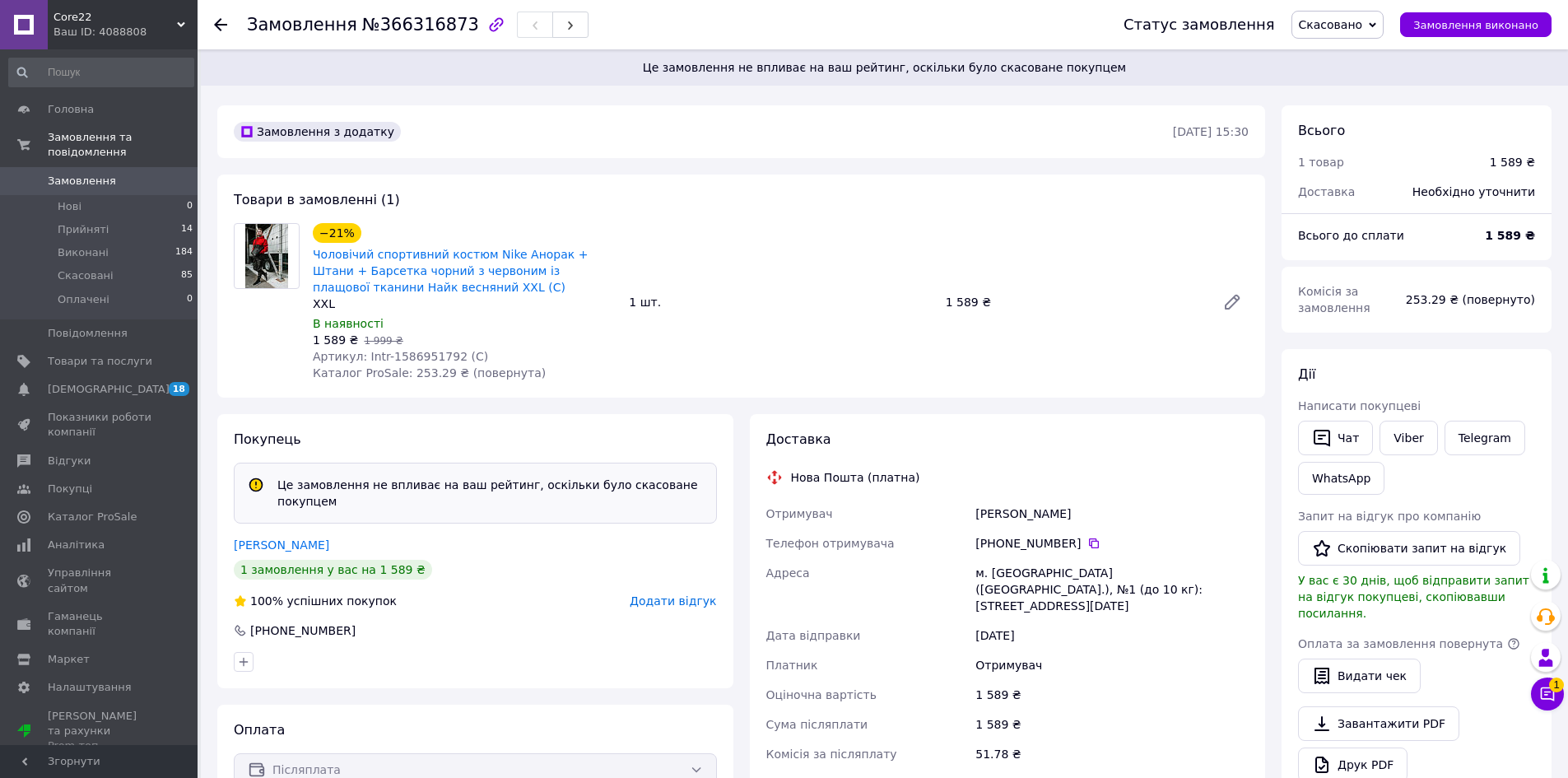
click at [409, 355] on span "Артикул: Intr-1586951792 (С)" at bounding box center [400, 357] width 176 height 13
copy span "1586951792"
click at [1400, 437] on link "Viber" at bounding box center [1408, 438] width 58 height 34
click at [76, 18] on span "Core22" at bounding box center [115, 18] width 123 height 15
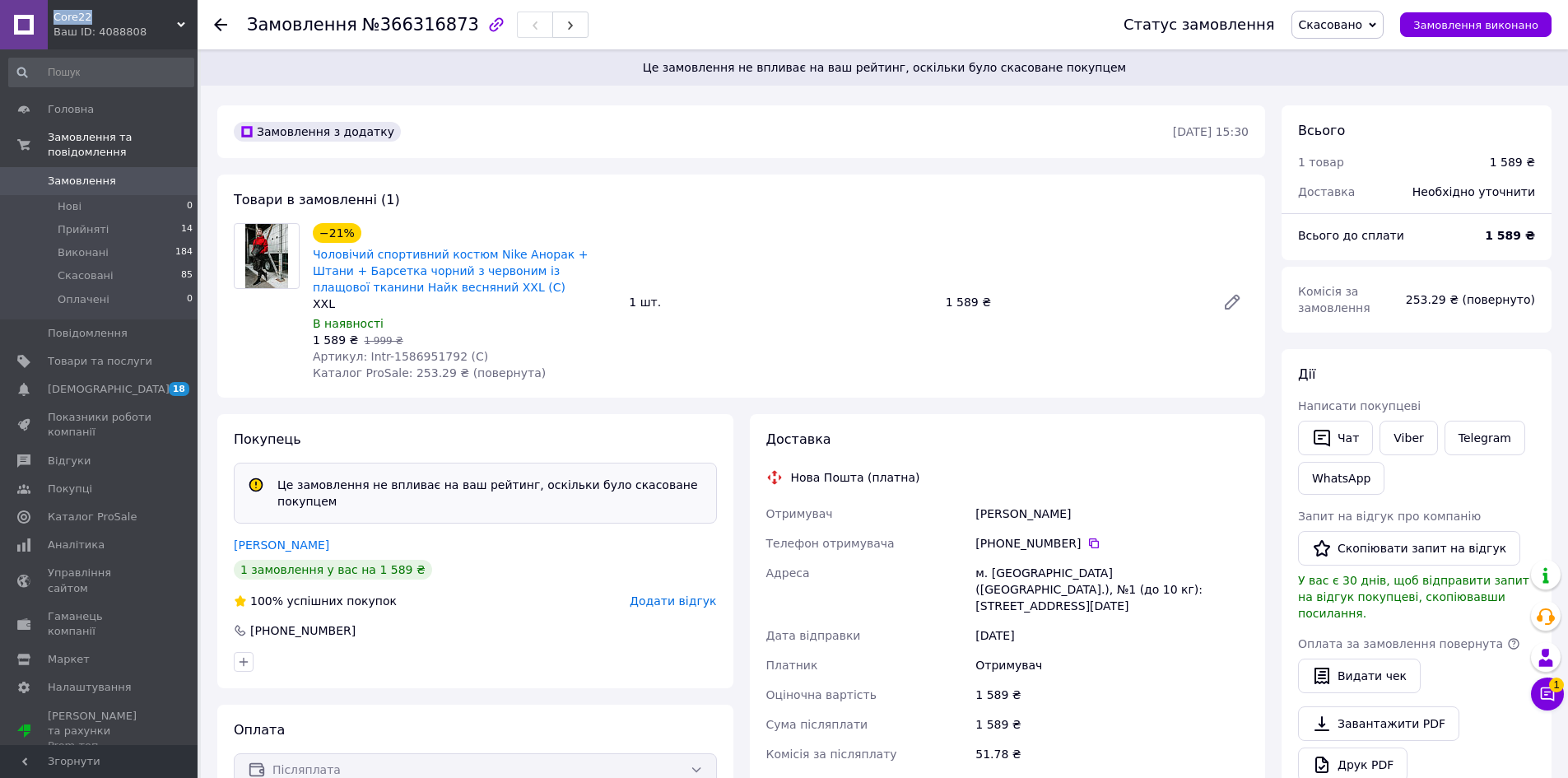
click at [76, 18] on span "Core22" at bounding box center [115, 18] width 123 height 15
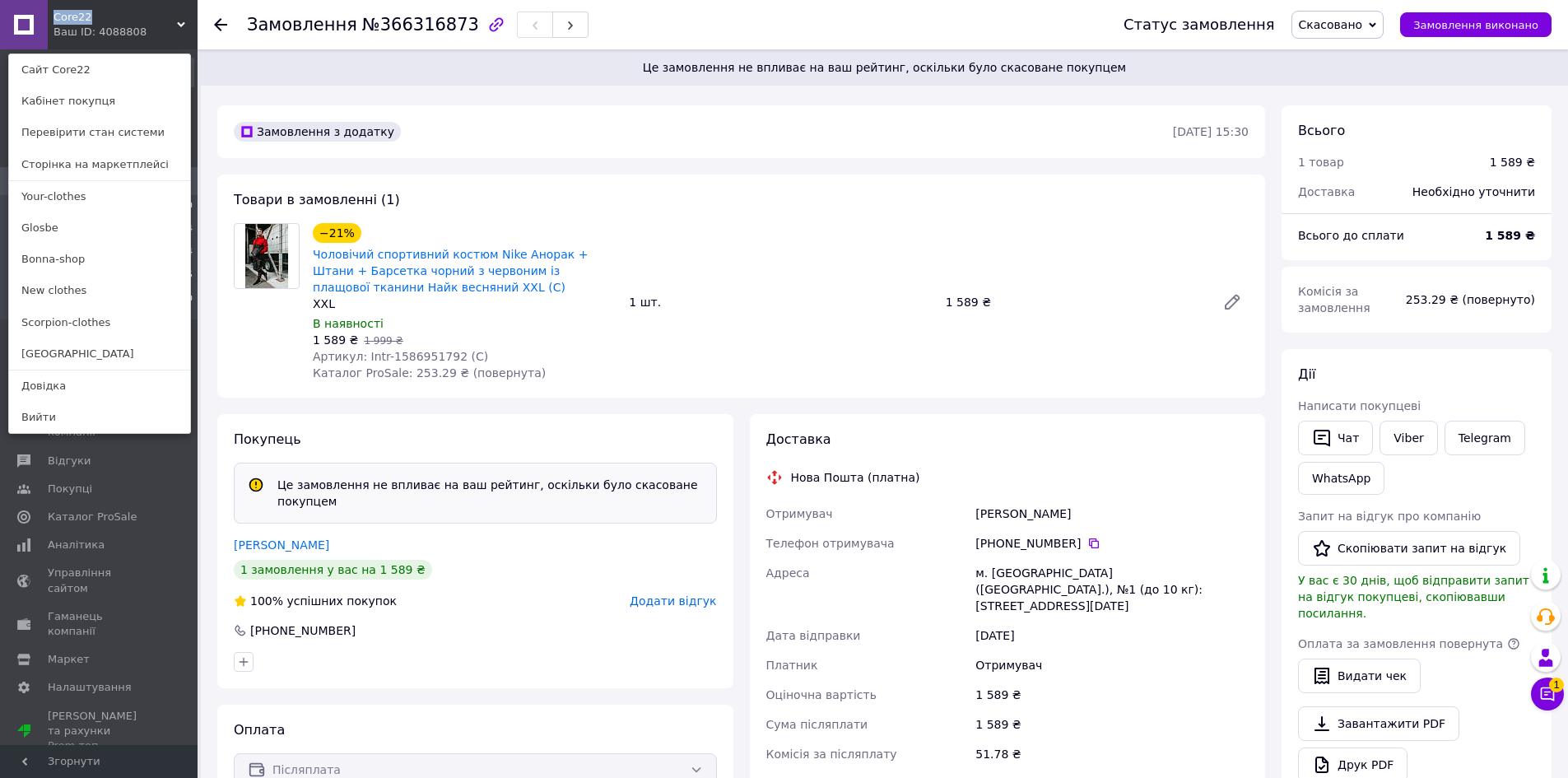
copy span "Core22"
drag, startPoint x: 379, startPoint y: 403, endPoint x: 384, endPoint y: 374, distance: 29.4
click at [379, 403] on div "Замовлення з додатку 12.10.2025 • 15:30 Товари в замовленні (1) −21% Чоловічий …" at bounding box center [741, 668] width 1064 height 1127
drag, startPoint x: 308, startPoint y: 252, endPoint x: 586, endPoint y: 276, distance: 279.0
click at [586, 276] on div "−21% Чоловічий спортивний костюм Nike Анорак + Штани + Барсетка чорний з червон…" at bounding box center [464, 302] width 316 height 165
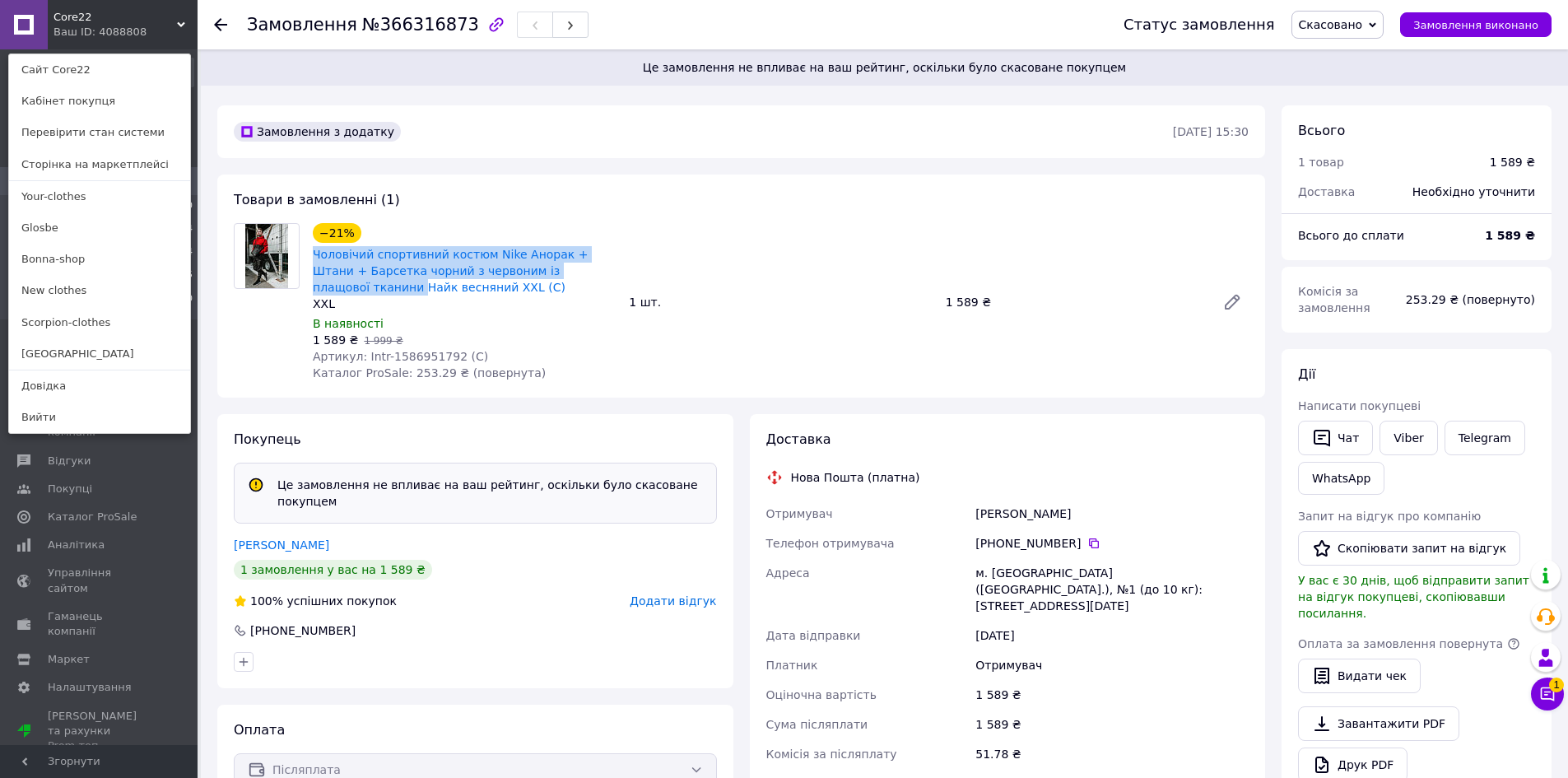
copy link "Чоловічий спортивний костюм Nike Анорак + Штани + Барсетка чорний з червоним із…"
click at [85, 250] on link "Bonna-shop" at bounding box center [100, 259] width 181 height 31
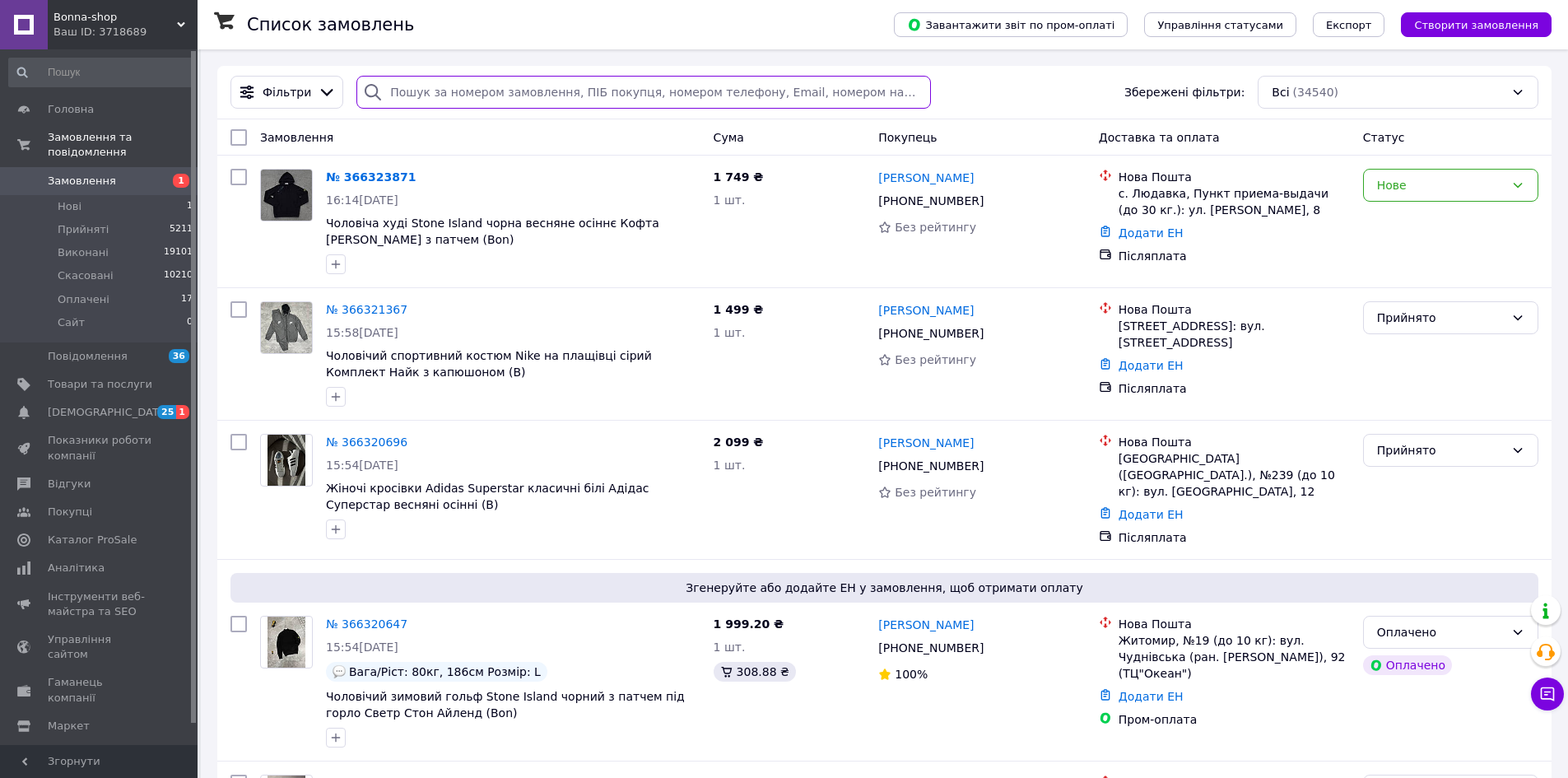
click at [530, 92] on input "search" at bounding box center [642, 92] width 574 height 33
paste input "[PHONE_NUMBER]"
type input "[PHONE_NUMBER]"
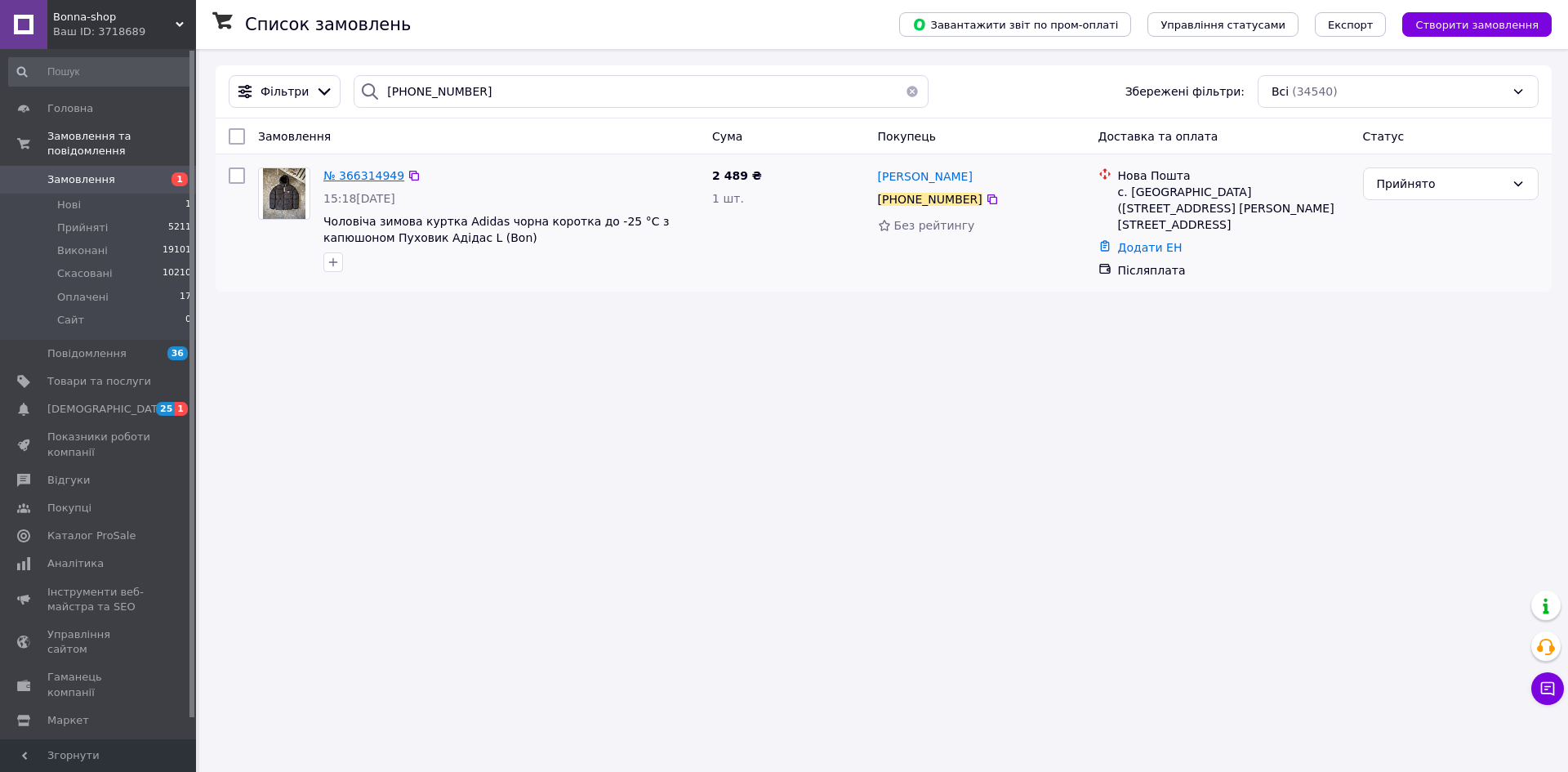
click at [384, 173] on span "№ 366314949" at bounding box center [363, 176] width 81 height 13
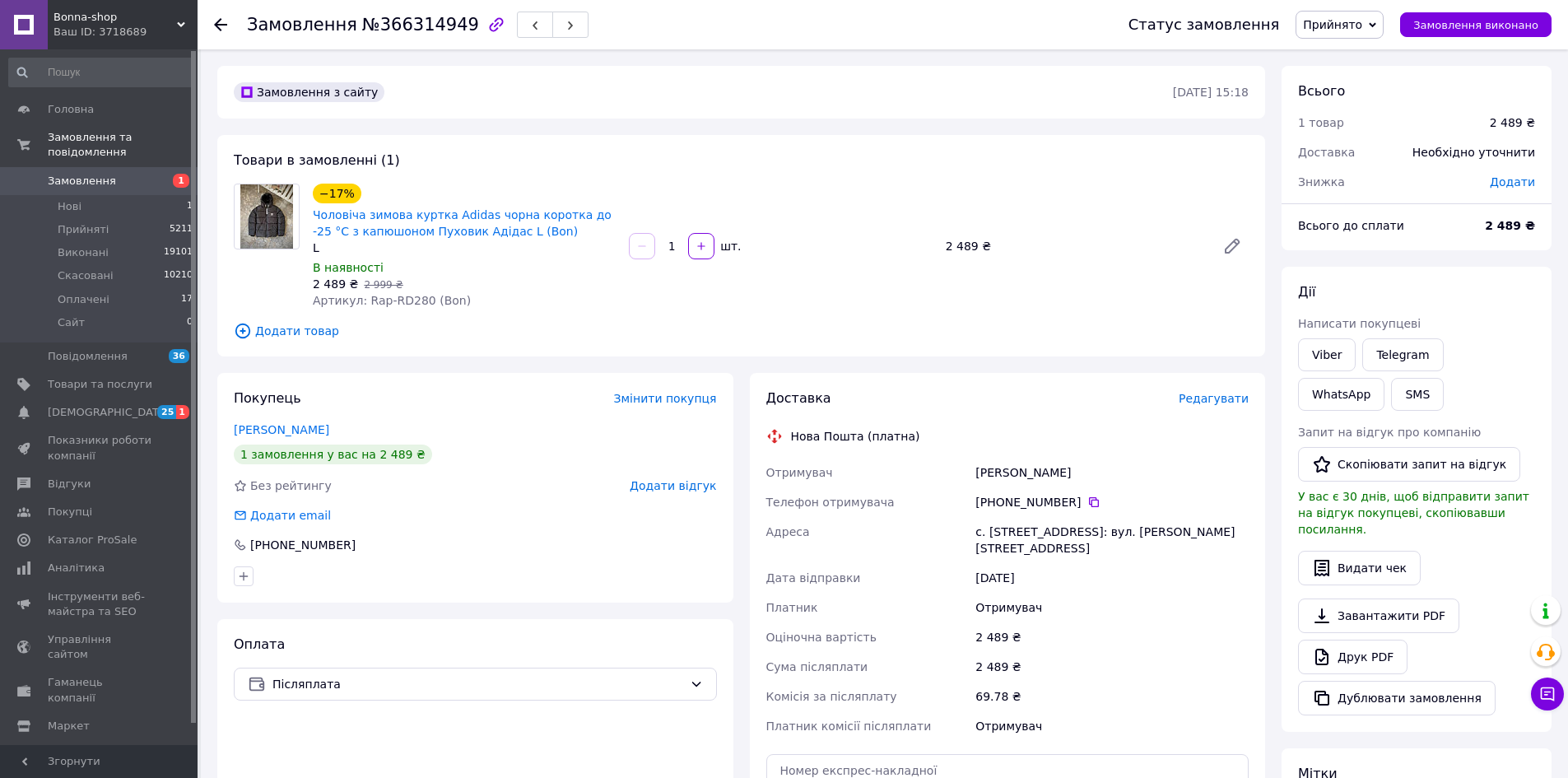
click at [397, 297] on span "Артикул: Rap-RD280 (Bon)" at bounding box center [391, 301] width 158 height 13
copy span "RD280"
click at [217, 27] on use at bounding box center [221, 25] width 13 height 13
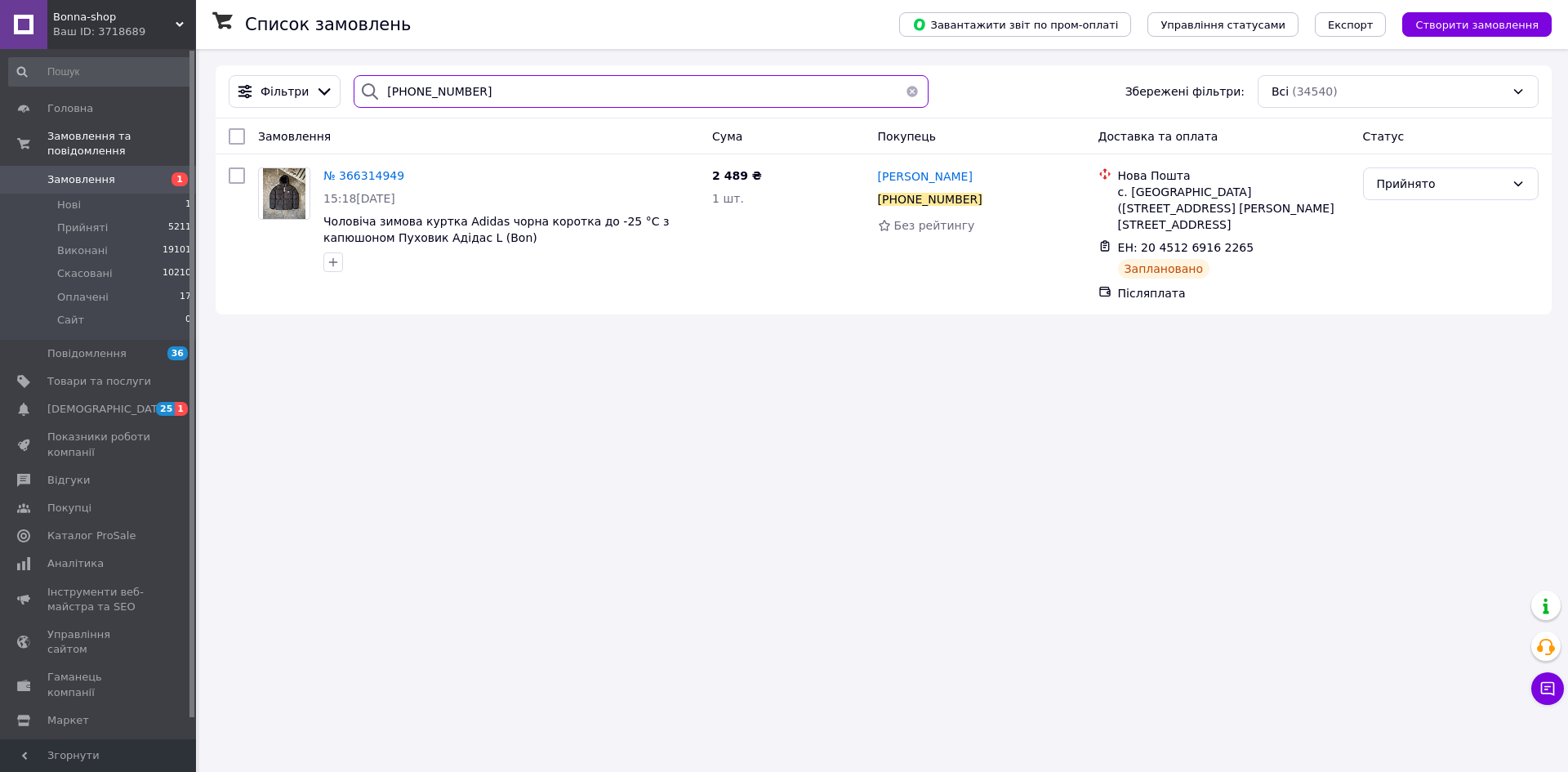
drag, startPoint x: 367, startPoint y: 85, endPoint x: 0, endPoint y: 88, distance: 367.0
click at [0, 88] on div "Bonna-shop Ваш ID: 3718689 Сайт Bonna-shop Кабінет покупця Перевірити стан сист…" at bounding box center [784, 386] width 1568 height 772
paste input "630704728"
type input "+380630704728"
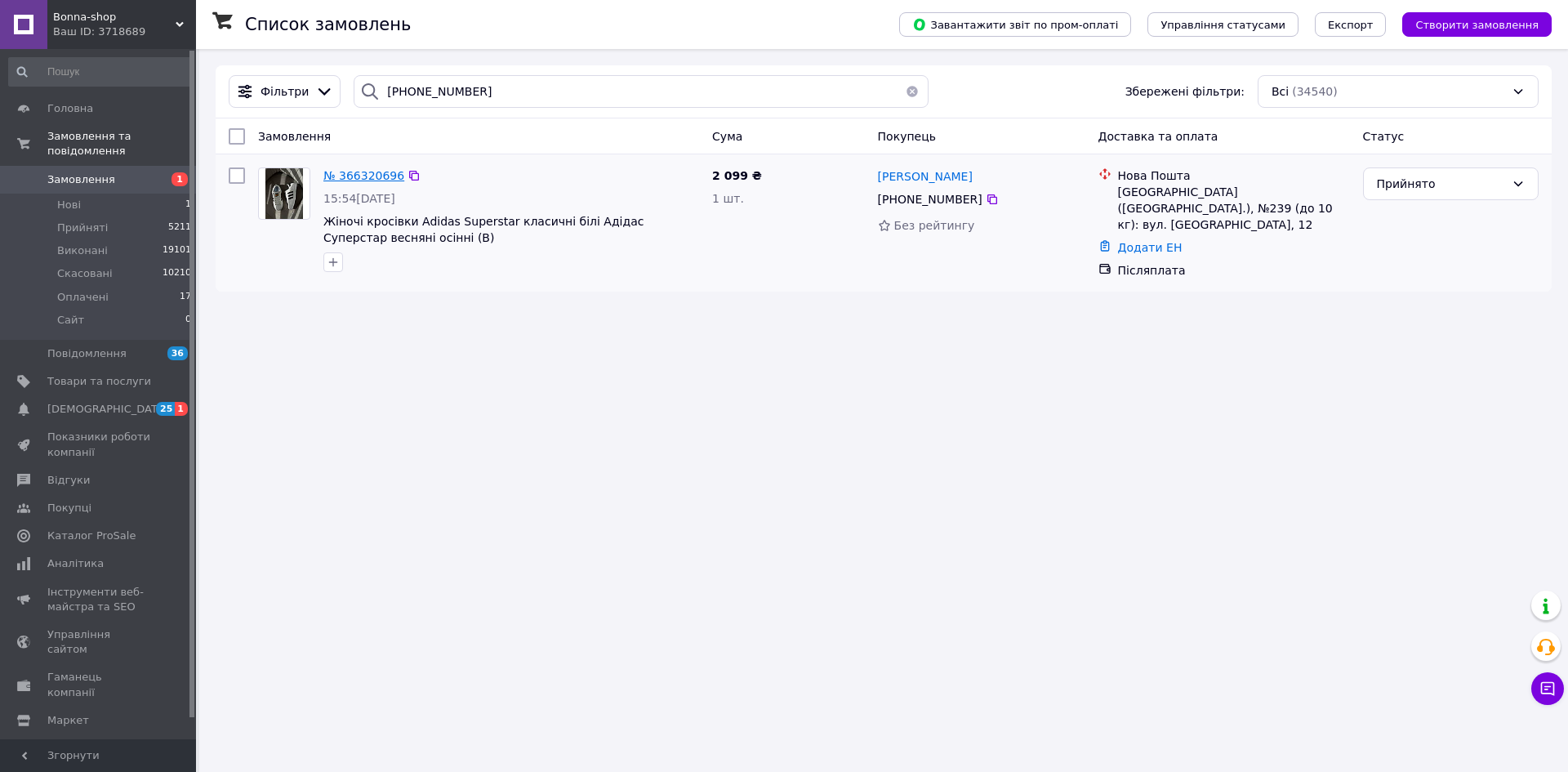
click at [380, 172] on span "№ 366320696" at bounding box center [363, 176] width 81 height 13
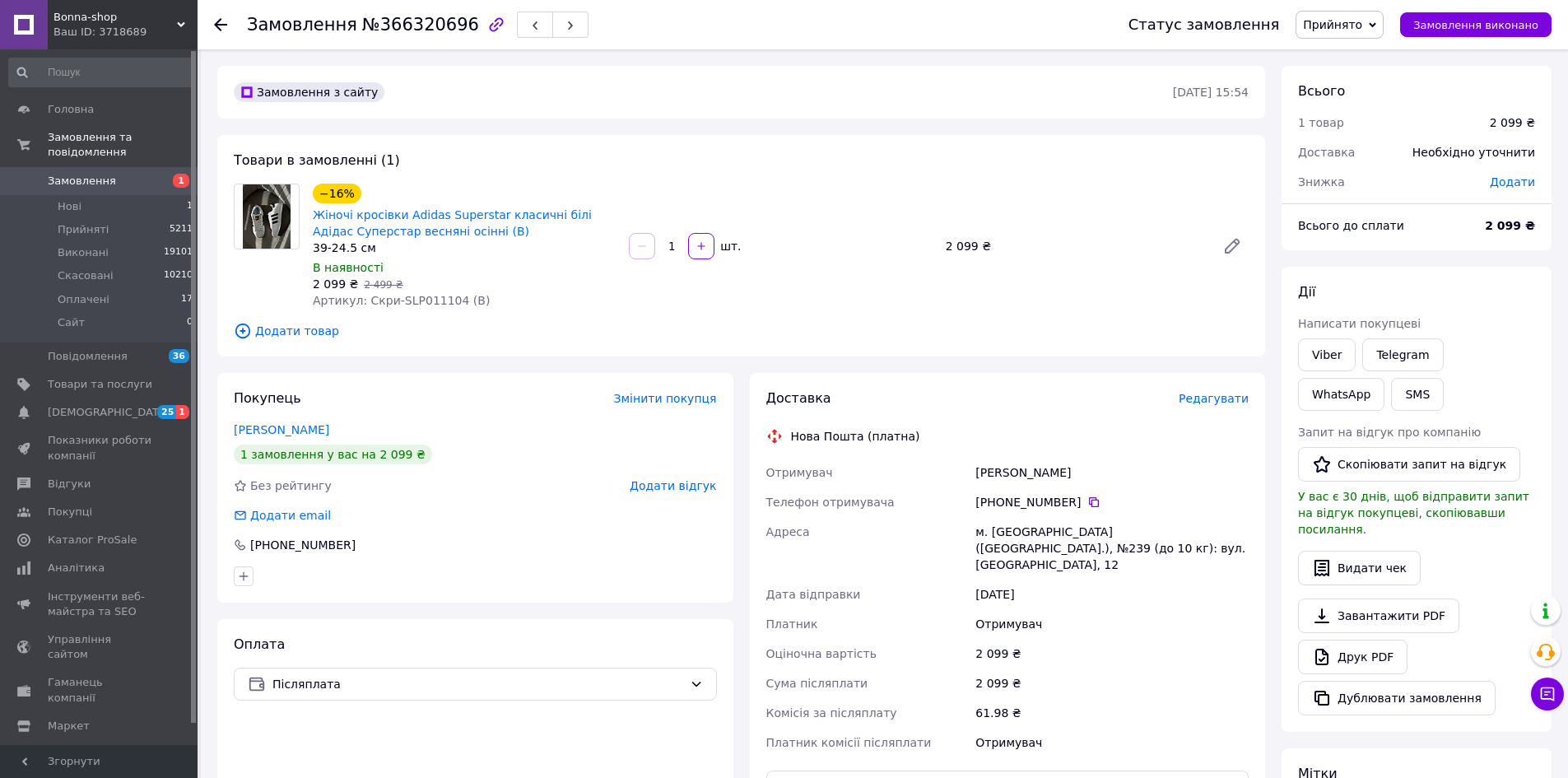
click at [434, 302] on span "Артикул: Скри-SLP011104 (B)" at bounding box center [401, 301] width 177 height 13
copy span "SLP011104"
click at [219, 20] on use at bounding box center [221, 25] width 13 height 13
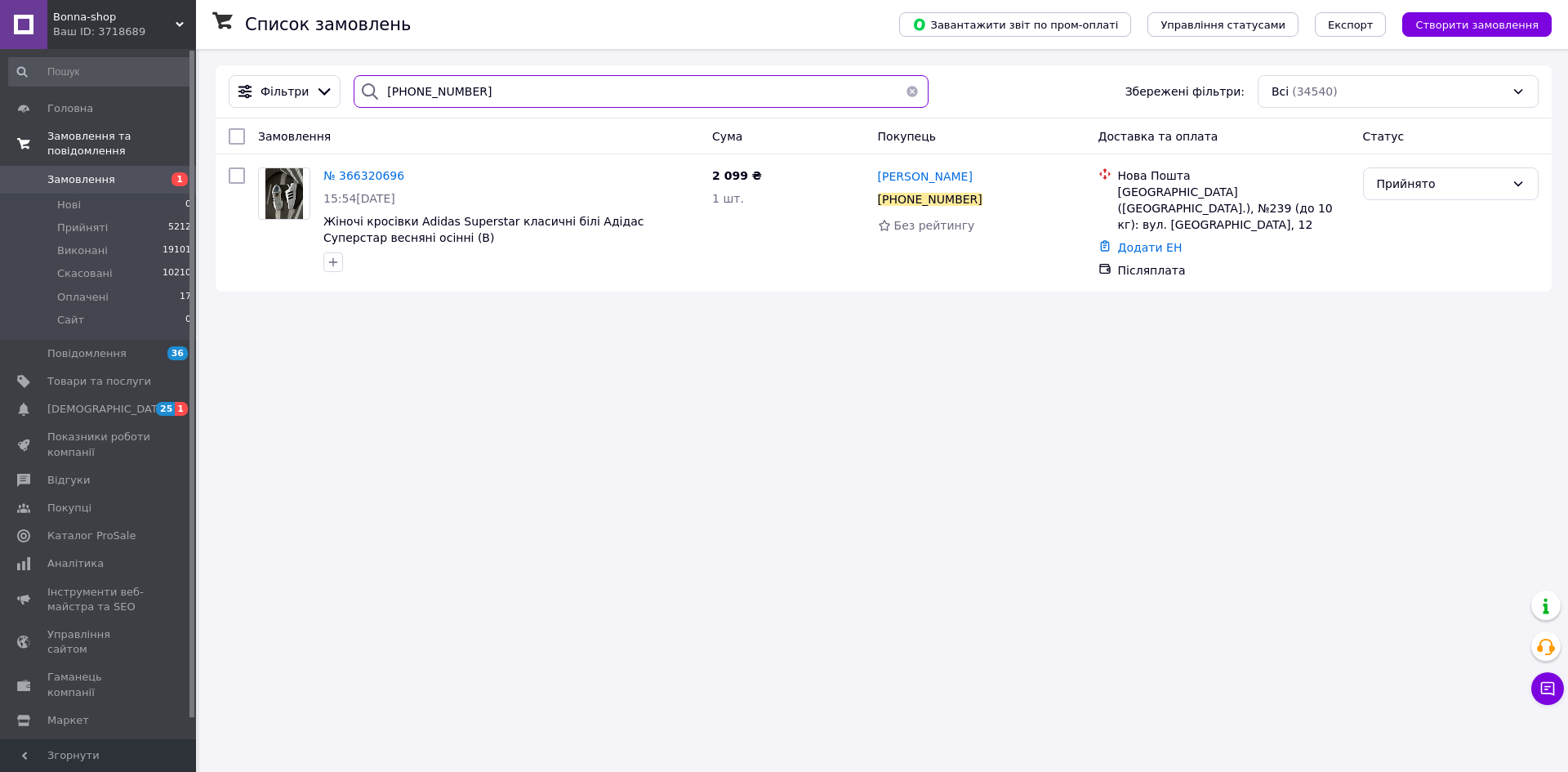
drag, startPoint x: 517, startPoint y: 89, endPoint x: 89, endPoint y: 125, distance: 429.5
click at [89, 125] on div "Bonna-shop Ваш ID: 3718689 Сайт Bonna-shop Кабінет покупця Перевірити стан сист…" at bounding box center [784, 386] width 1568 height 772
paste input "+380683593630"
type input "+380683593630"
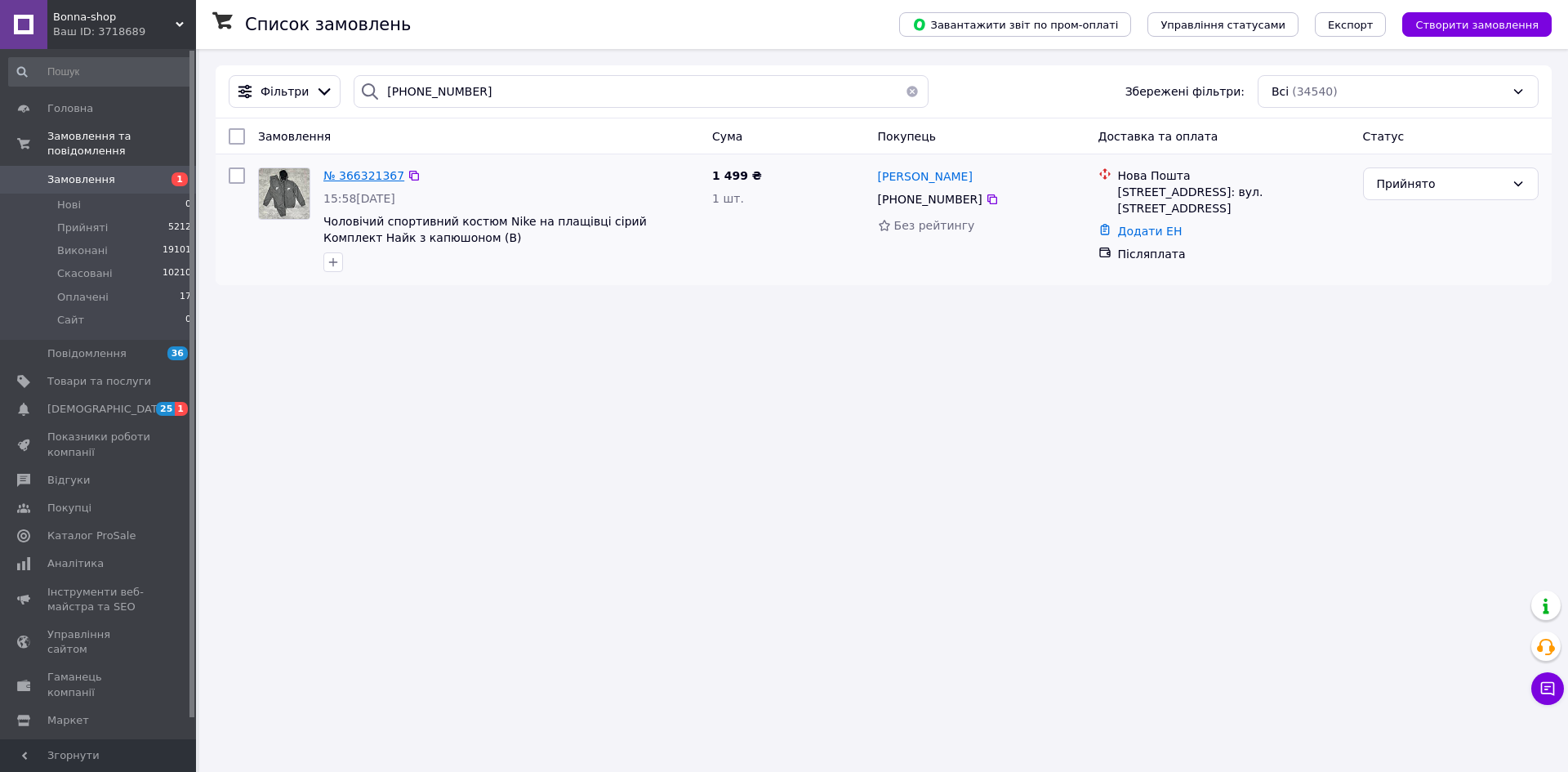
click at [371, 174] on span "№ 366321367" at bounding box center [363, 176] width 81 height 13
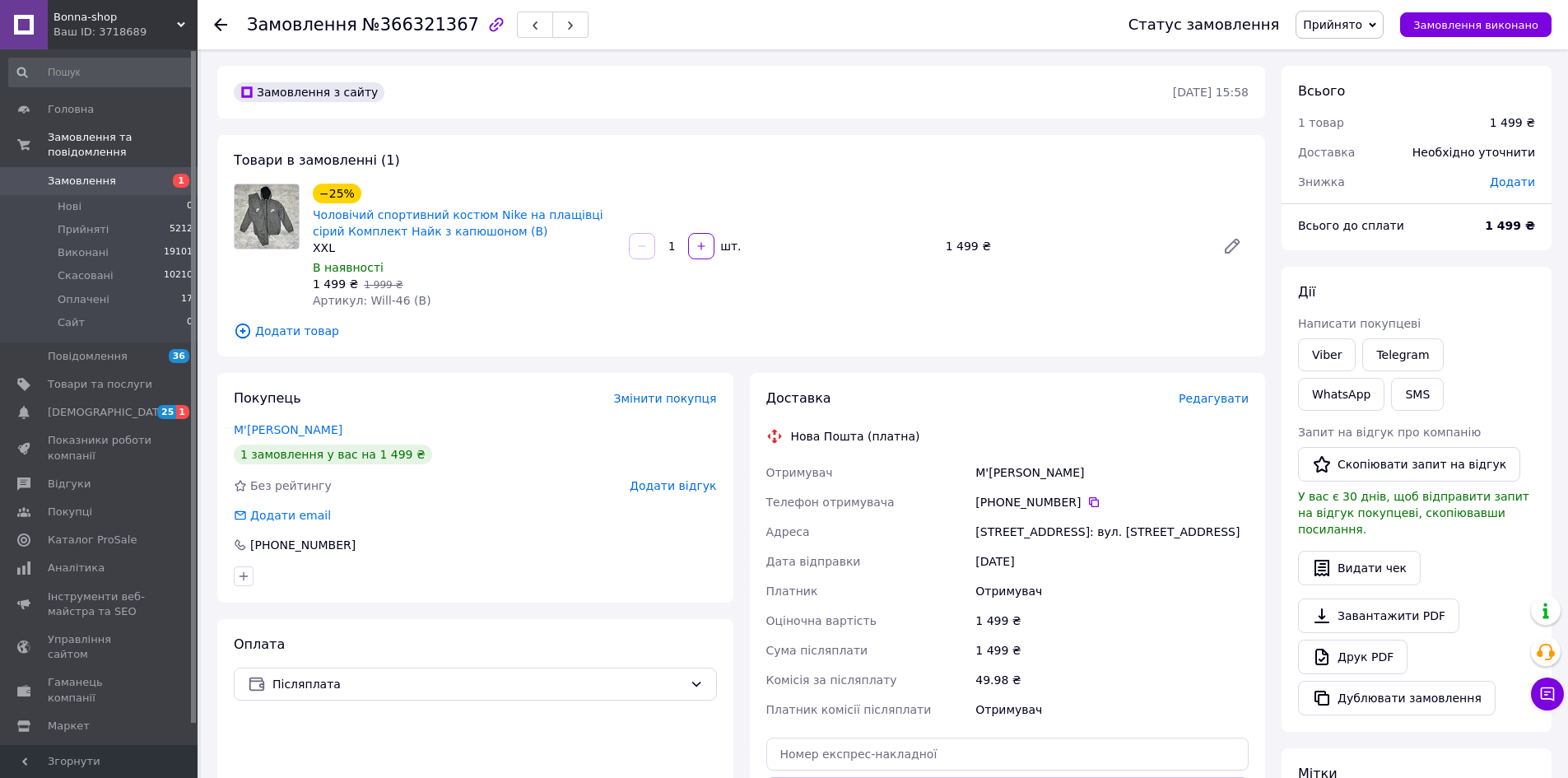
click at [411, 381] on div "Покупець Змінити покупця М'ячиков Дмитро 1 замовлення у вас на 1 499 ₴ Без рейт…" at bounding box center [475, 487] width 516 height 229
click at [87, 29] on div "Ваш ID: 3718689" at bounding box center [126, 32] width 144 height 15
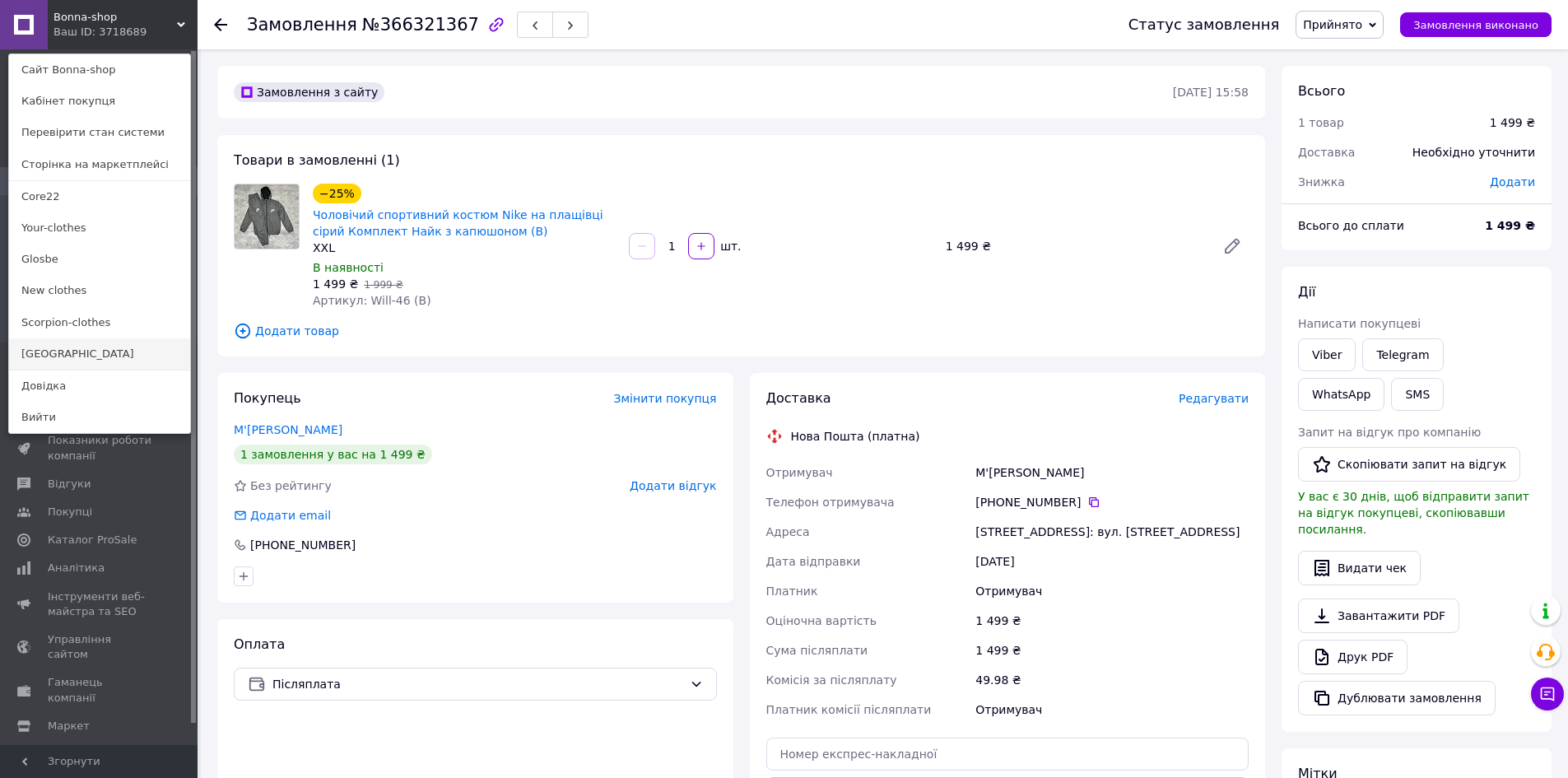
click at [66, 358] on link "[GEOGRAPHIC_DATA]" at bounding box center [100, 354] width 181 height 31
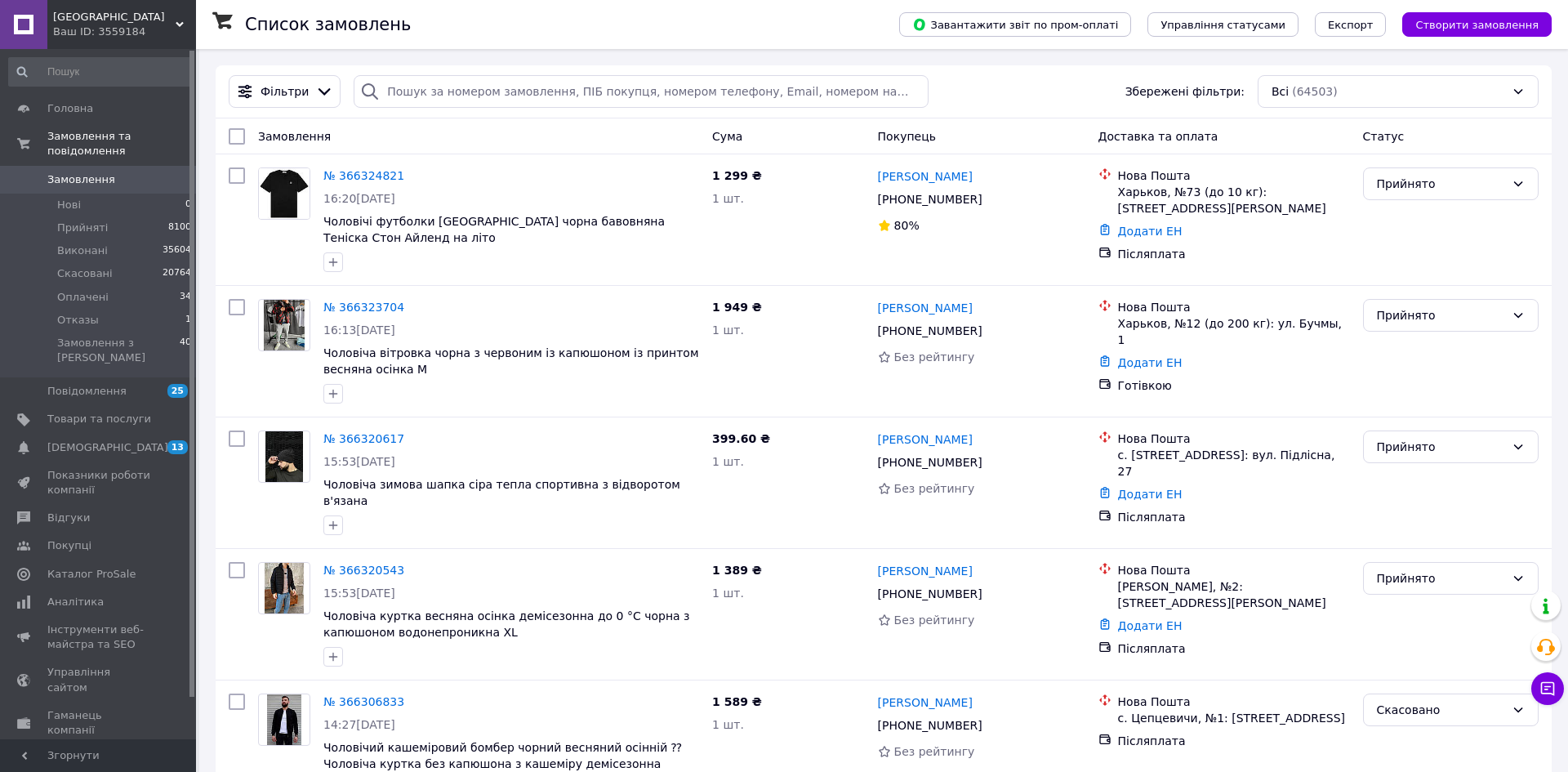
click at [1539, 689] on icon at bounding box center [1547, 689] width 17 height 17
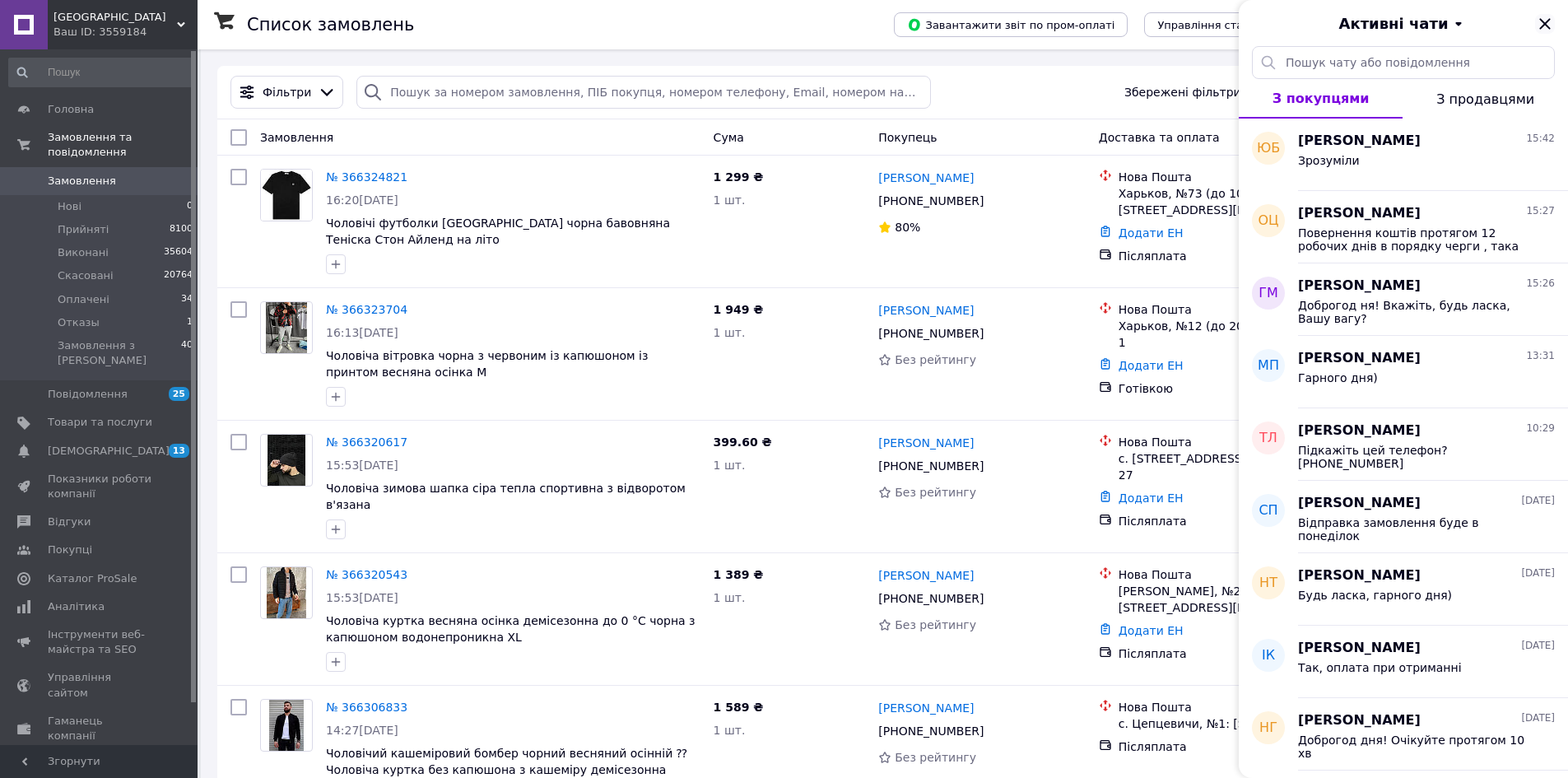
click at [1550, 23] on icon "Закрити" at bounding box center [1545, 24] width 20 height 20
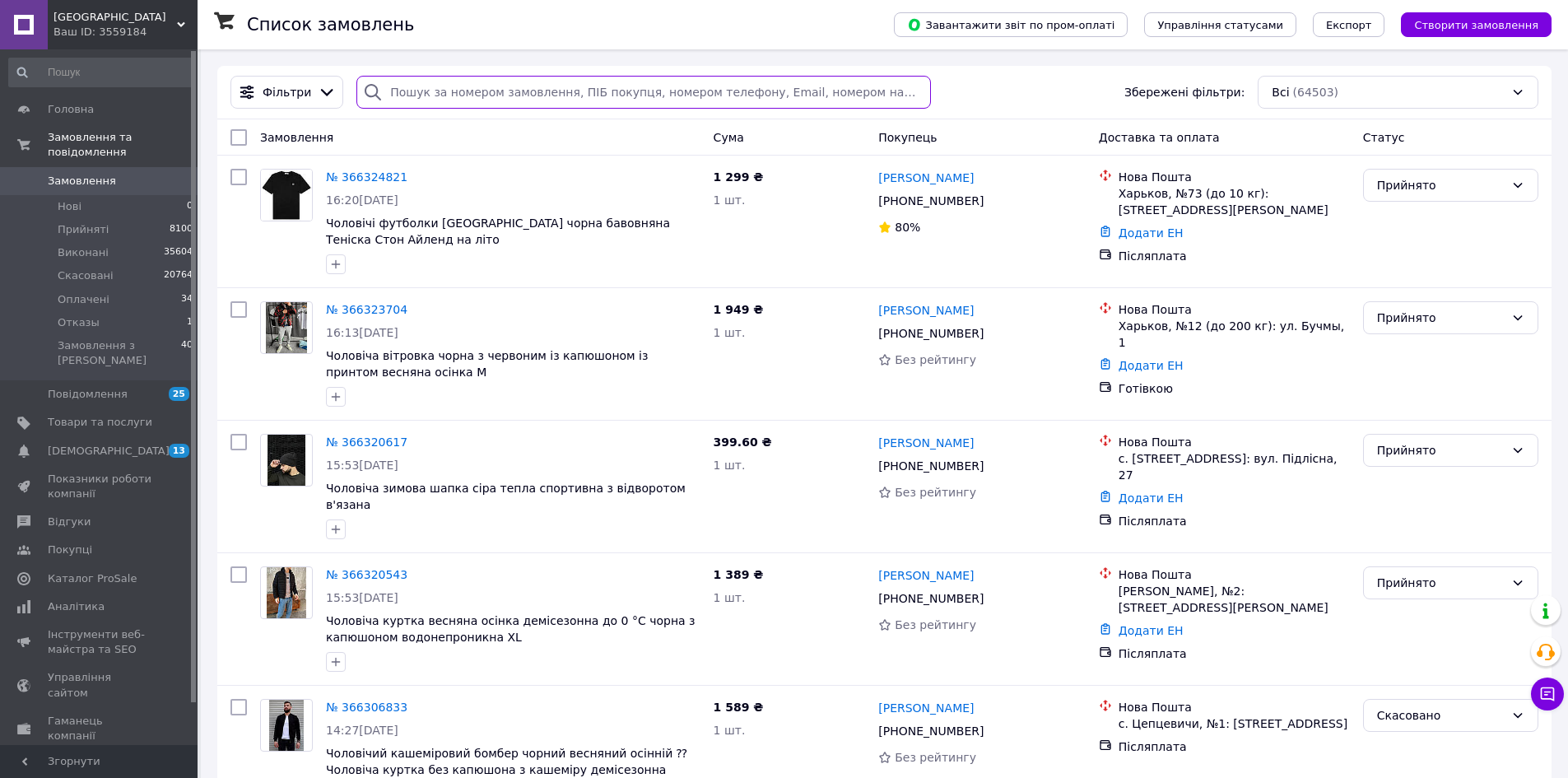
click at [449, 95] on input "search" at bounding box center [642, 92] width 574 height 33
paste input "+380688772016"
type input "+380688772016"
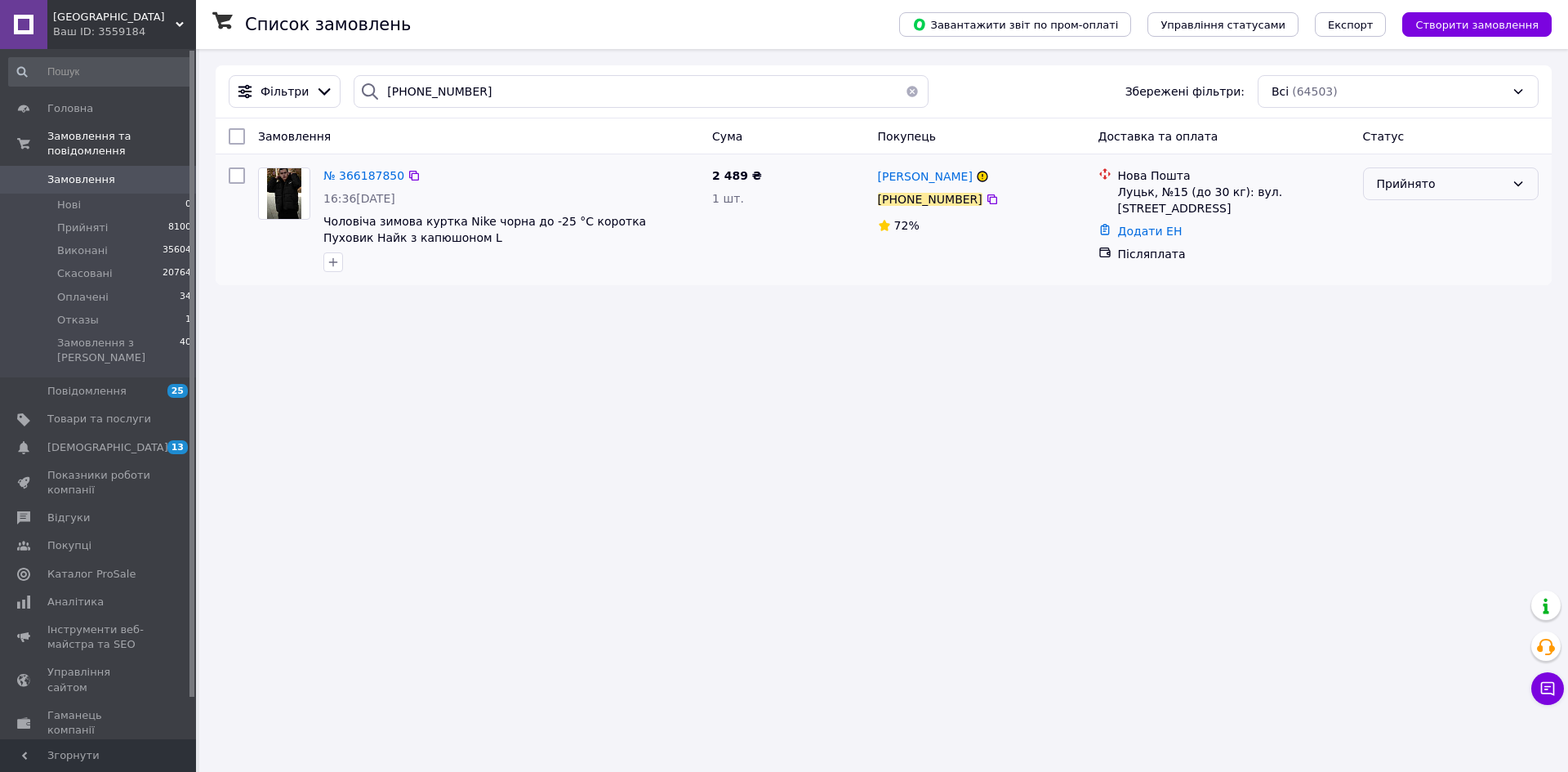
click at [1397, 186] on div "Прийнято" at bounding box center [1441, 184] width 128 height 18
click at [1389, 253] on li "Скасовано" at bounding box center [1451, 248] width 174 height 29
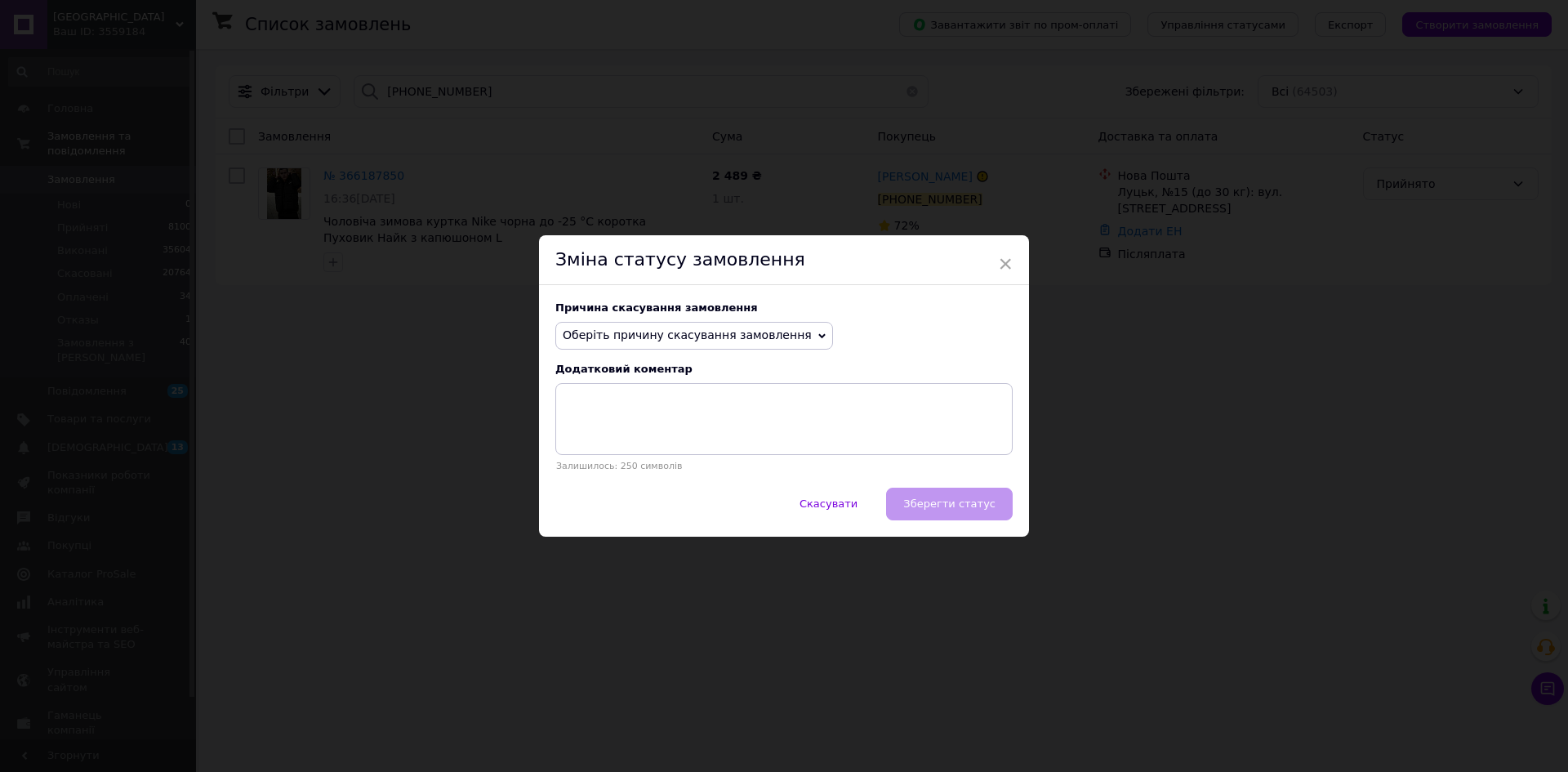
click at [727, 345] on span "Оберіть причину скасування замовлення" at bounding box center [693, 335] width 277 height 28
click at [642, 438] on li "На прохання покупця" at bounding box center [693, 436] width 276 height 23
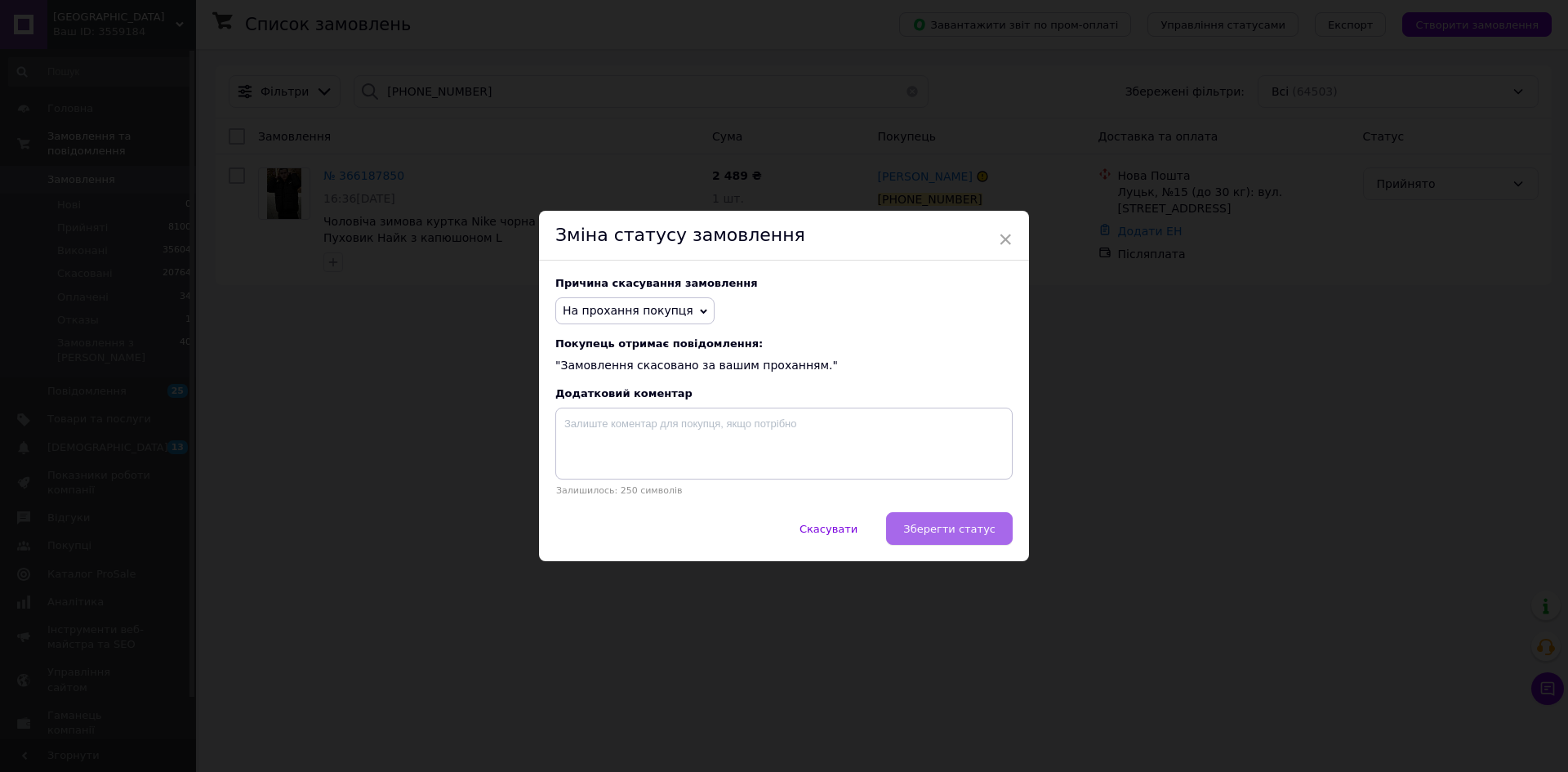
click at [961, 530] on span "Зберегти статус" at bounding box center [949, 529] width 92 height 13
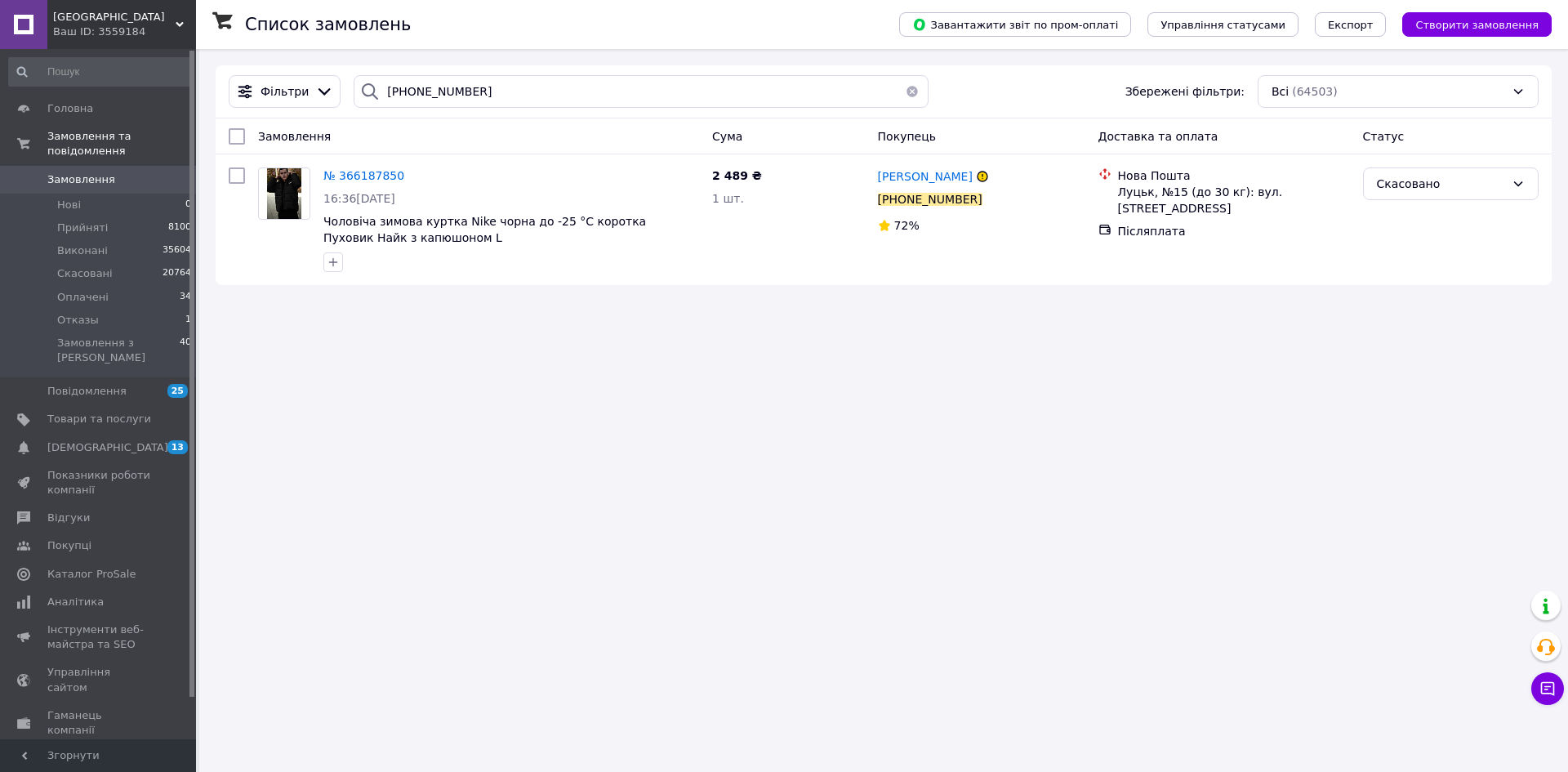
click at [121, 10] on span "[GEOGRAPHIC_DATA]" at bounding box center [114, 18] width 122 height 15
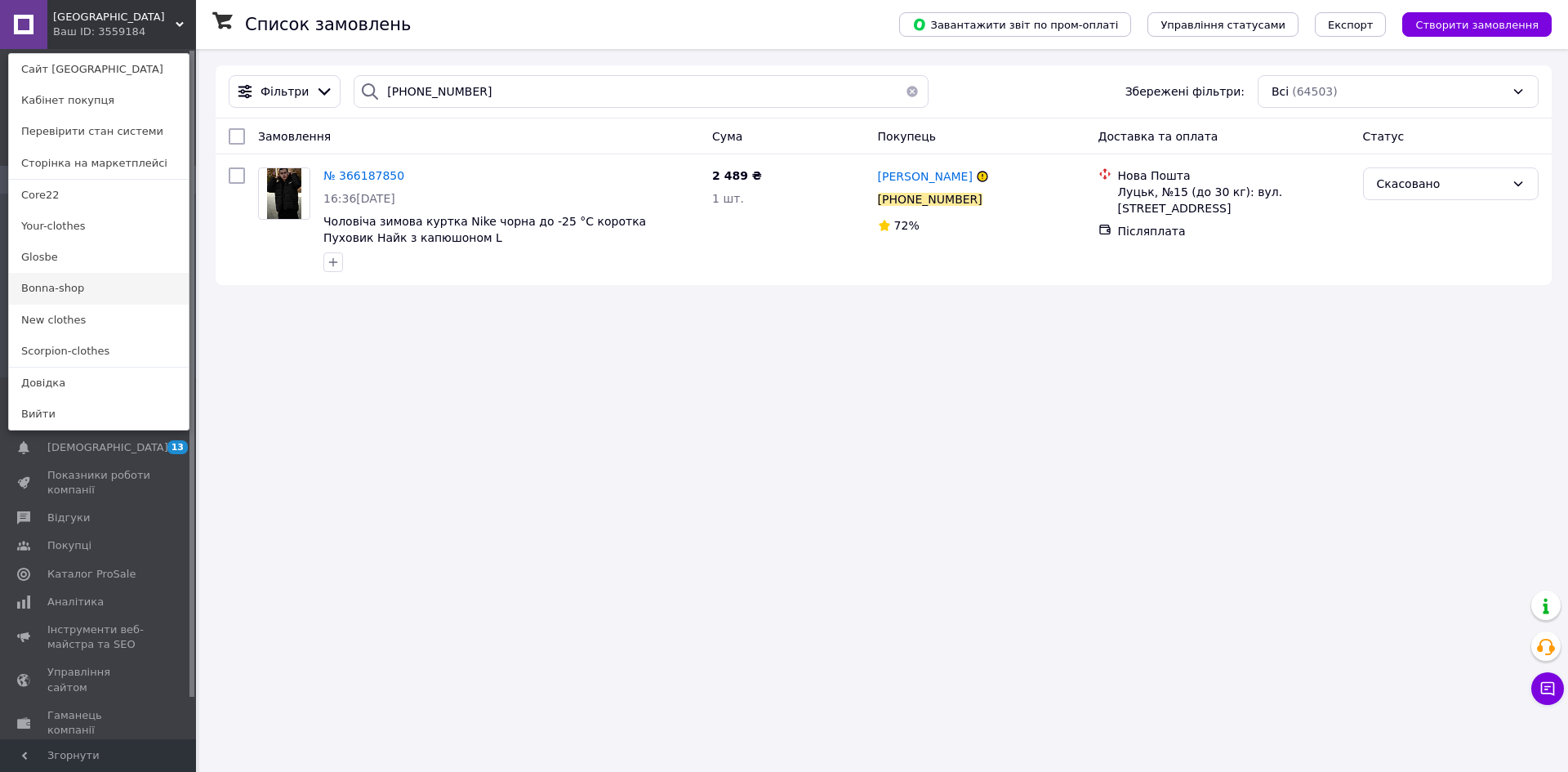
click at [49, 298] on link "Bonna-shop" at bounding box center [99, 288] width 180 height 31
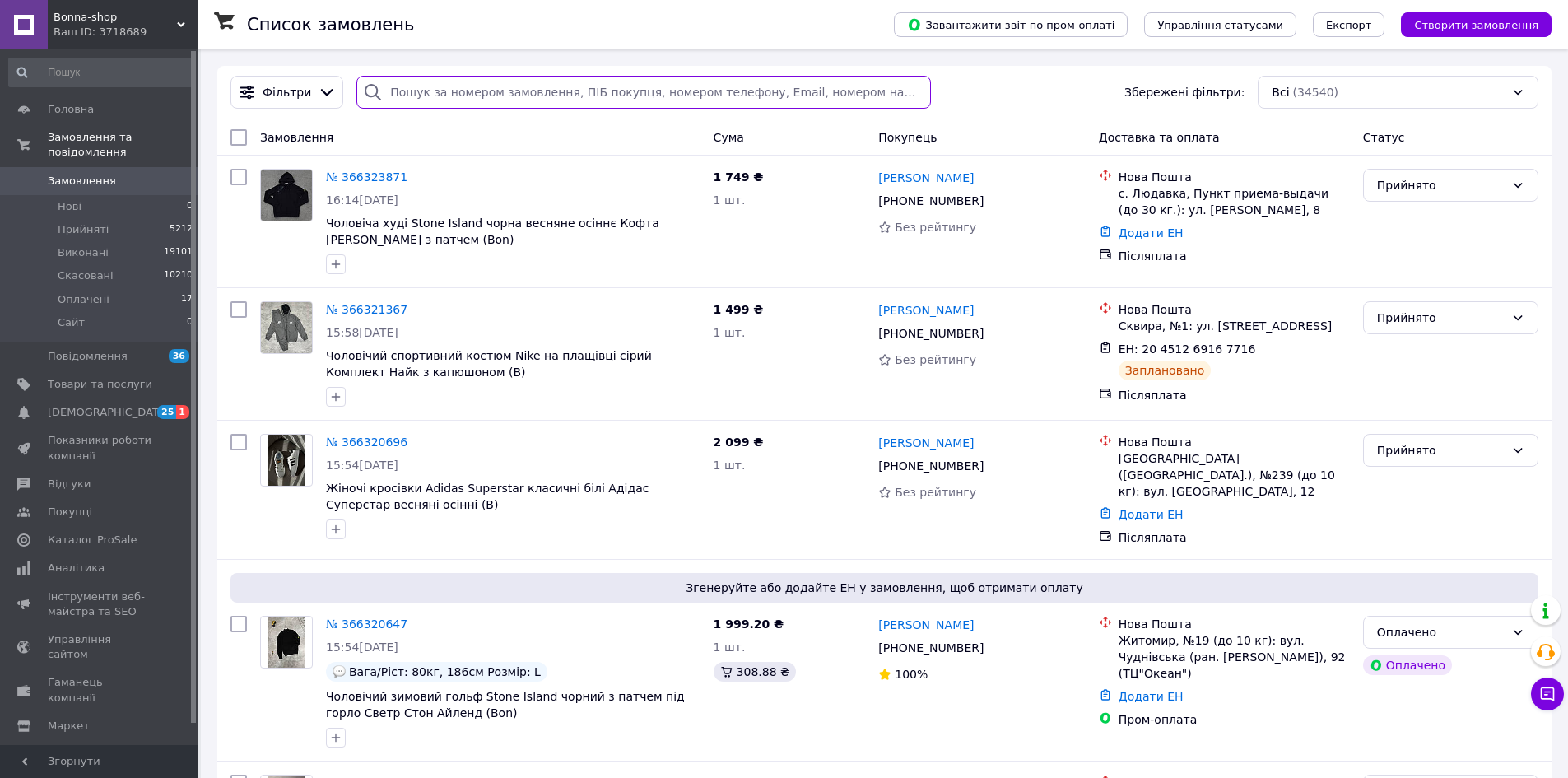
click at [546, 94] on input "search" at bounding box center [642, 92] width 574 height 33
paste input "[PHONE_NUMBER]"
type input "[PHONE_NUMBER]"
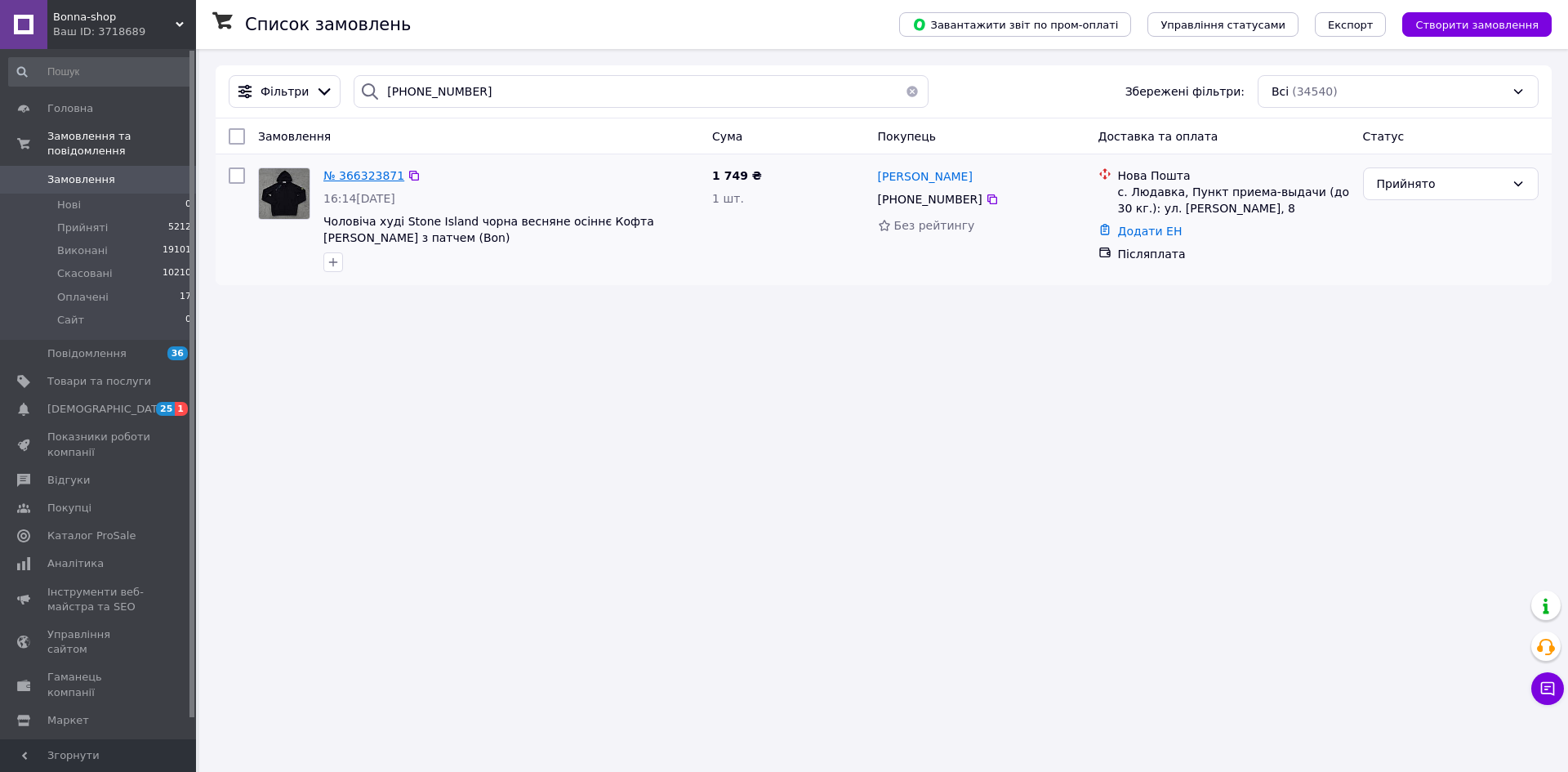
click at [338, 172] on span "№ 366323871" at bounding box center [363, 176] width 81 height 13
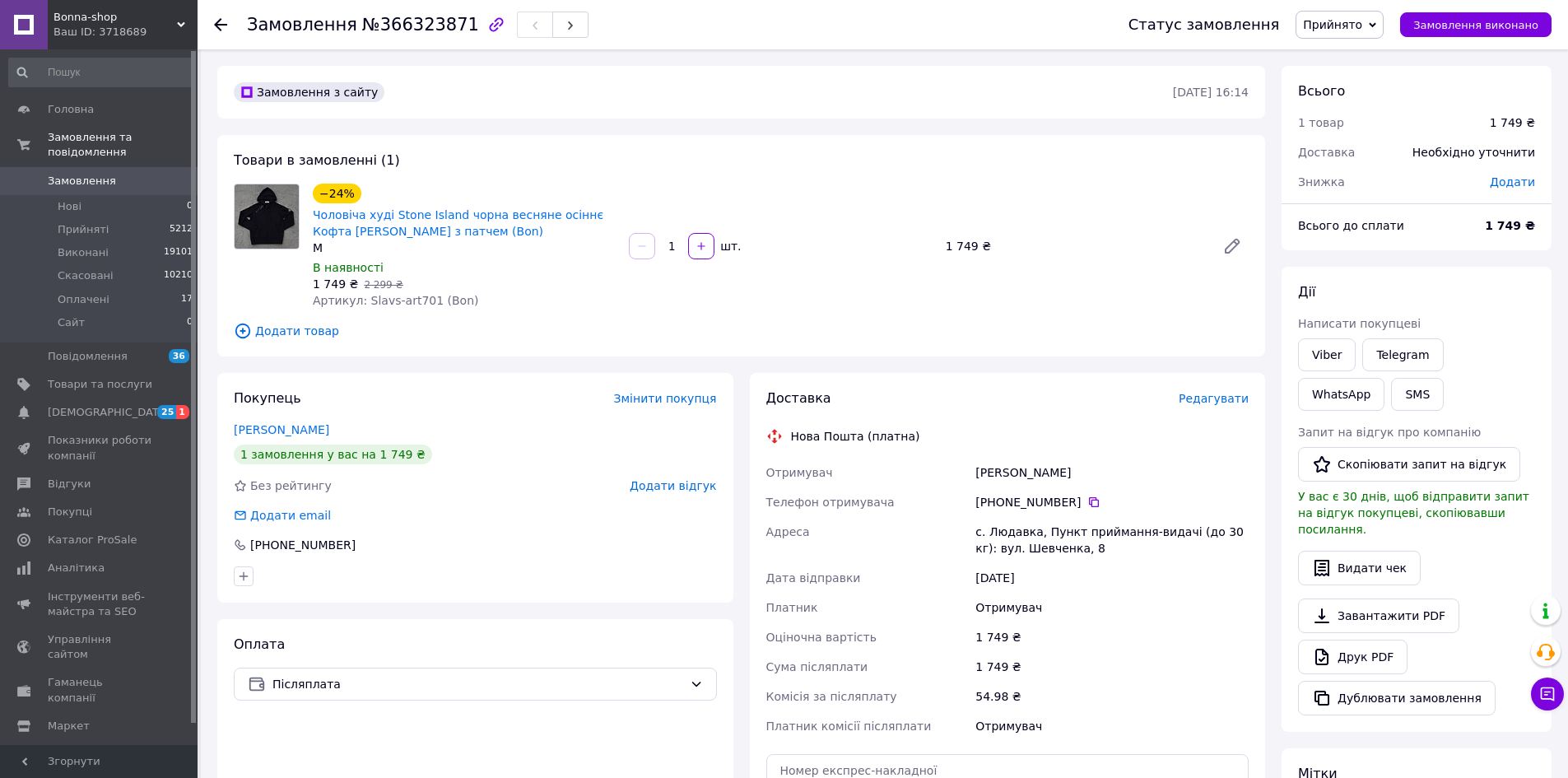
click at [392, 302] on span "Артикул: Slavs-art701 (Bon)" at bounding box center [396, 301] width 166 height 13
copy span "art701"
click at [220, 18] on icon at bounding box center [221, 25] width 13 height 13
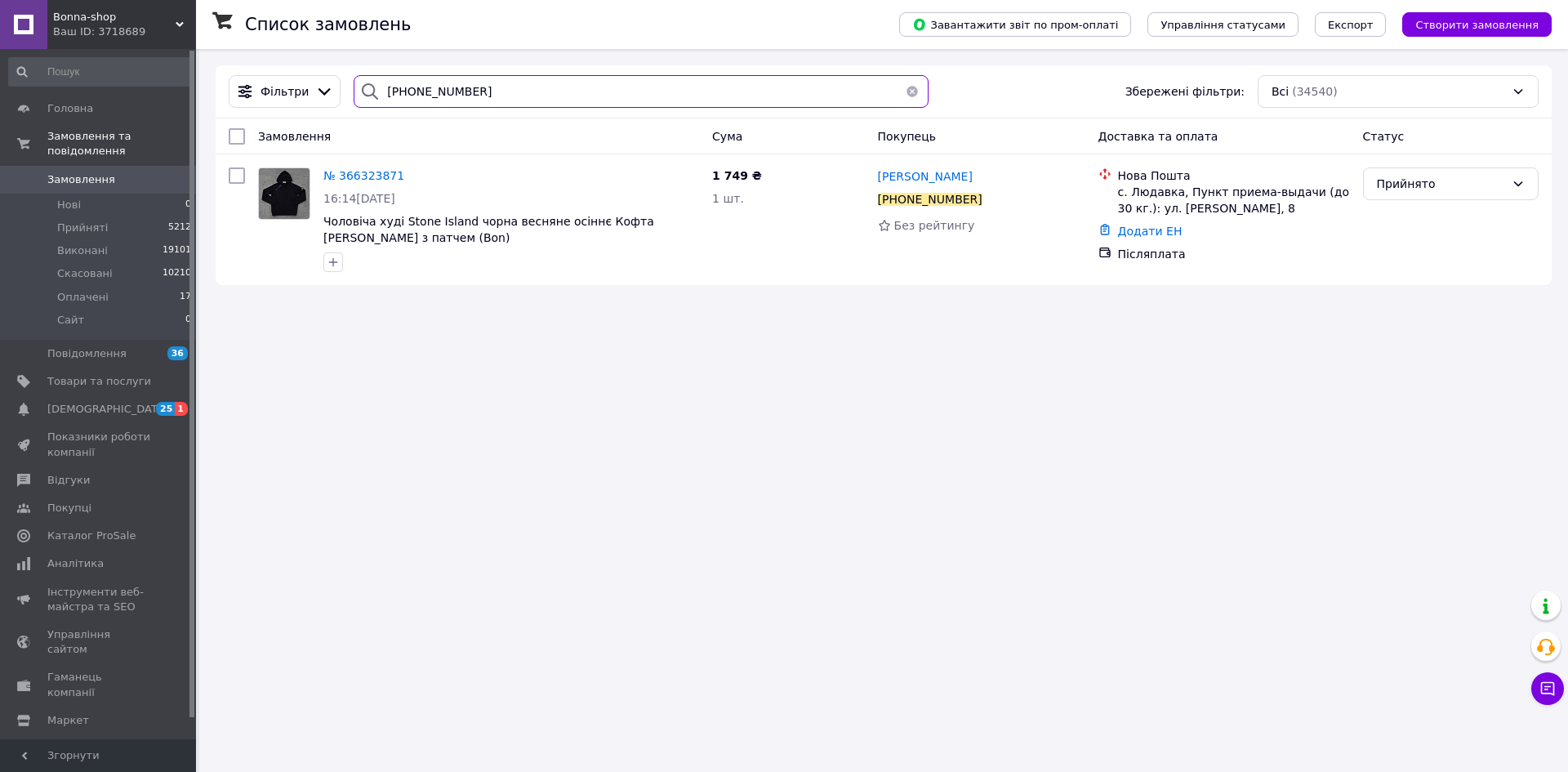
drag, startPoint x: 487, startPoint y: 90, endPoint x: 0, endPoint y: 24, distance: 491.5
click at [0, 24] on div "Bonna-shop Ваш ID: 3718689 Сайт Bonna-shop Кабінет покупця Перевірити стан сист…" at bounding box center [784, 386] width 1568 height 772
paste input "+380992990206"
type input "+380992990206"
click at [86, 21] on span "Bonna-shop" at bounding box center [114, 18] width 122 height 15
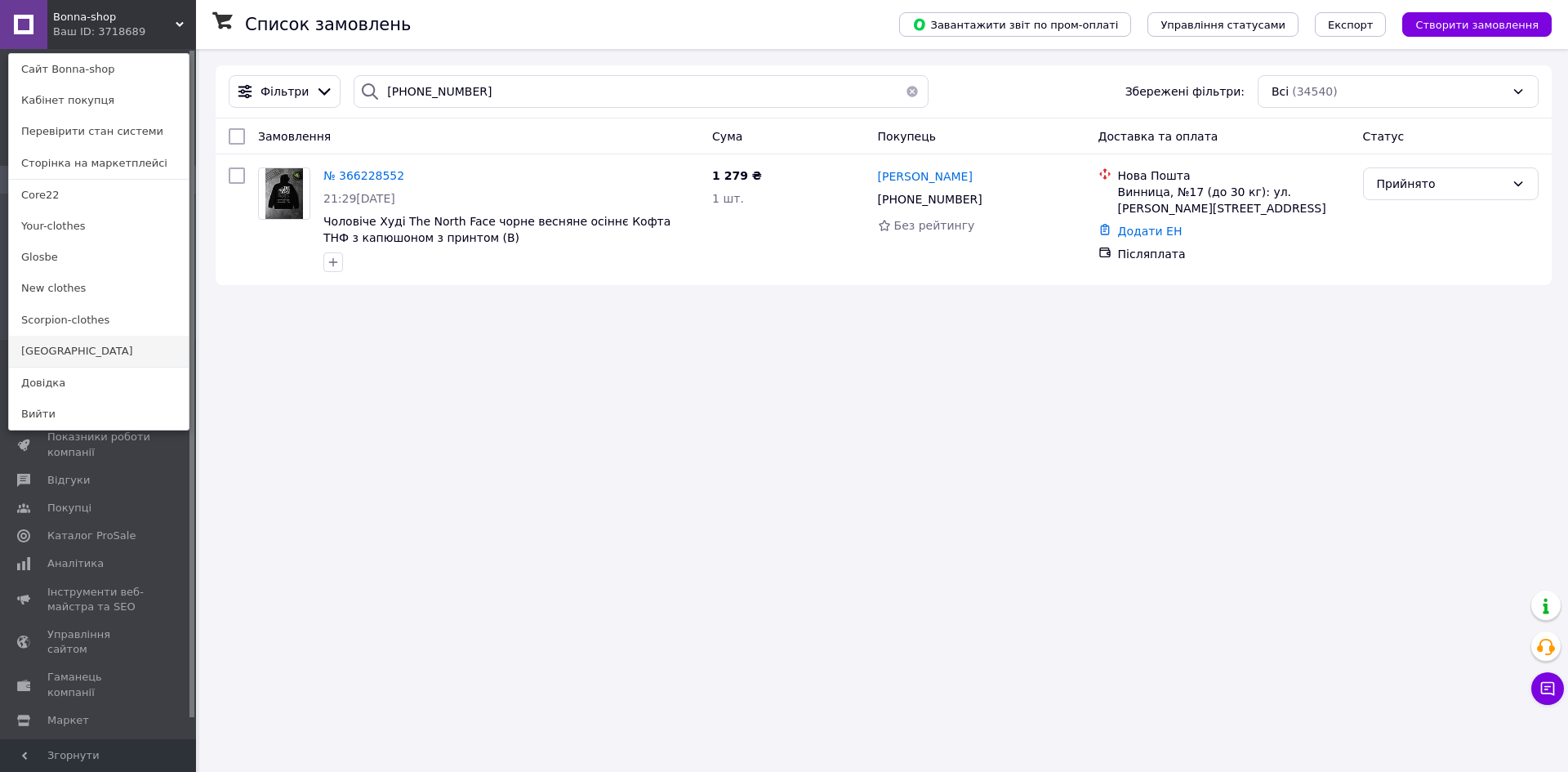
click at [88, 347] on link "[GEOGRAPHIC_DATA]" at bounding box center [99, 351] width 180 height 31
